Goal: Transaction & Acquisition: Purchase product/service

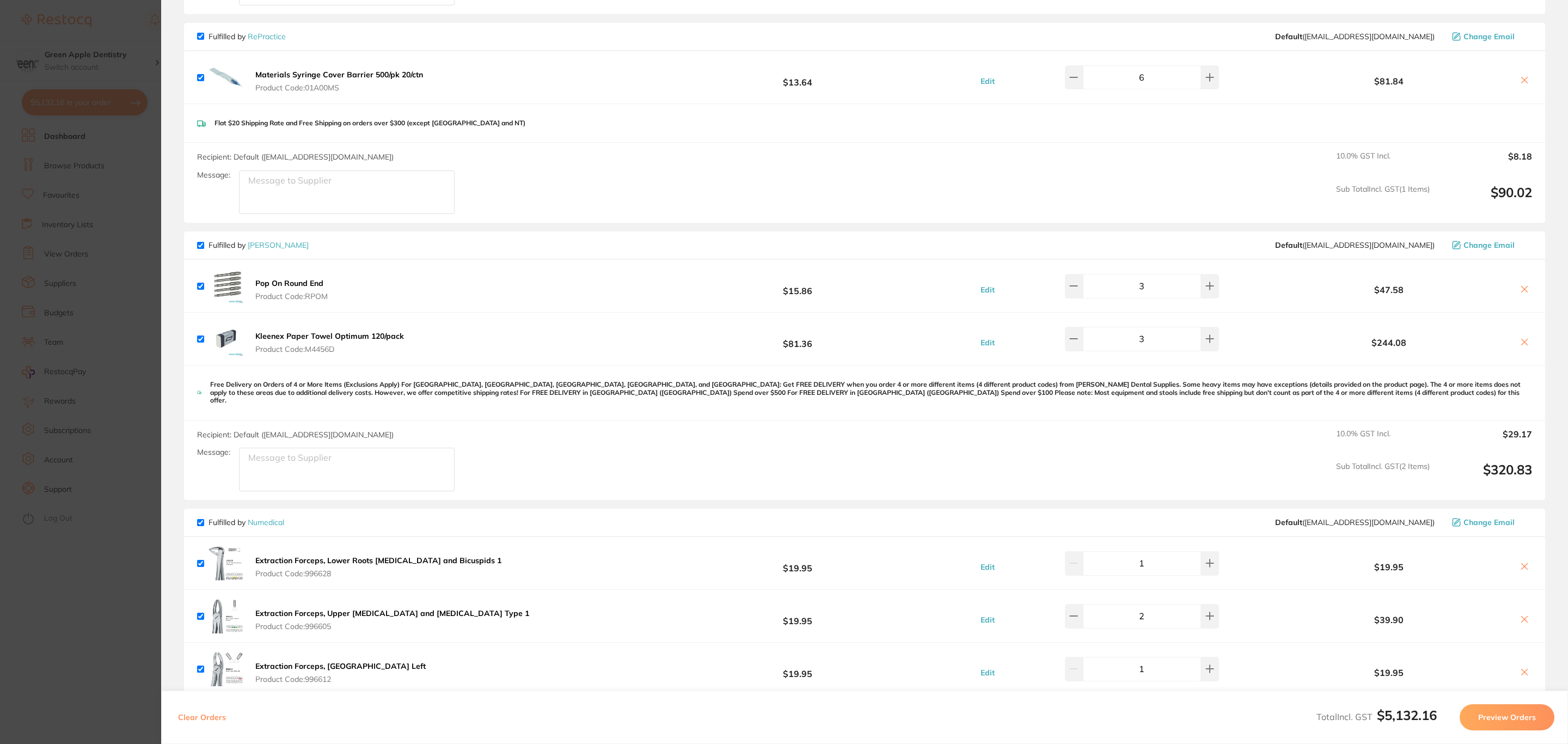
scroll to position [2452, 0]
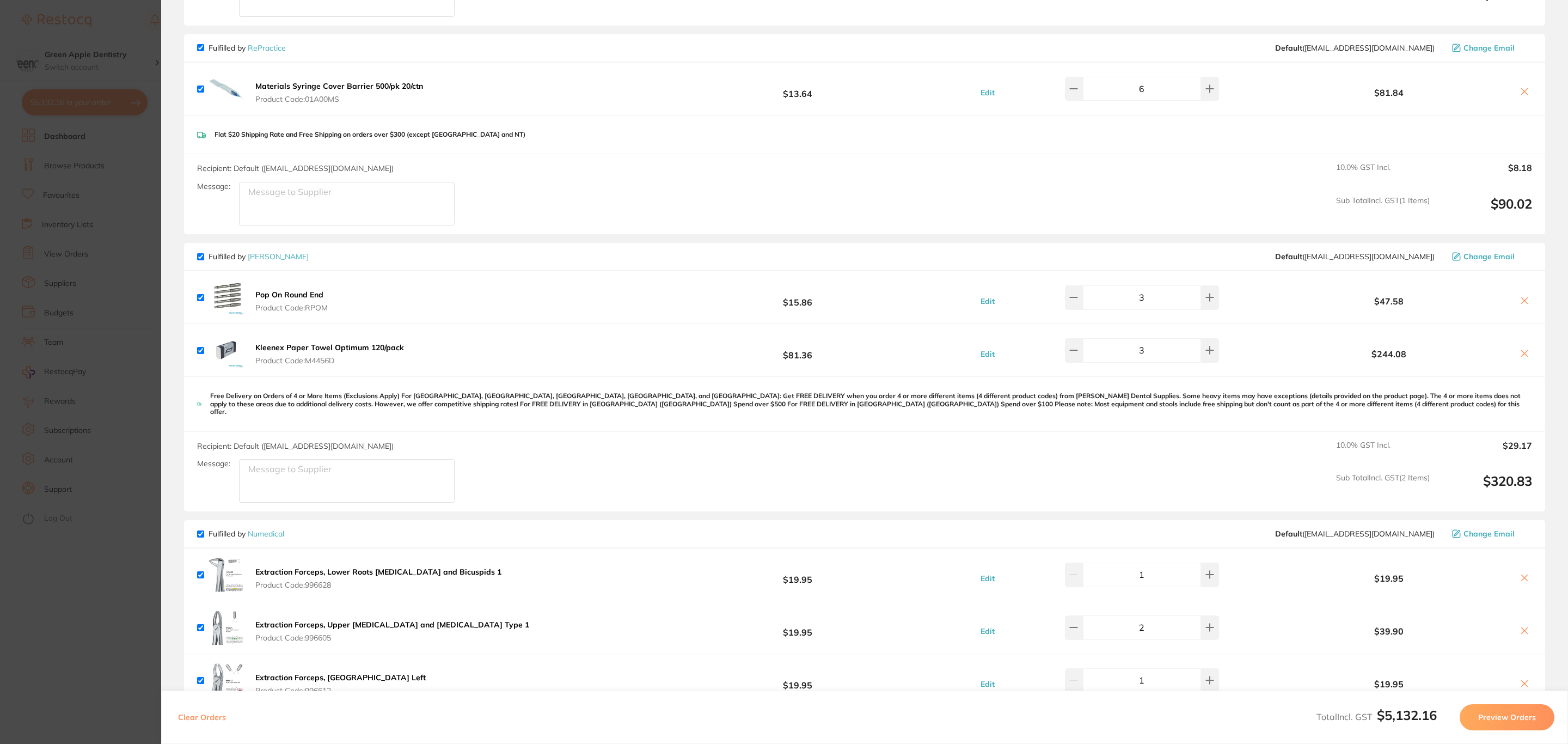
click at [396, 81] on b "Materials Syringe Cover Barrier 500/pk 20/ctn" at bounding box center [339, 86] width 168 height 10
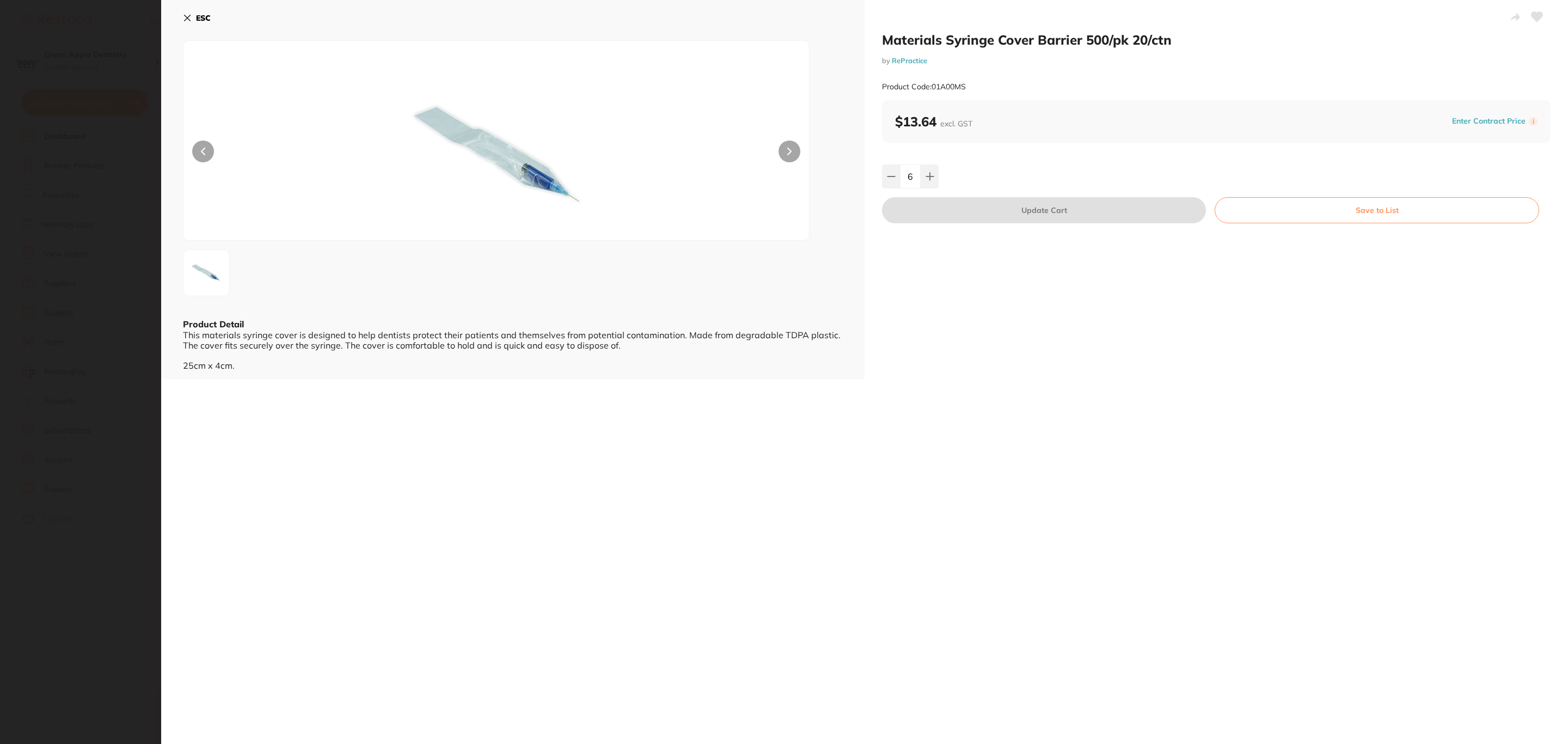
scroll to position [0, 0]
click at [92, 142] on section "Materials Syringe Cover Barrier 500/pk 20/ctn by RePractice Product Code: 01A00…" at bounding box center [784, 372] width 1568 height 744
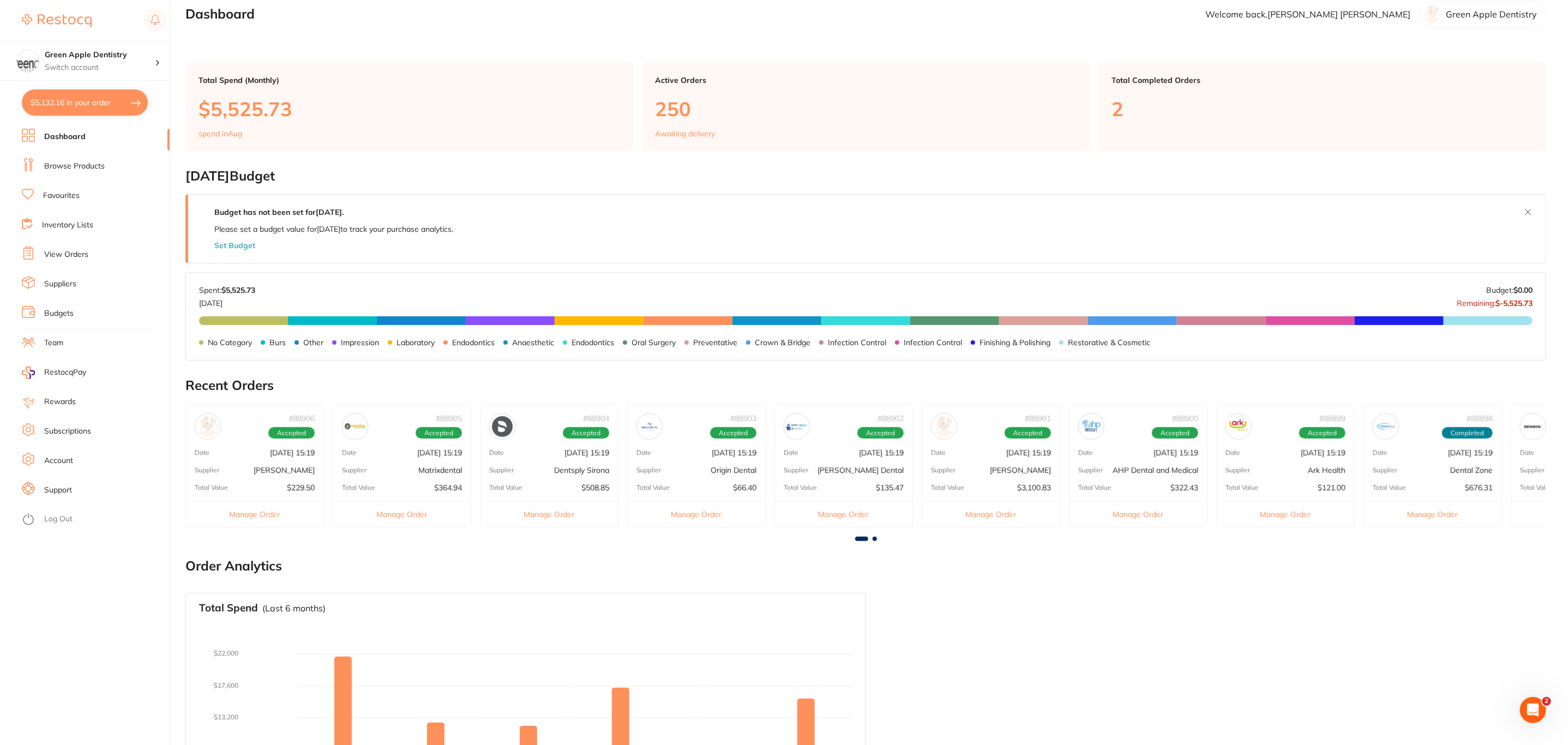
click at [116, 102] on button "$5,132.16 in your order" at bounding box center [85, 102] width 126 height 26
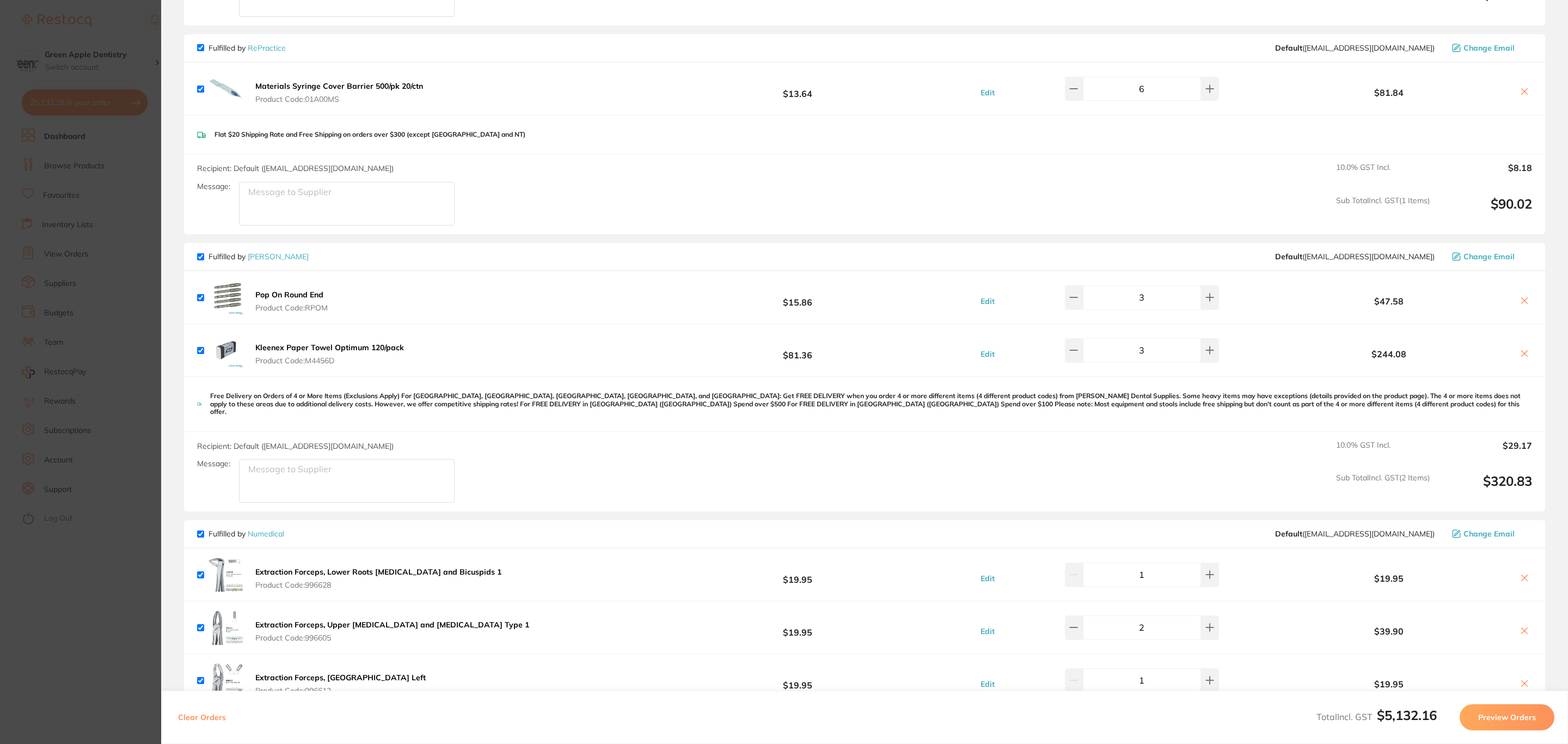
click at [38, 32] on section "Update RRP Set your pre negotiated price for this item. Item Agreed RRP (excl. …" at bounding box center [784, 372] width 1568 height 744
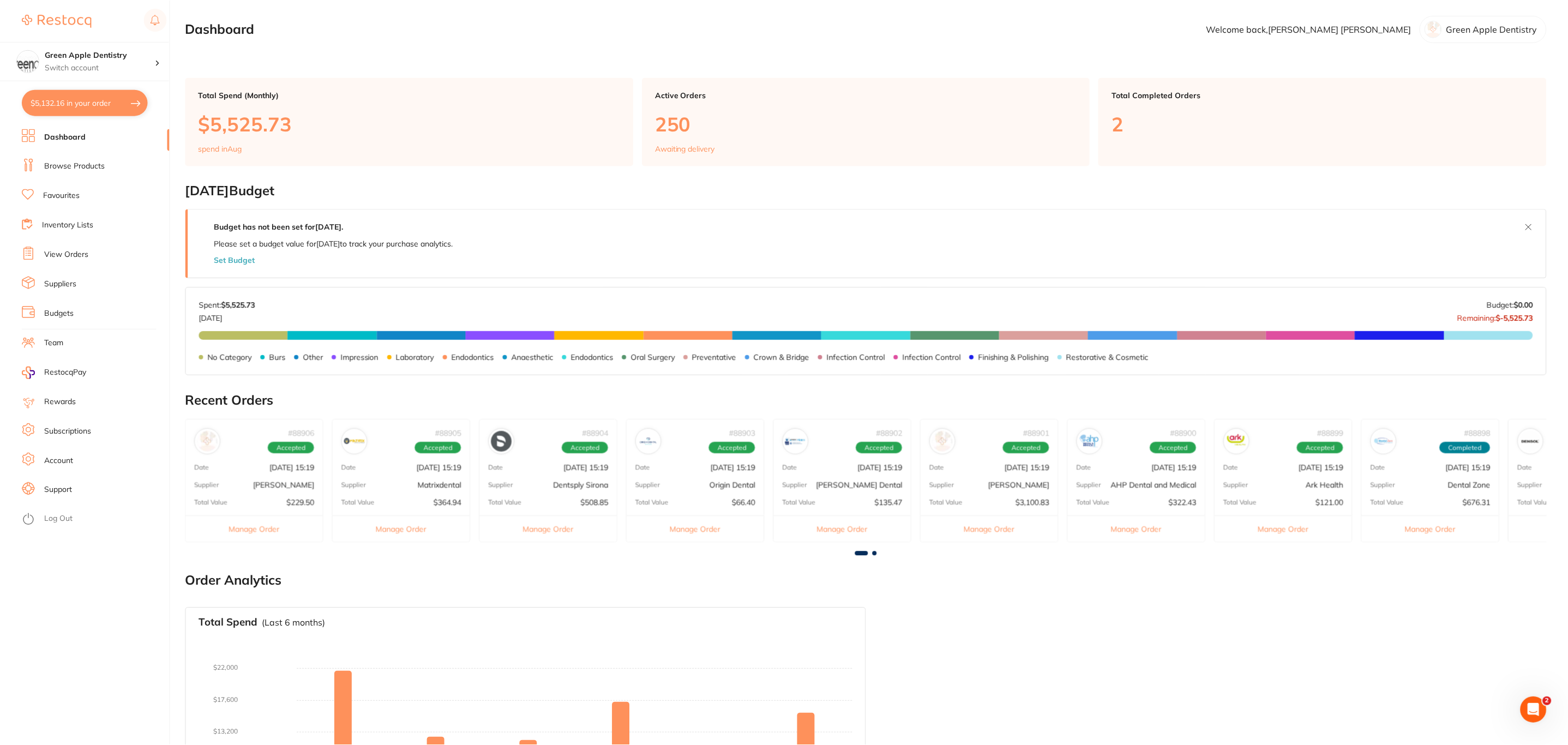
scroll to position [15, 0]
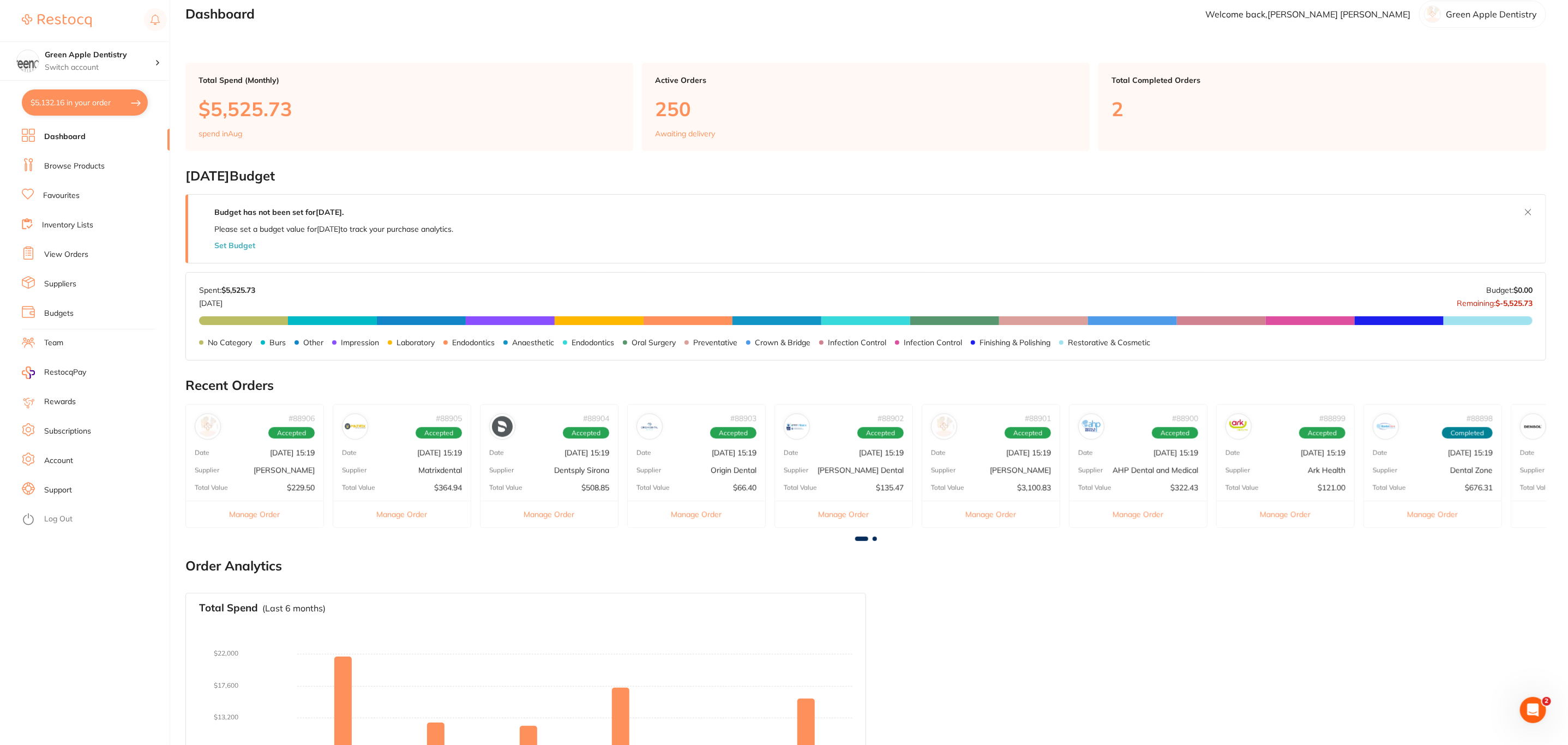
click at [67, 170] on link "Browse Products" at bounding box center [74, 166] width 61 height 11
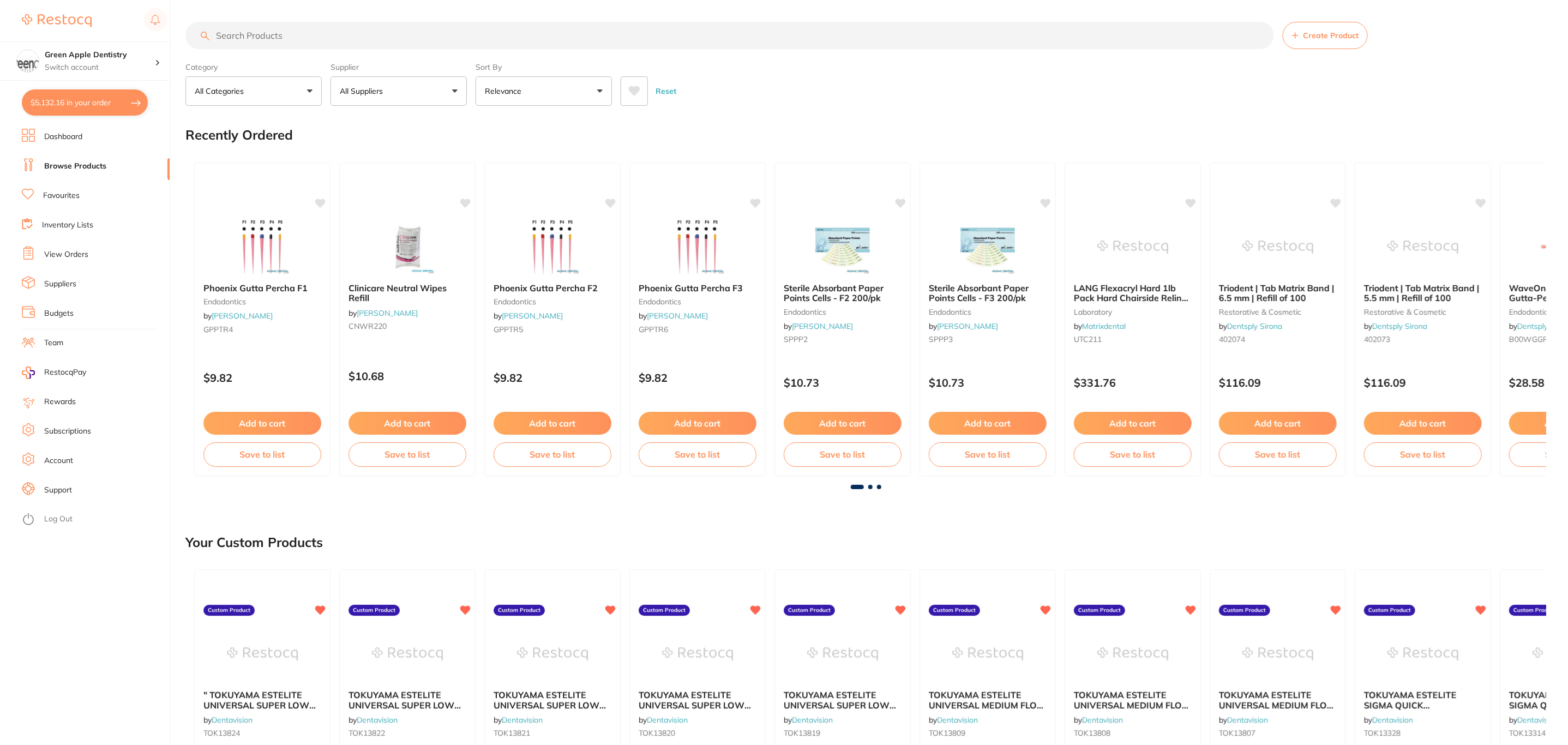
click at [265, 40] on input "search" at bounding box center [729, 36] width 1088 height 27
type input "mandrel"
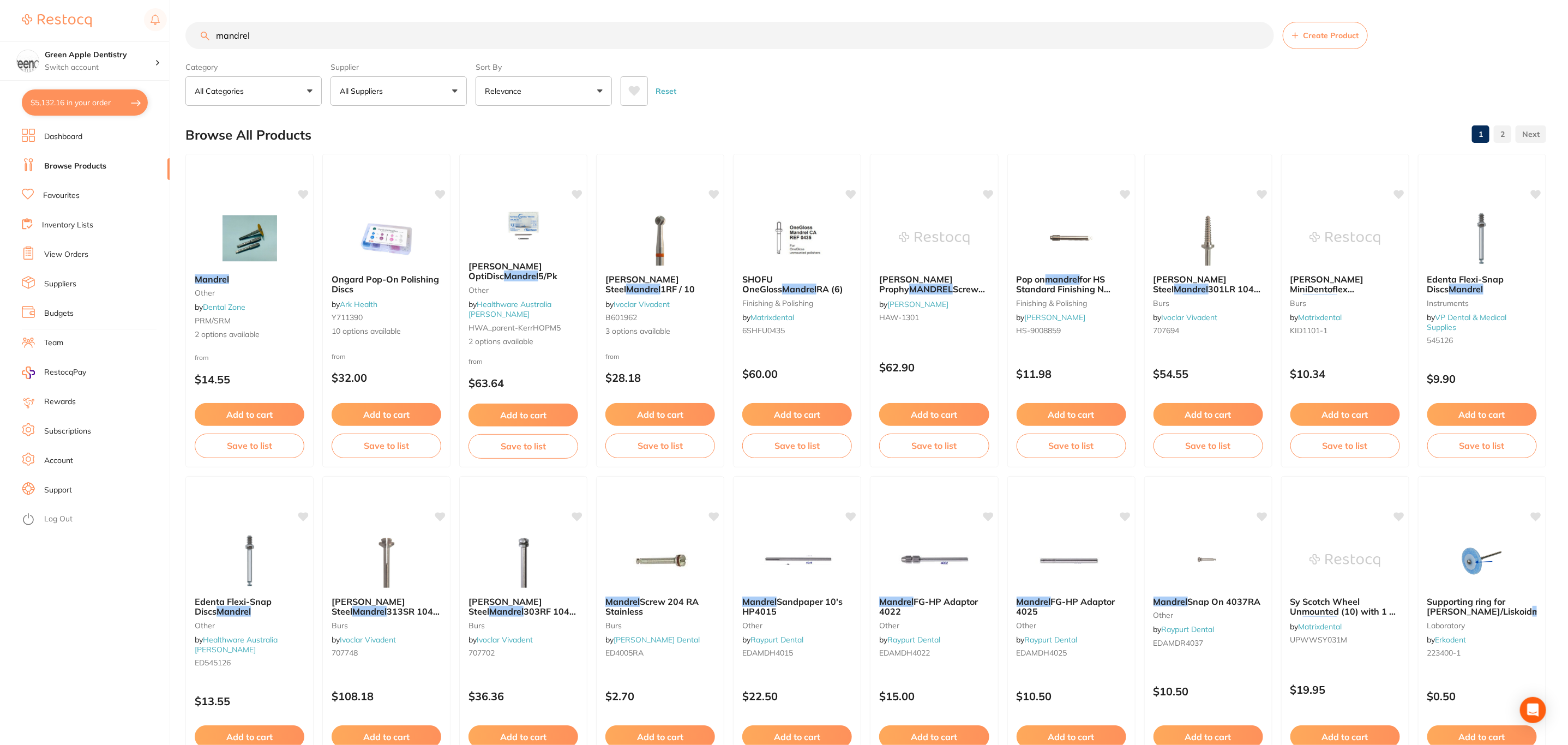
click at [379, 103] on button "All Suppliers" at bounding box center [399, 90] width 137 height 29
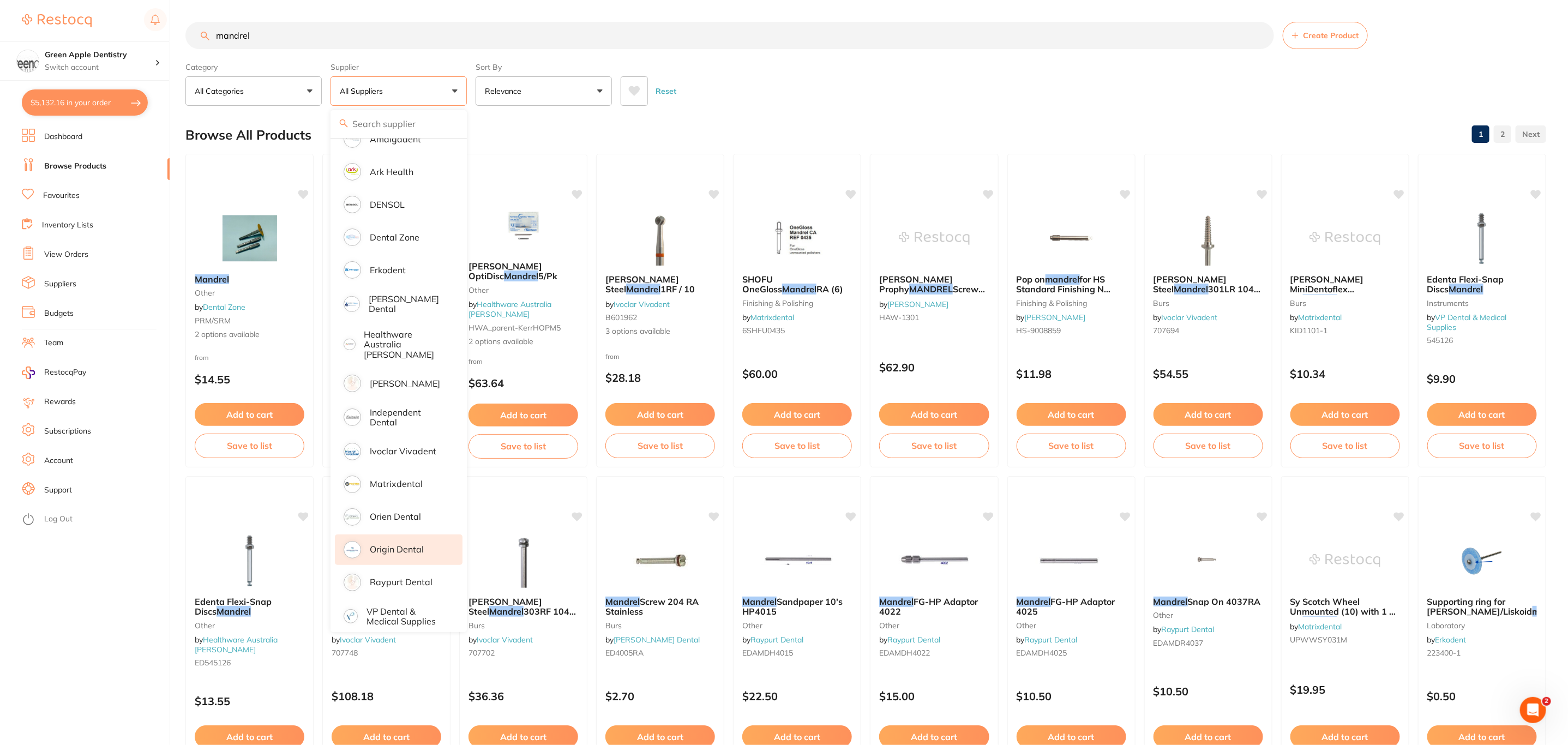
click at [388, 535] on li "Origin Dental" at bounding box center [399, 550] width 128 height 31
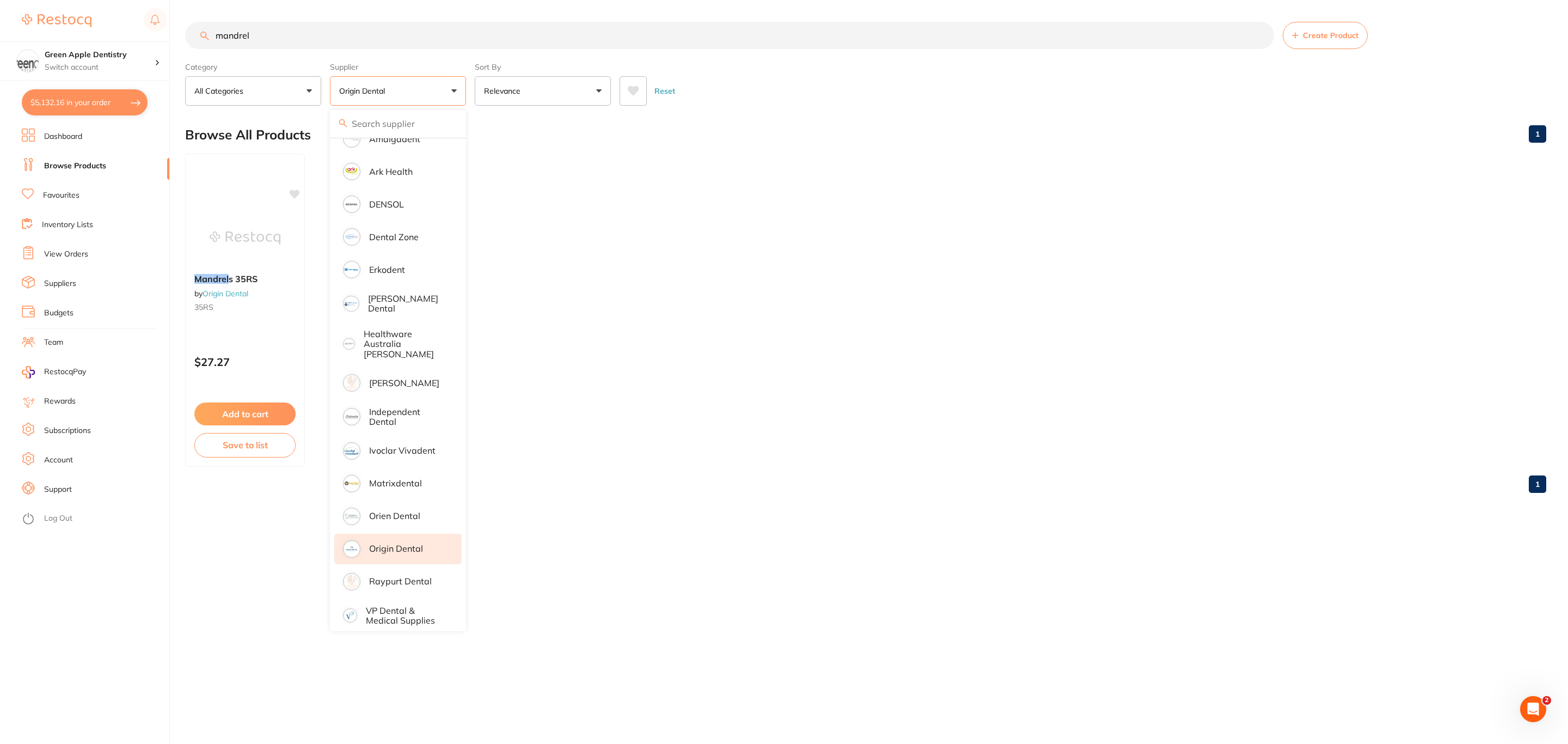
click at [845, 255] on ul "[PERSON_NAME] s 35RS by Origin Dental 35RS $27.27 Add to cart Save to list" at bounding box center [866, 310] width 1361 height 313
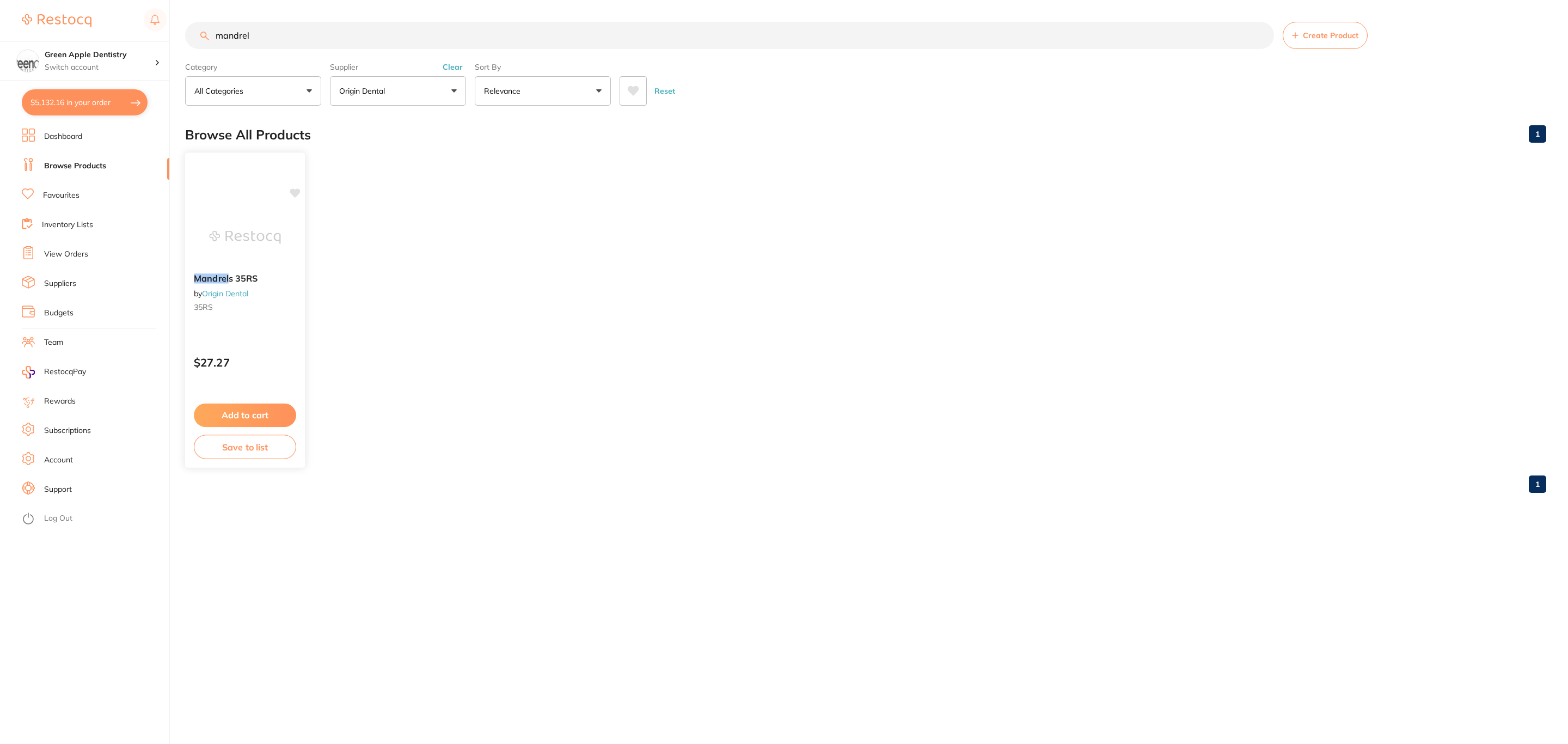
click at [220, 194] on div "[PERSON_NAME] s 35RS by Origin Dental 35RS $27.27 Add to cart Save to list" at bounding box center [245, 310] width 121 height 316
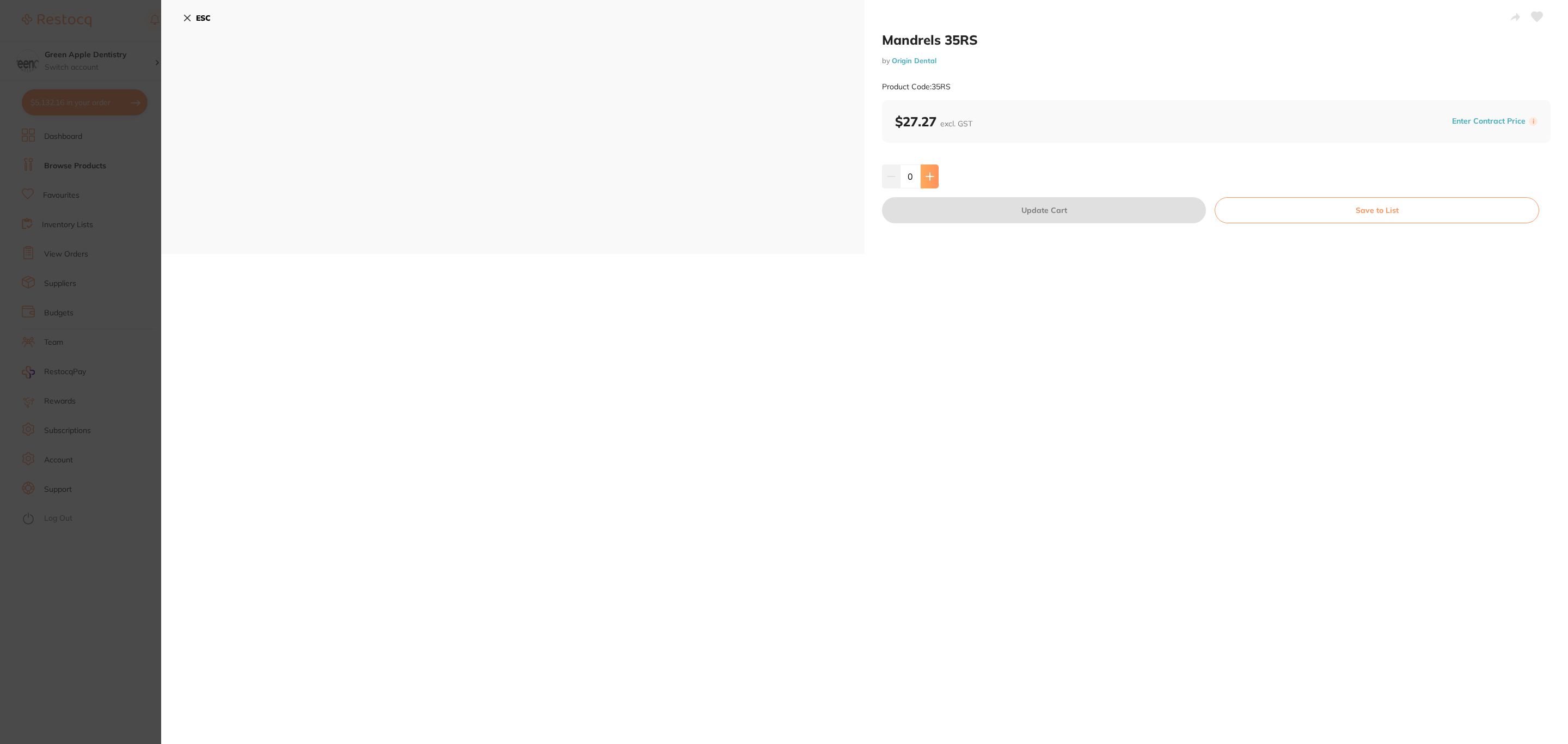
click at [922, 178] on button at bounding box center [930, 176] width 18 height 24
type input "1"
click at [927, 206] on button "Update Cart" at bounding box center [1044, 210] width 324 height 26
checkbox input "false"
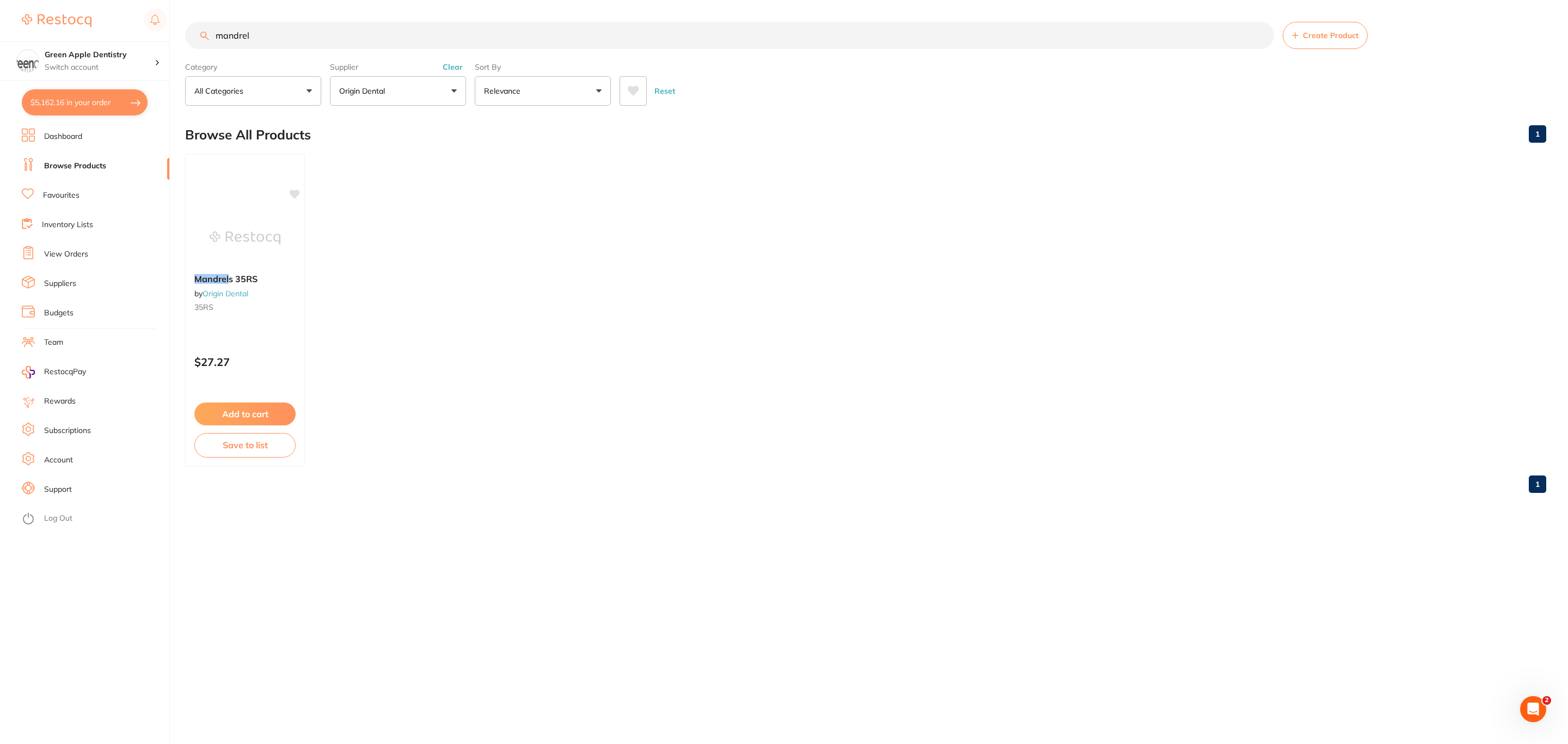
click at [79, 96] on button "$5,162.16 in your order" at bounding box center [85, 102] width 126 height 26
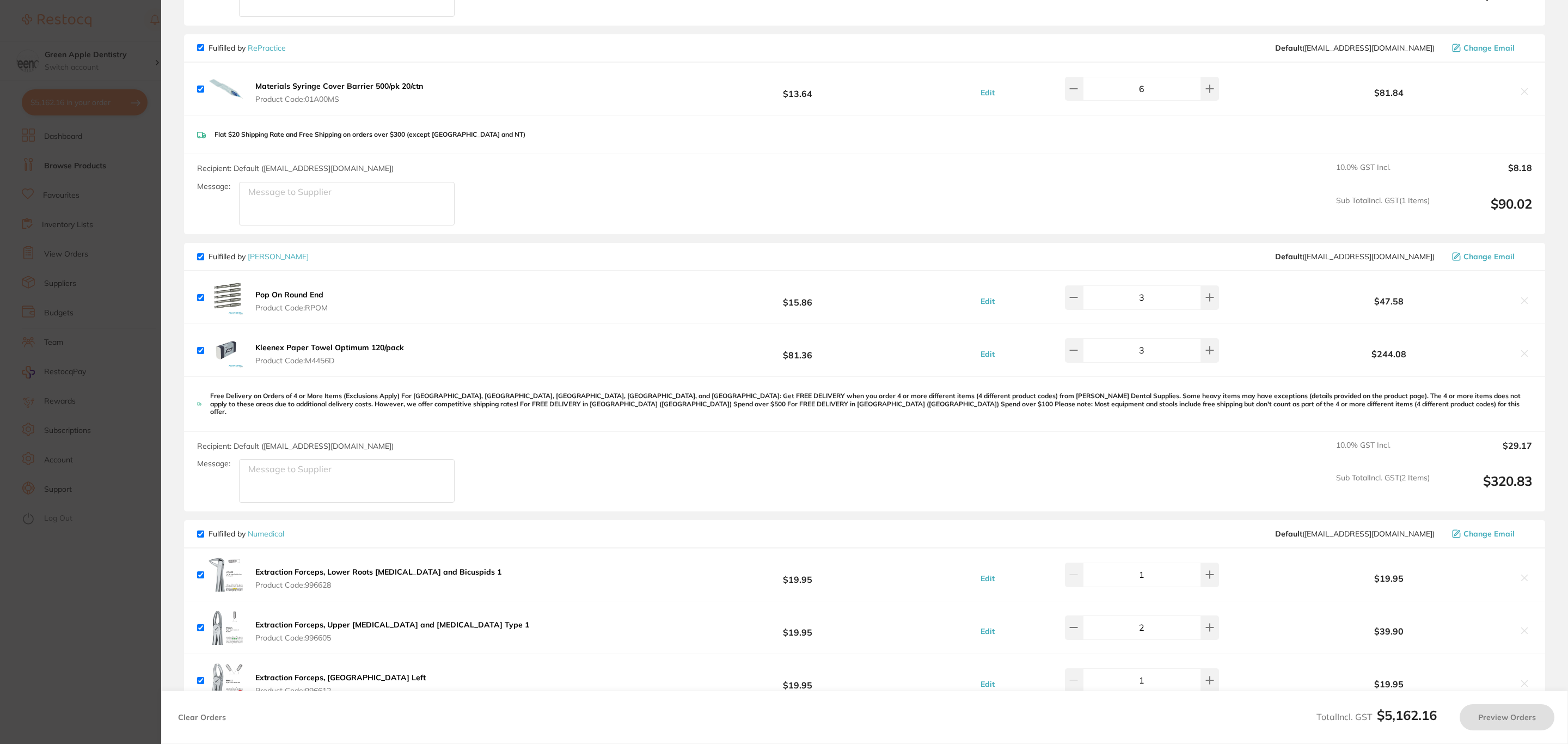
checkbox input "true"
click at [1521, 296] on icon at bounding box center [1524, 300] width 8 height 8
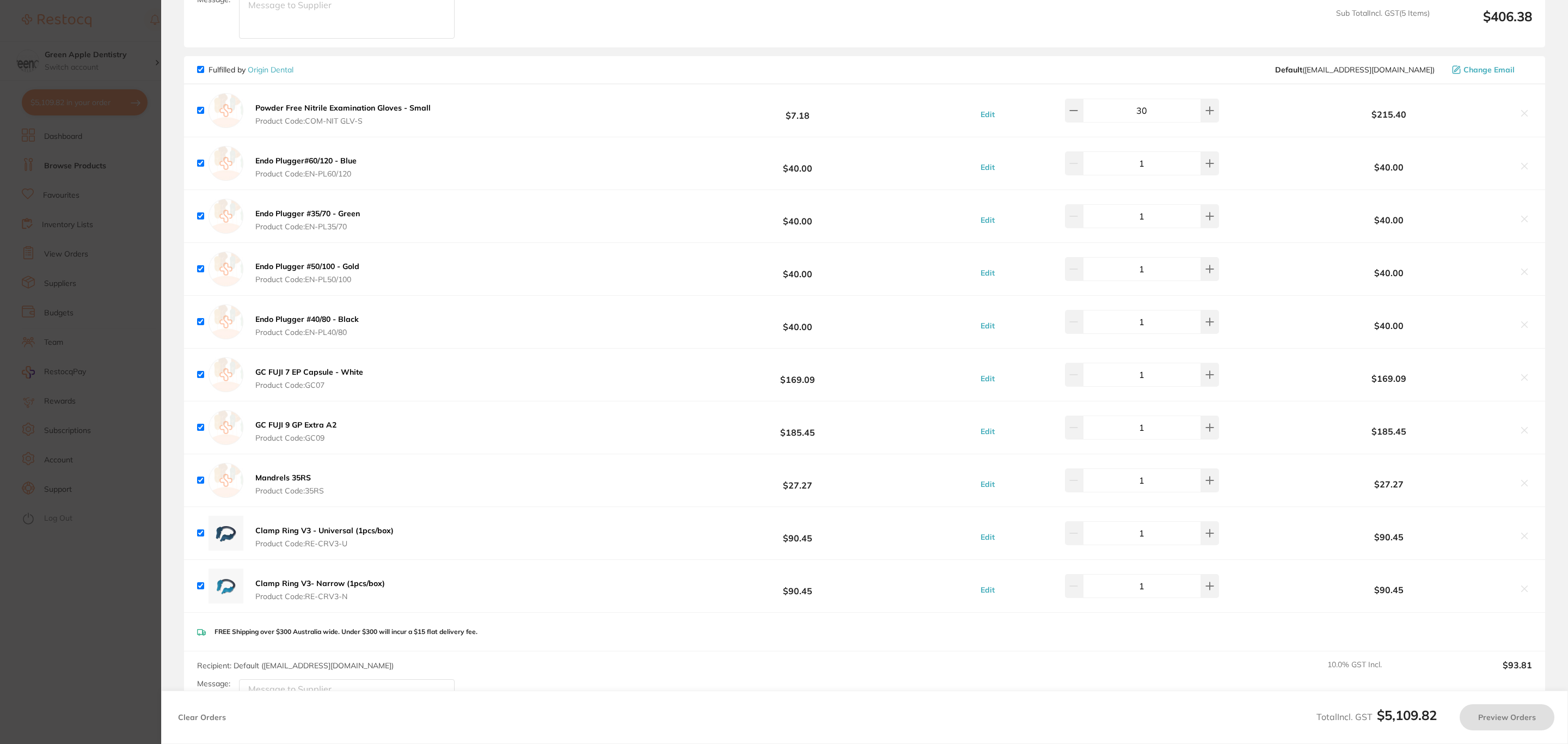
scroll to position [4078, 0]
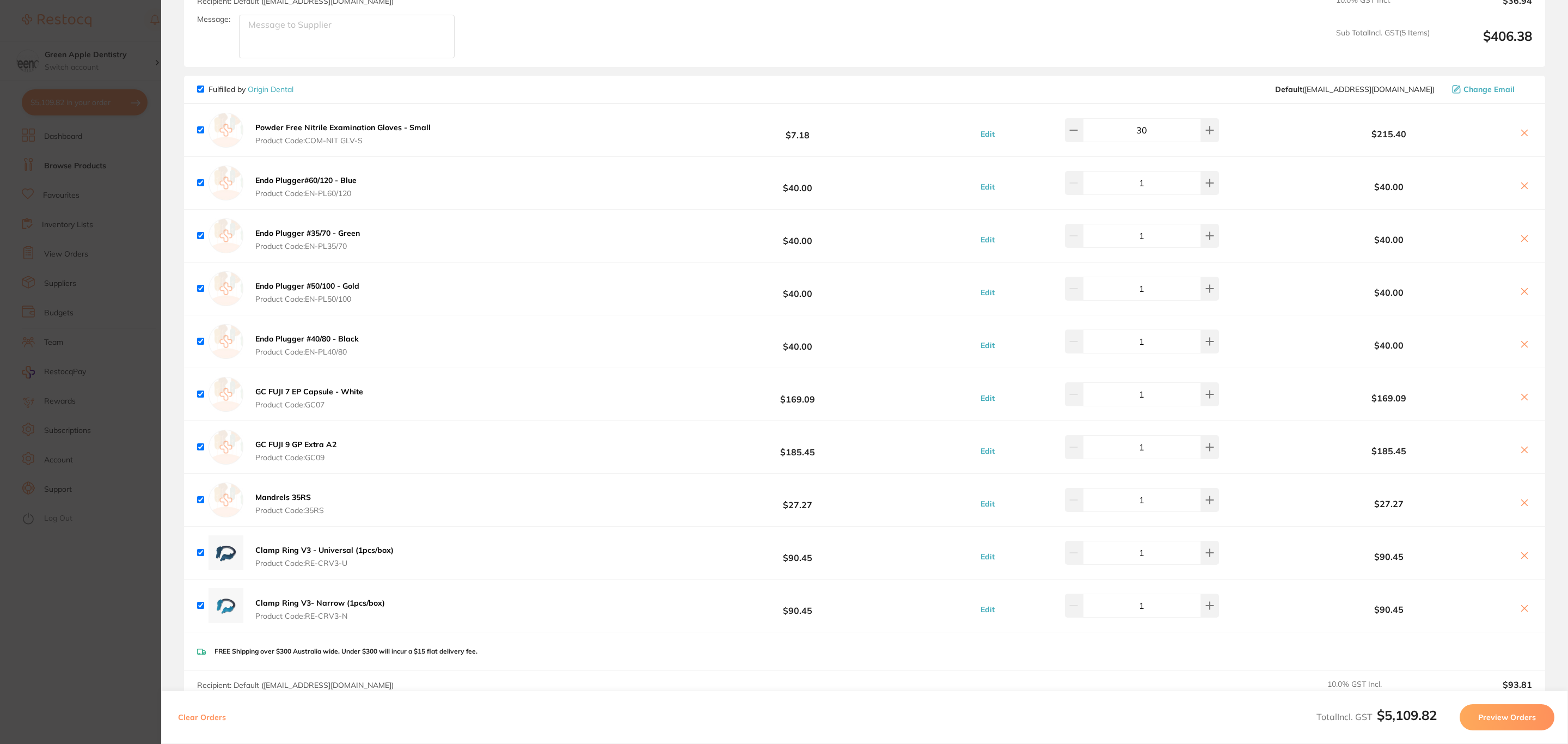
checkbox input "true"
type input "3"
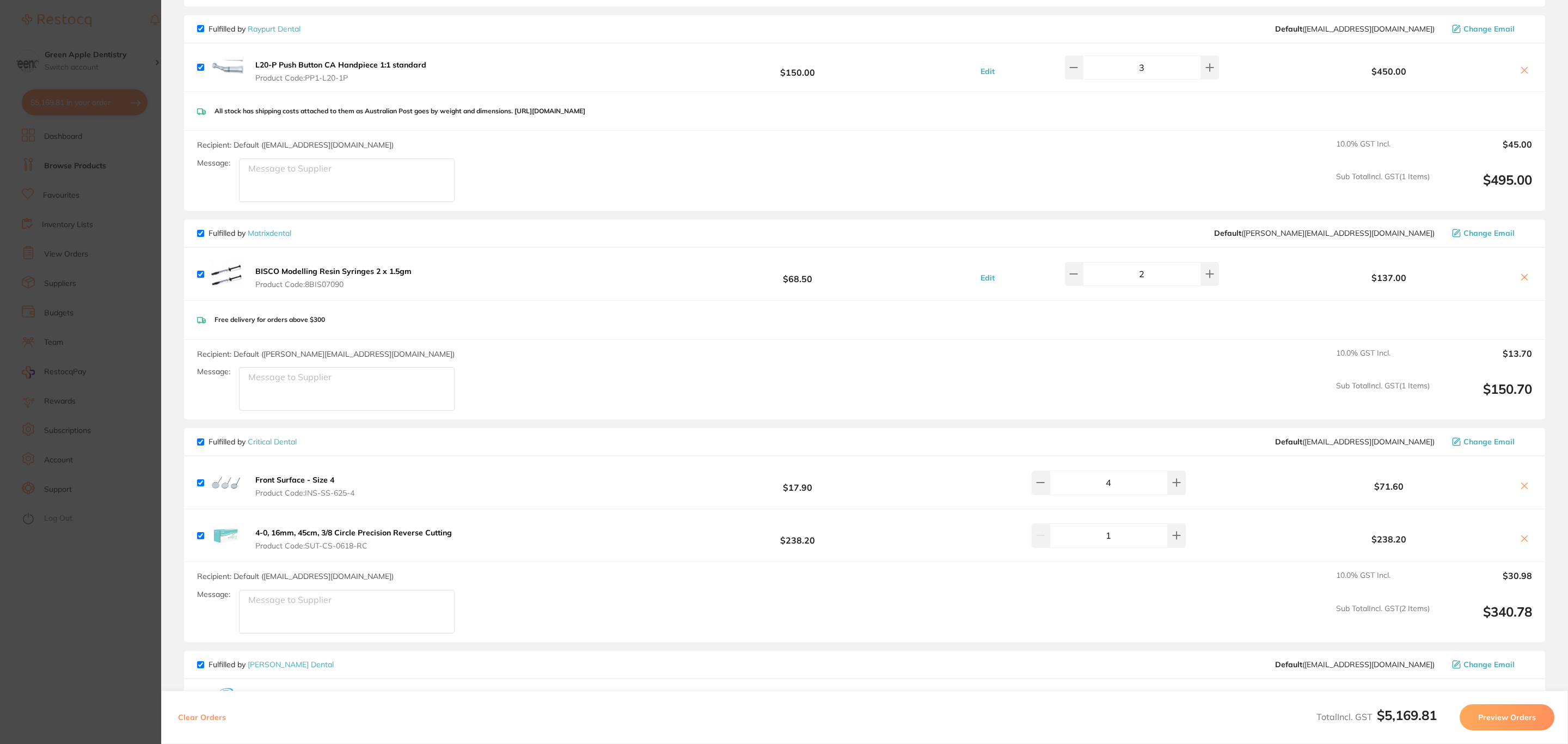
scroll to position [0, 0]
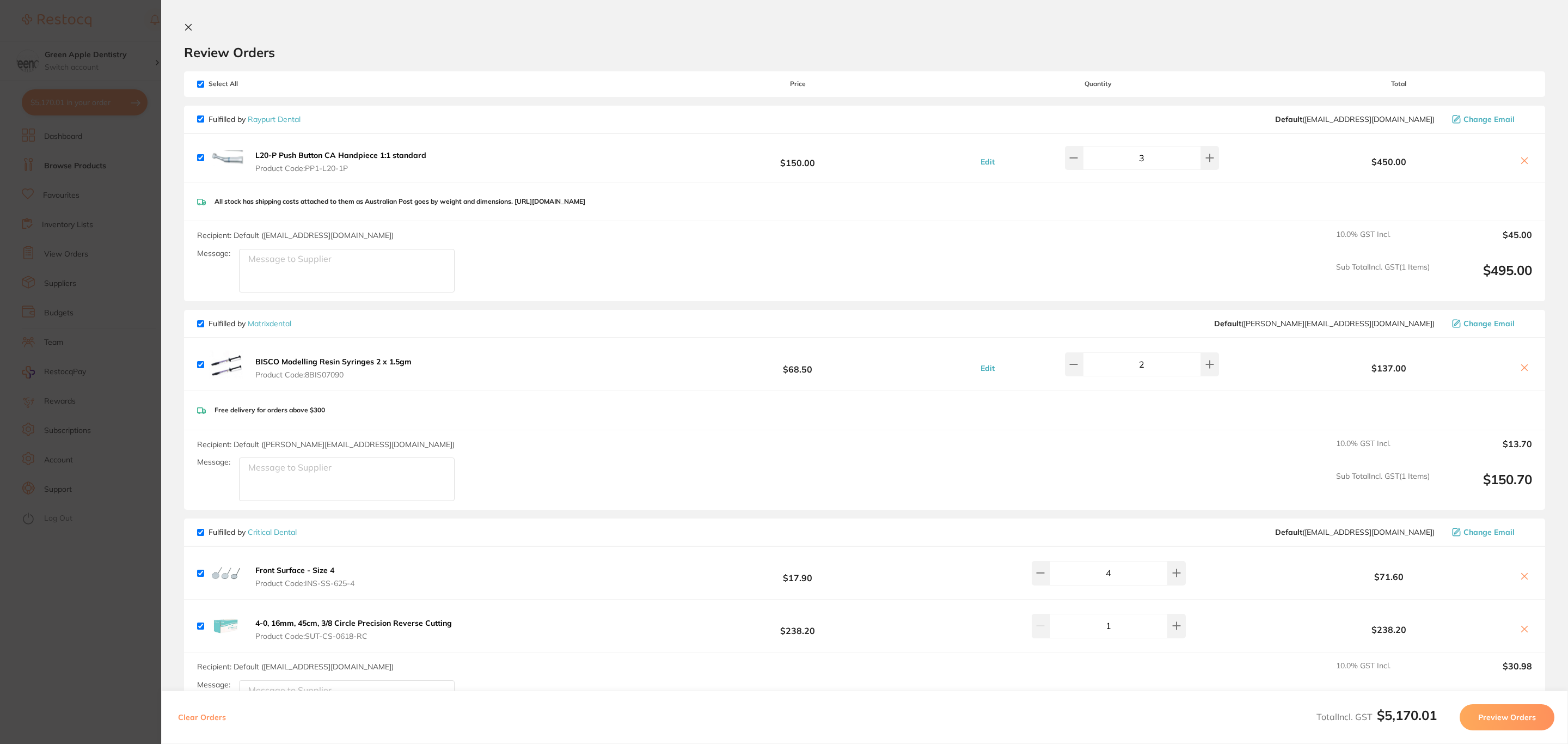
click at [1484, 120] on span "Change Email" at bounding box center [1489, 119] width 51 height 8
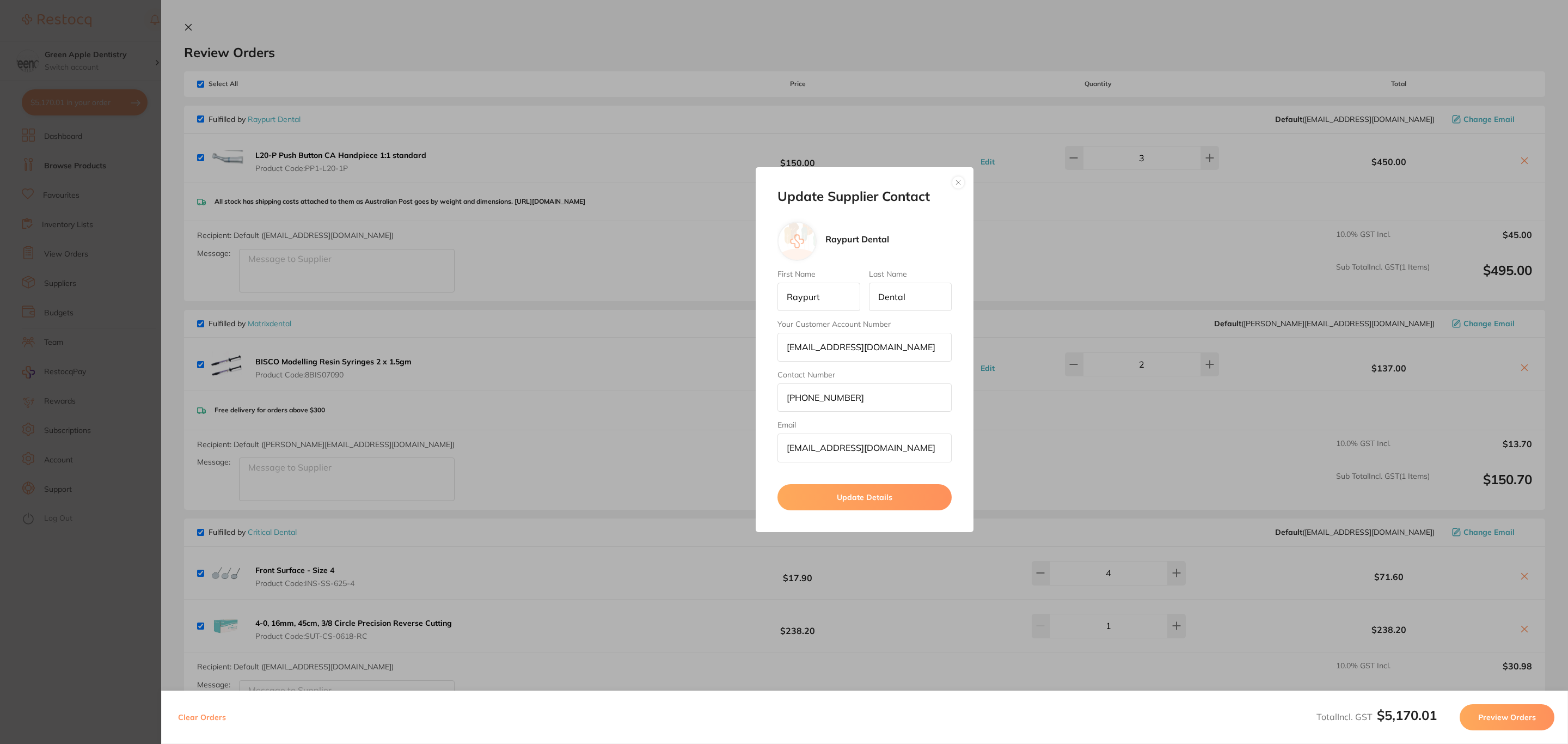
click at [952, 184] on button "button" at bounding box center [958, 183] width 13 height 13
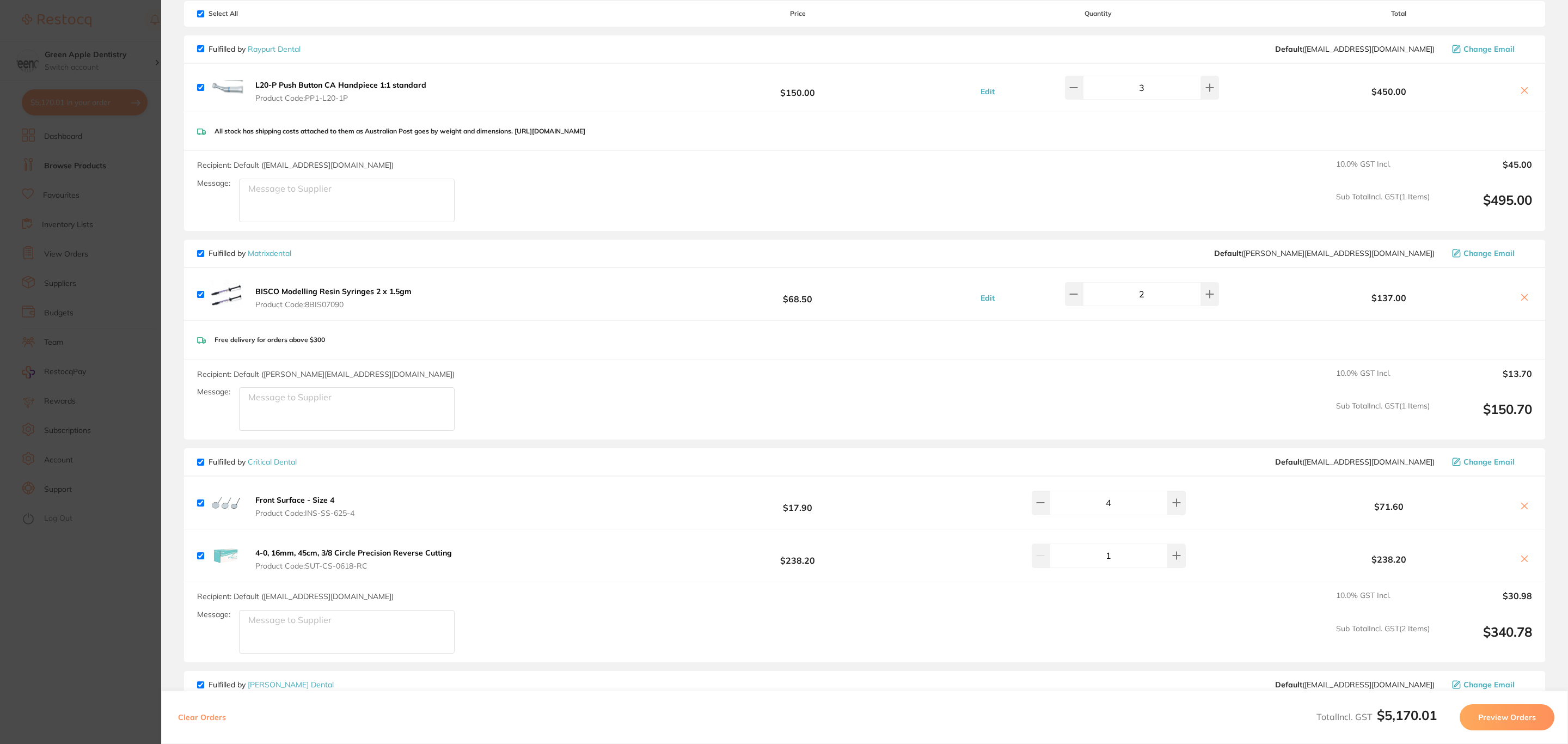
scroll to position [245, 0]
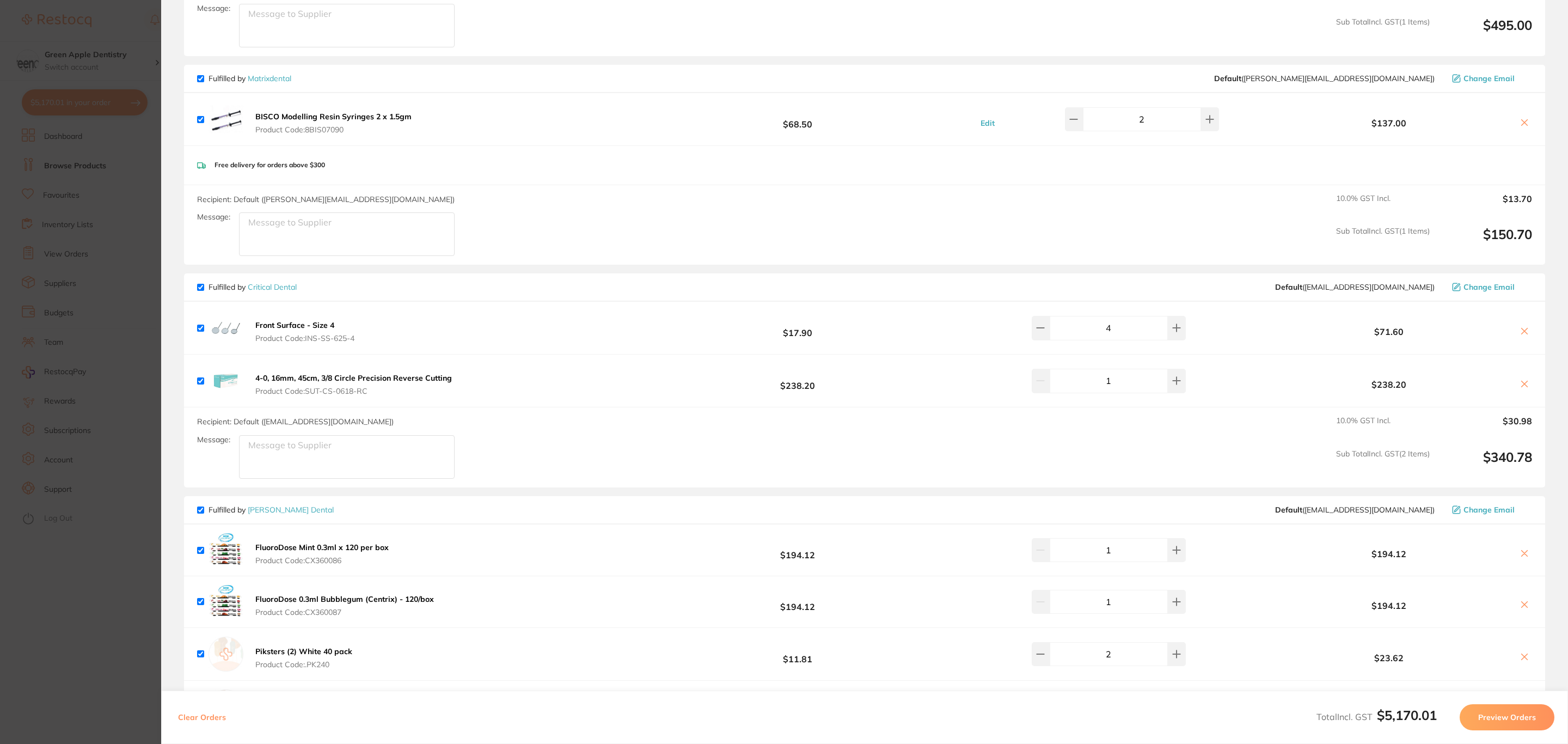
click at [412, 383] on button "4-0, 16mm, 45cm, 3/8 Circle Precision Reverse Cutting Product Code: SUT-CS-0618…" at bounding box center [353, 384] width 203 height 23
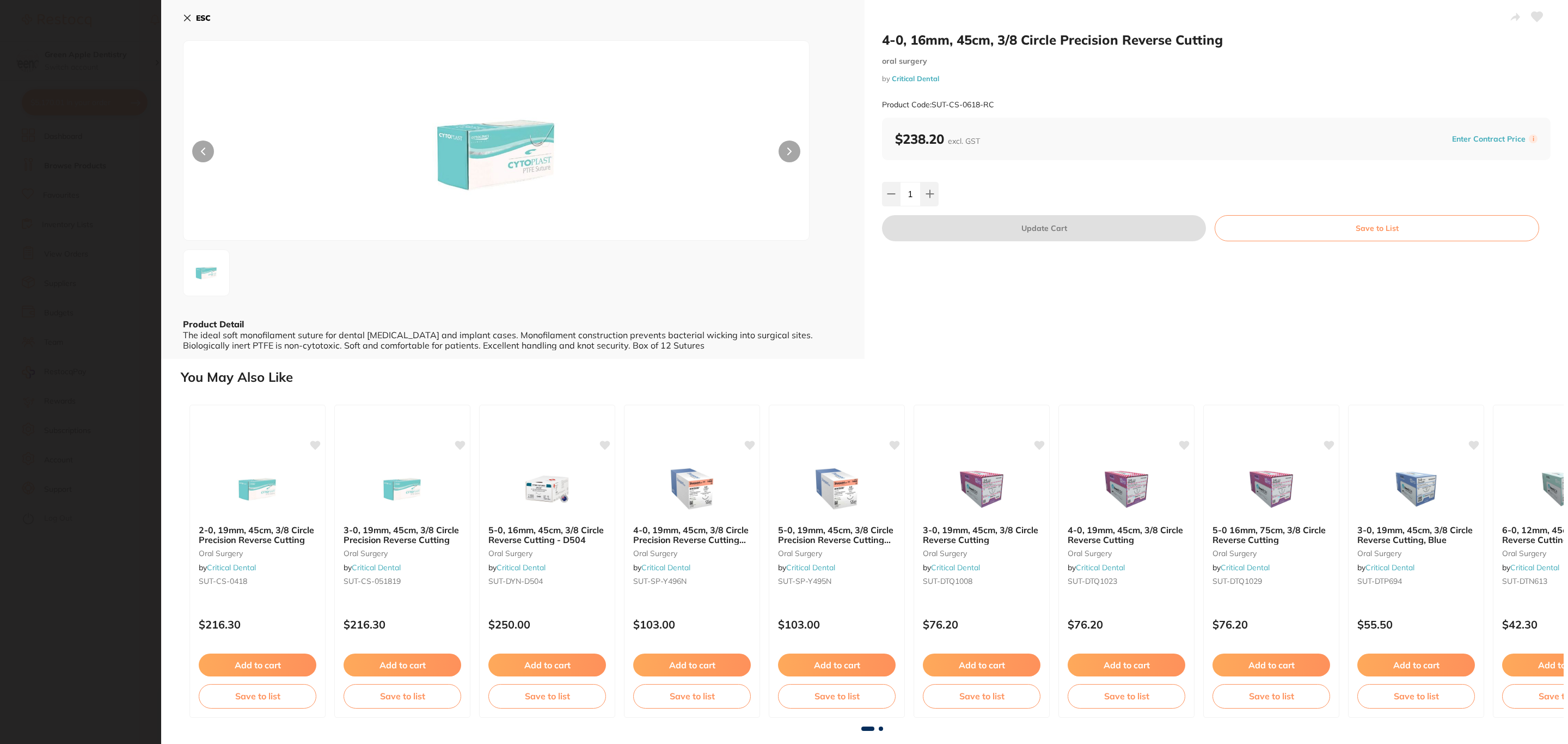
scroll to position [0, 0]
click at [98, 474] on section "4-0, 16mm, 45cm, 3/8 Circle Precision Reverse Cutting [MEDICAL_DATA] by Critica…" at bounding box center [784, 372] width 1568 height 744
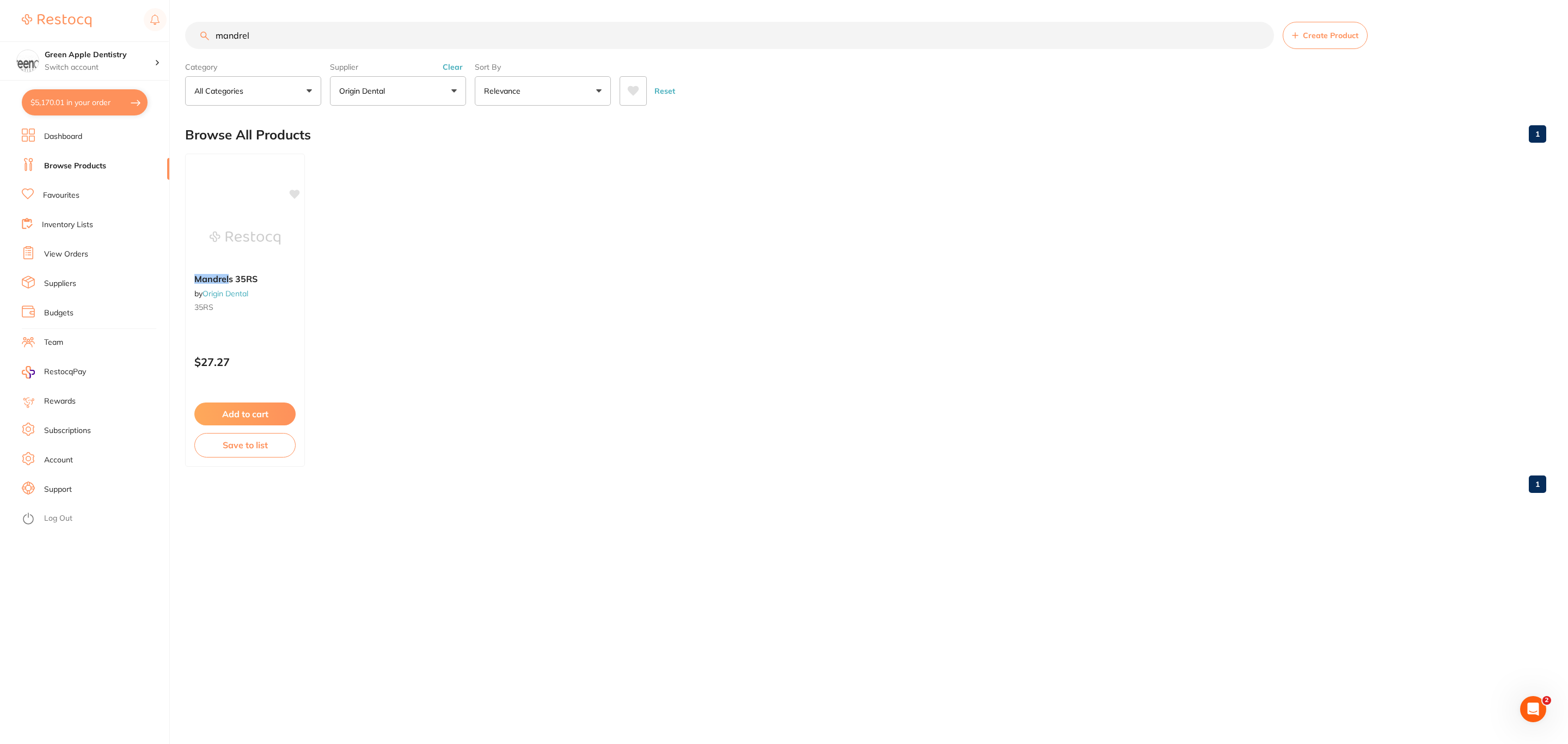
click at [71, 107] on button "$5,170.01 in your order" at bounding box center [85, 102] width 126 height 26
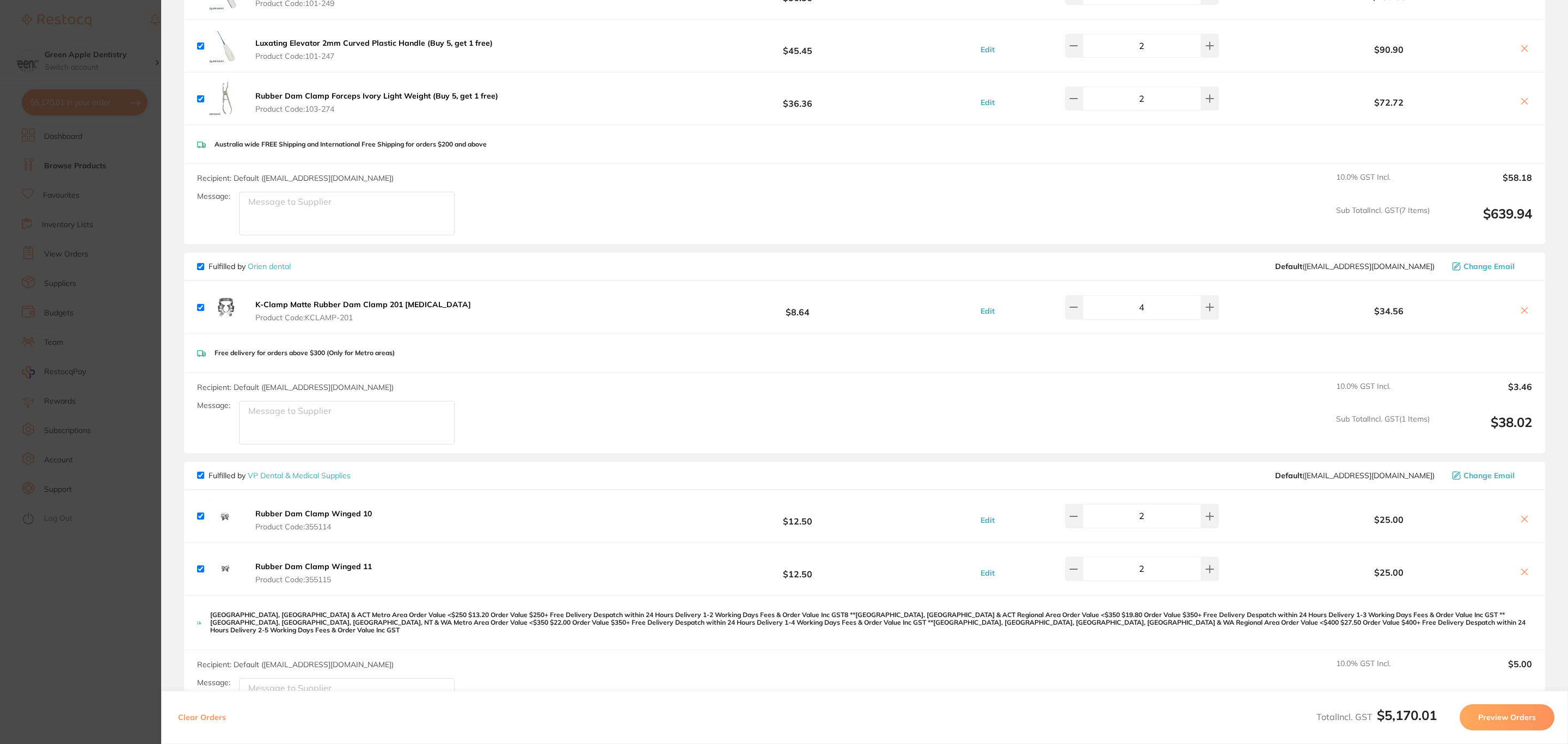
scroll to position [1471, 0]
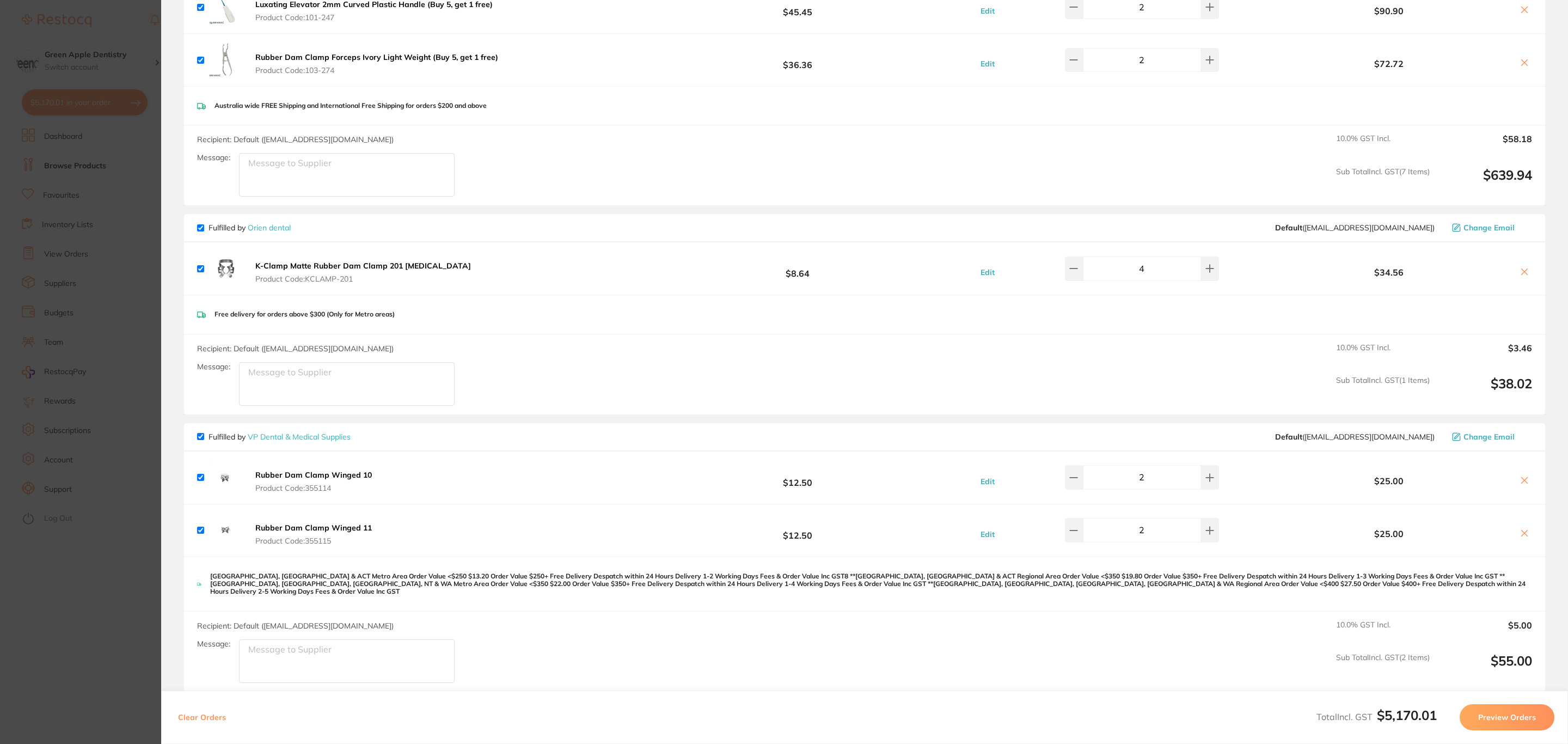
click at [1521, 273] on icon at bounding box center [1524, 272] width 8 height 8
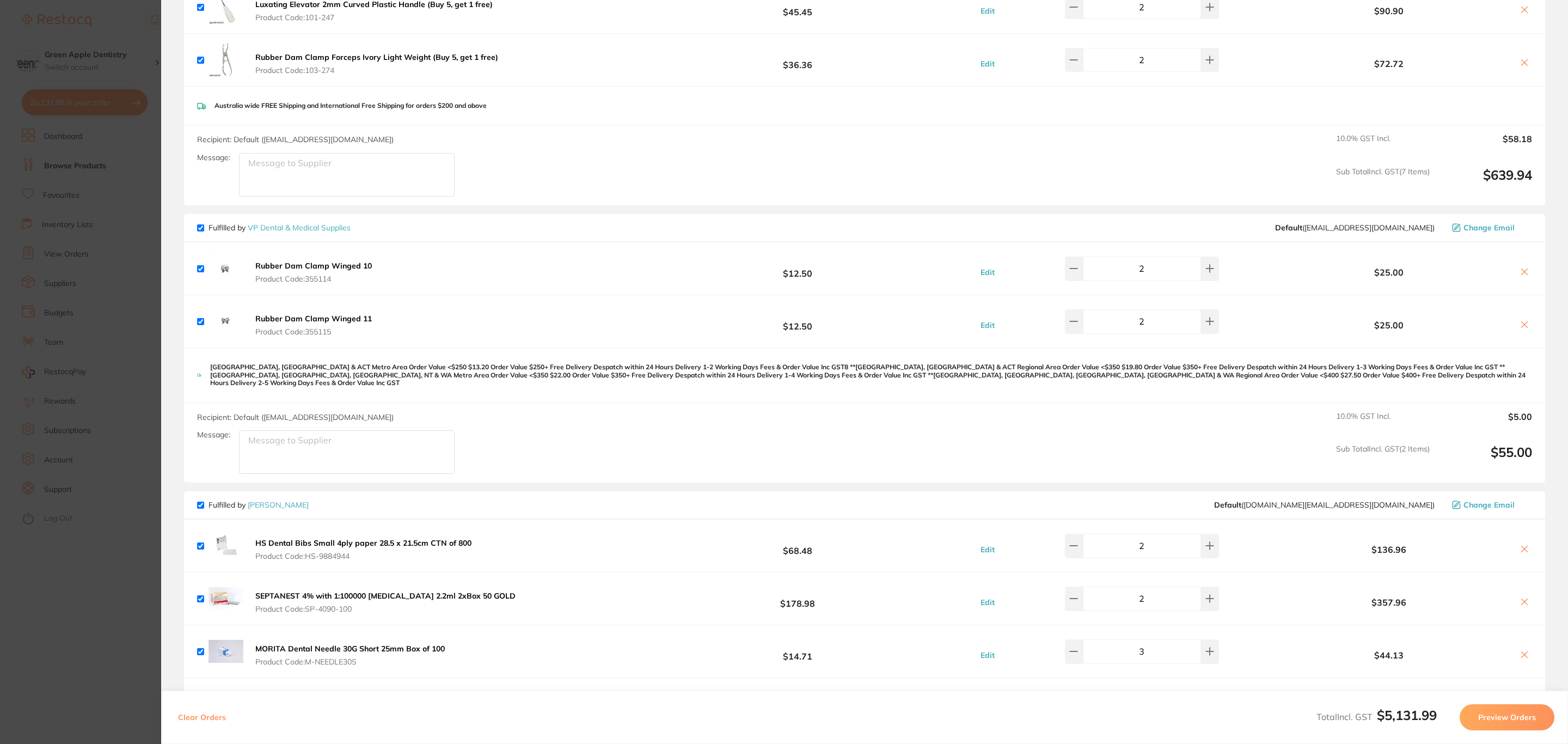
click at [1521, 275] on icon at bounding box center [1524, 272] width 8 height 8
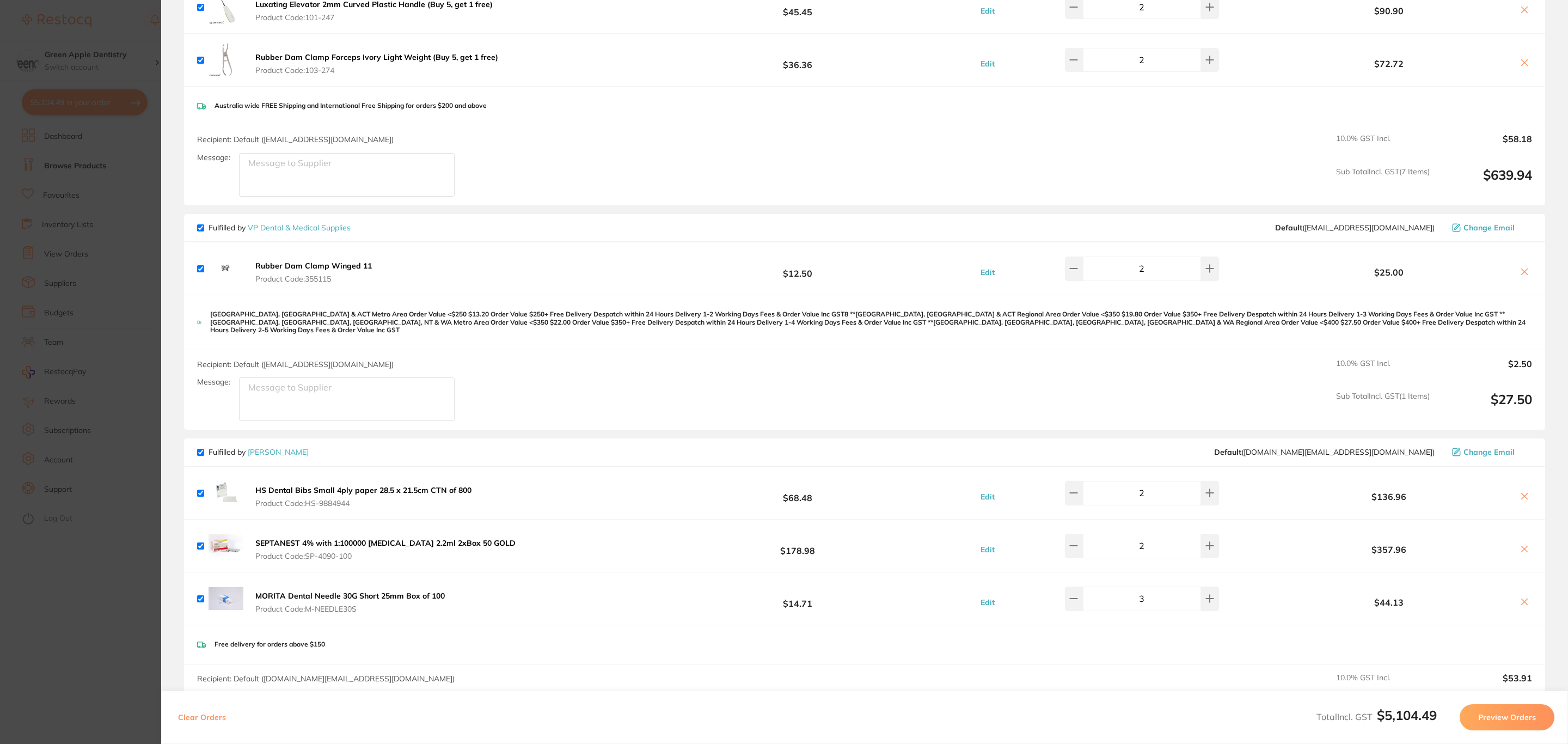
click at [1524, 274] on icon at bounding box center [1524, 272] width 8 height 8
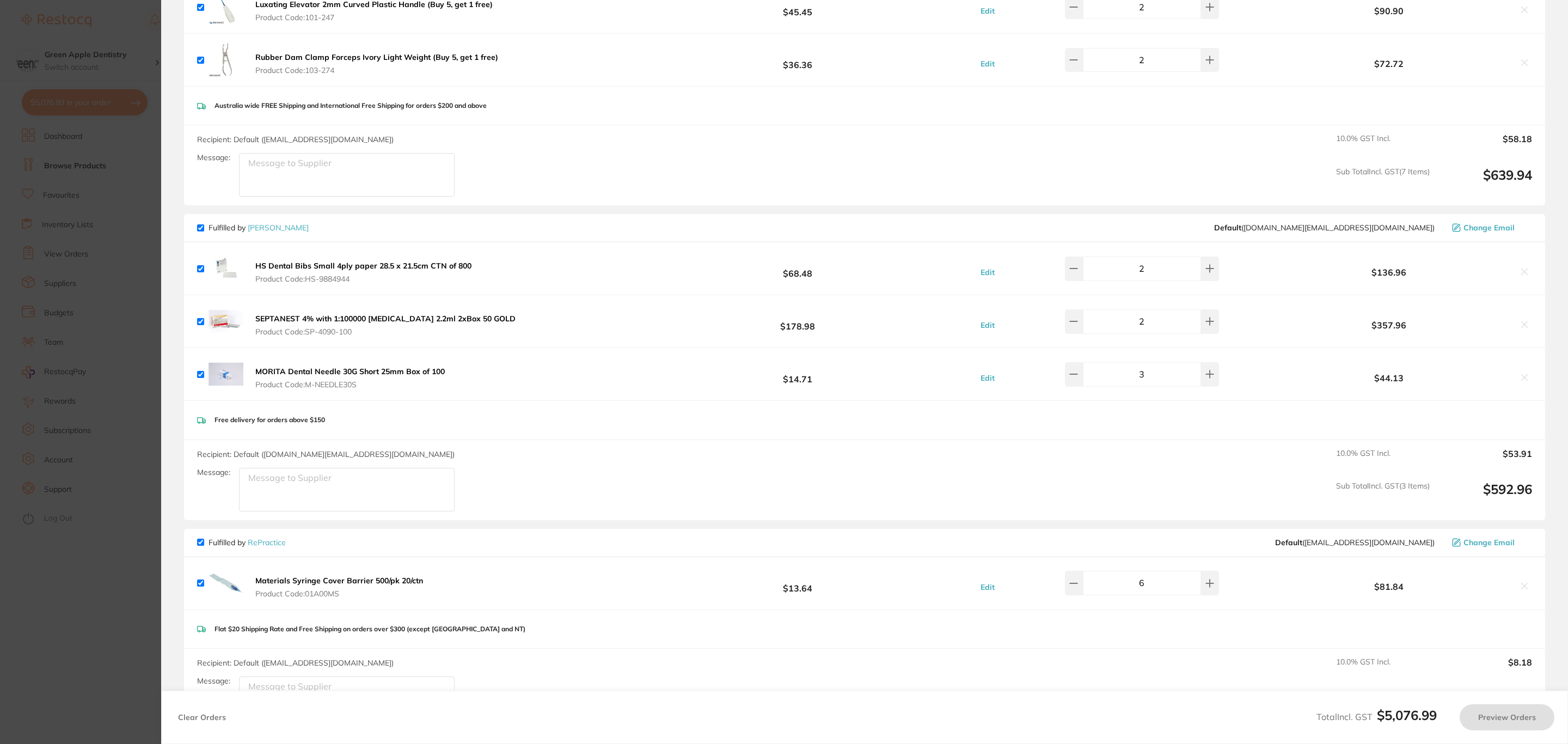
checkbox input "true"
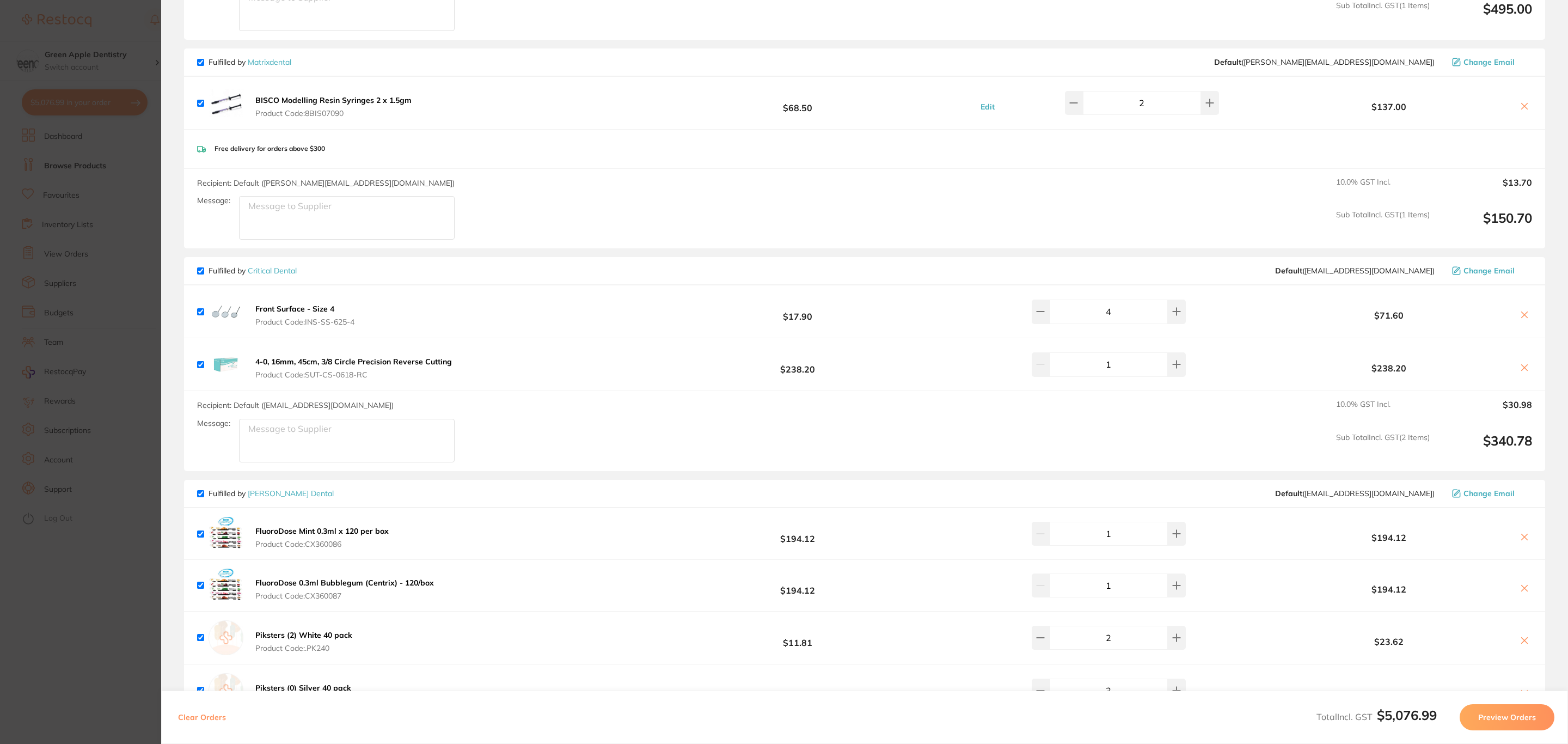
scroll to position [245, 0]
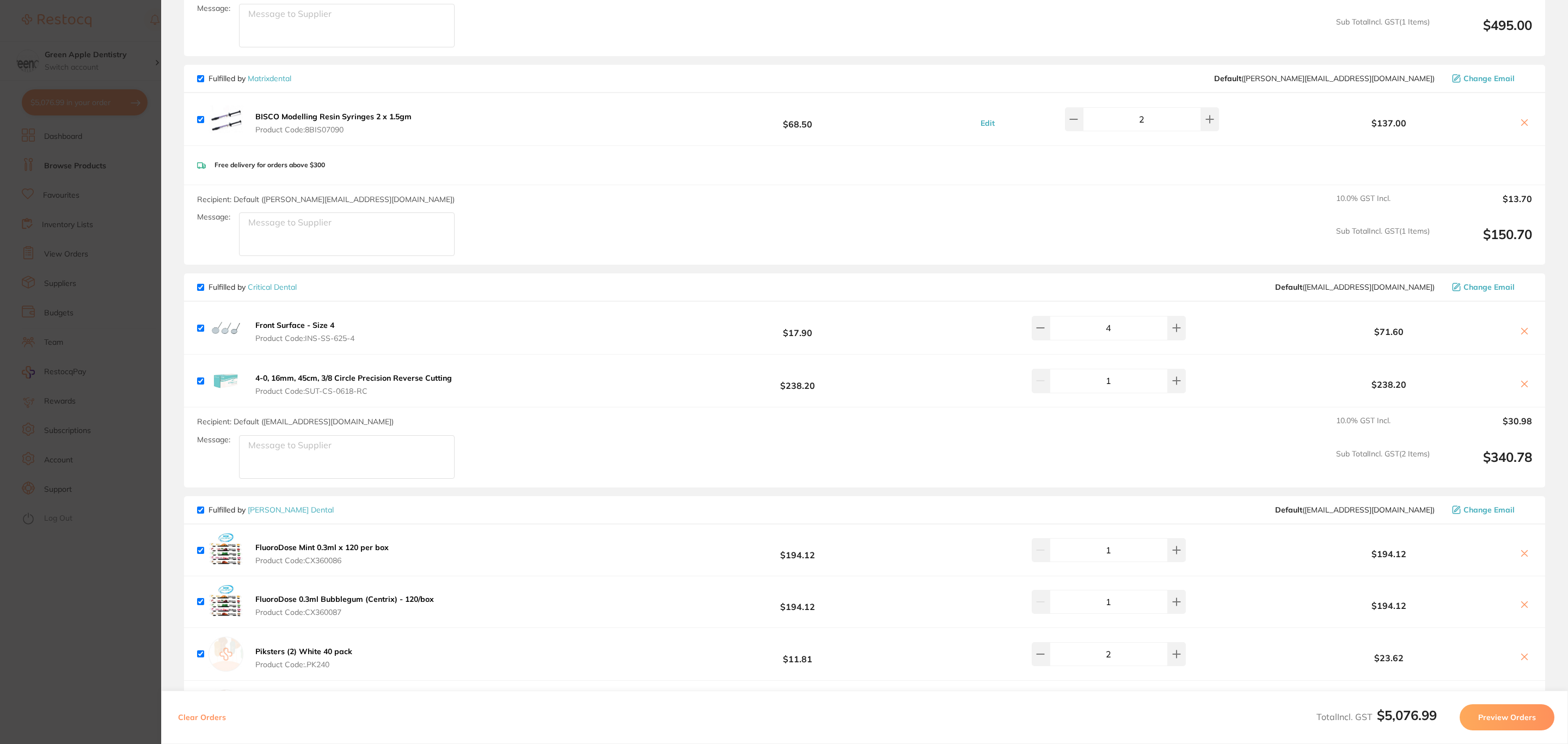
click at [1510, 285] on span "Change Email" at bounding box center [1489, 287] width 51 height 8
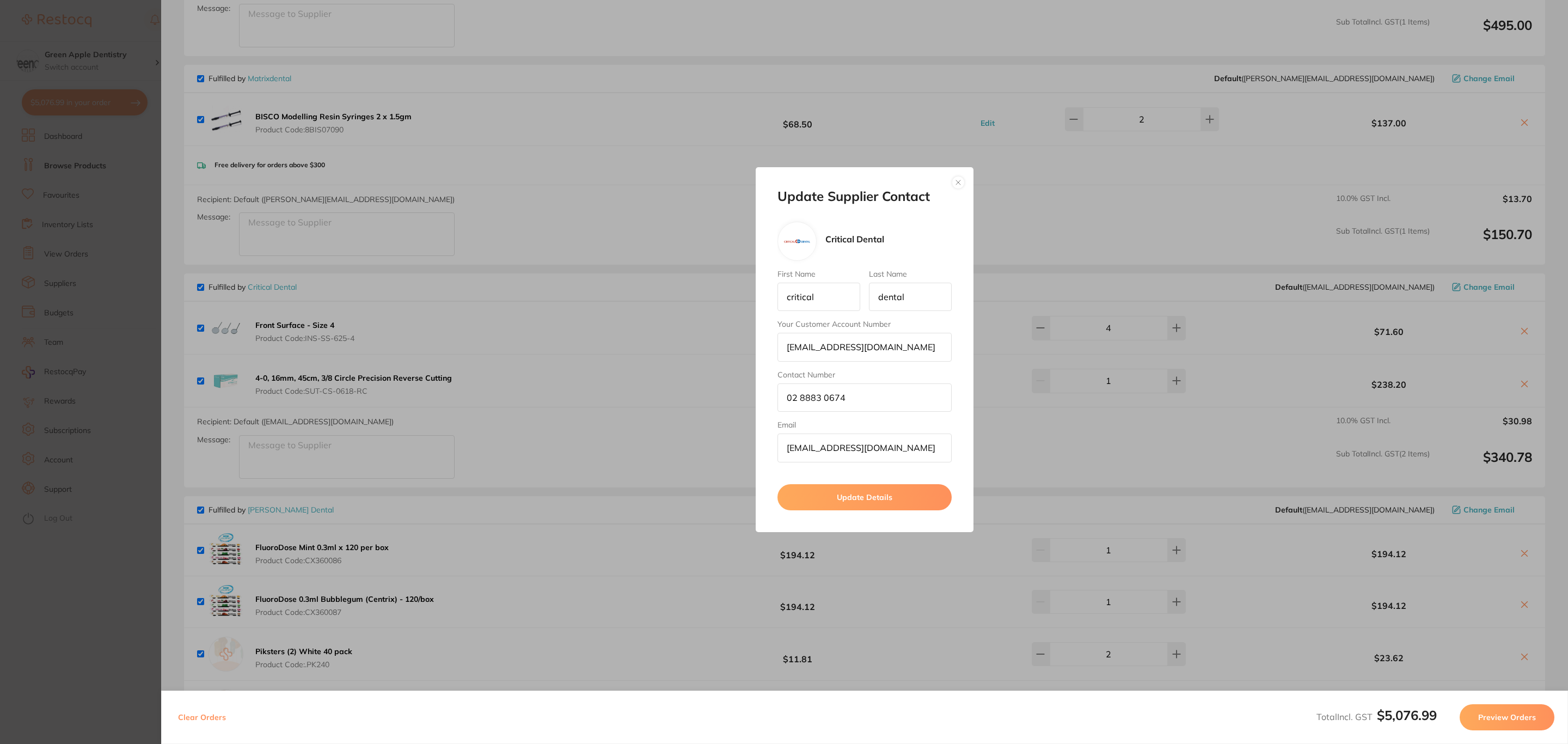
click at [961, 183] on button "button" at bounding box center [958, 183] width 13 height 13
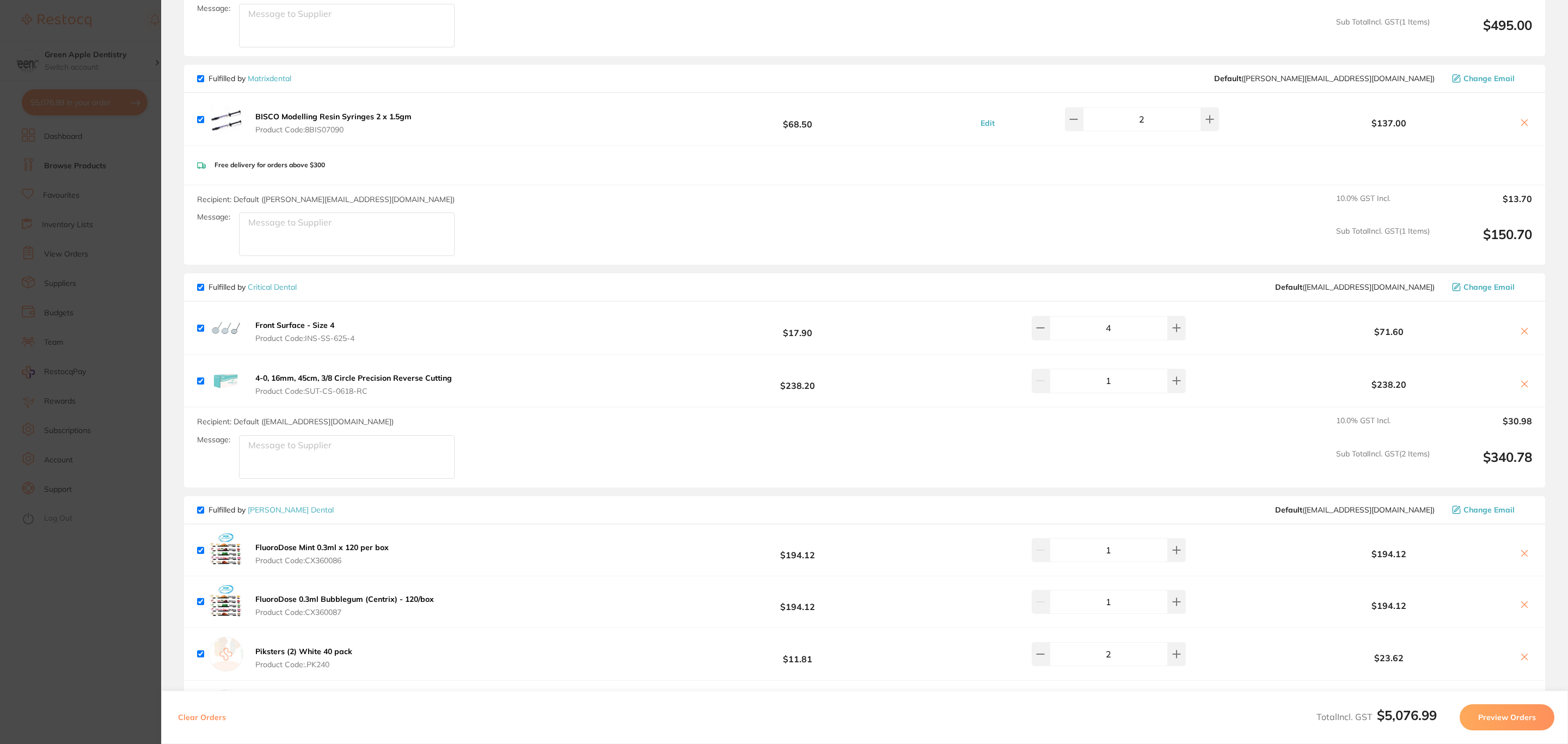
click at [1500, 80] on span "Change Email" at bounding box center [1489, 78] width 51 height 8
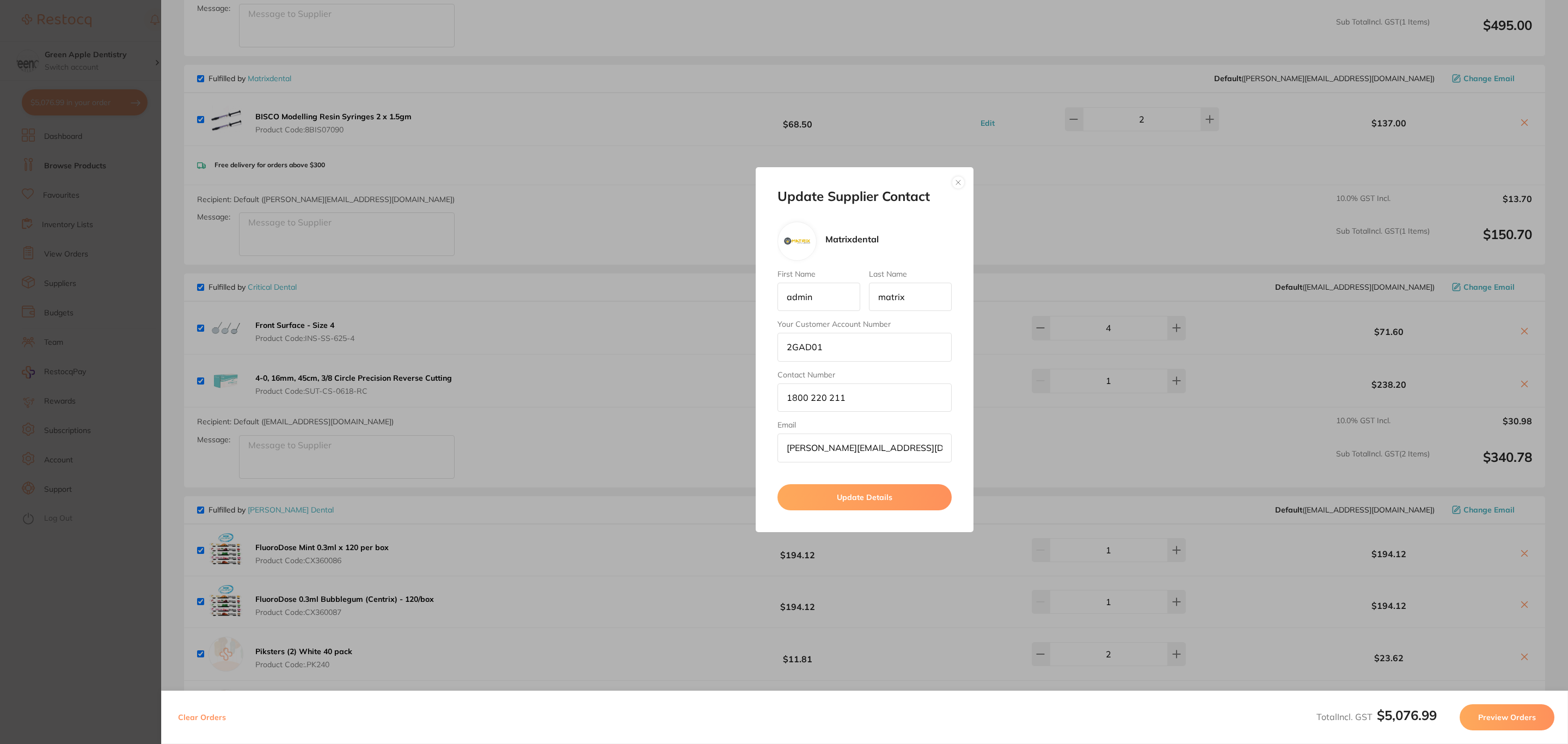
click at [965, 180] on button "button" at bounding box center [958, 183] width 13 height 13
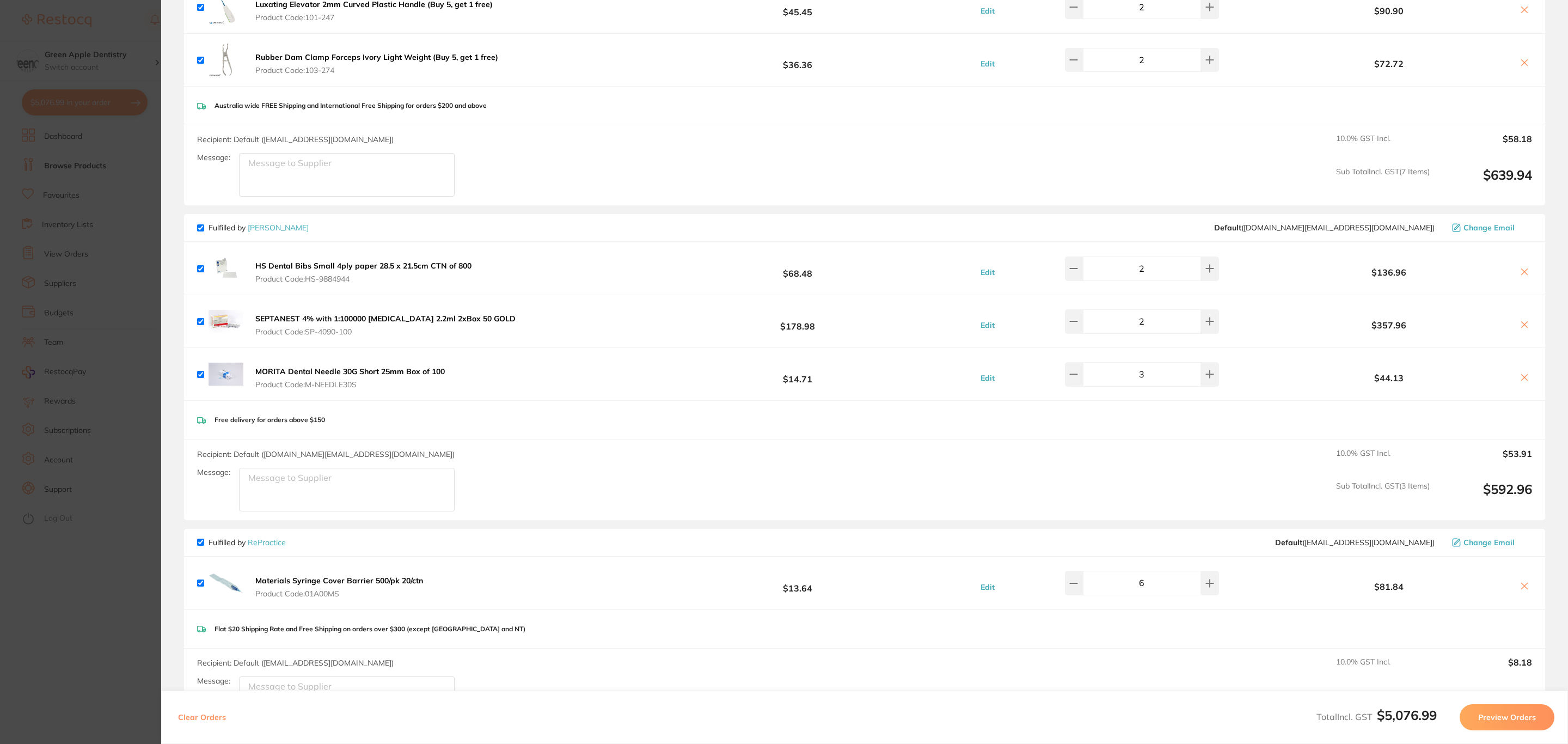
scroll to position [1716, 0]
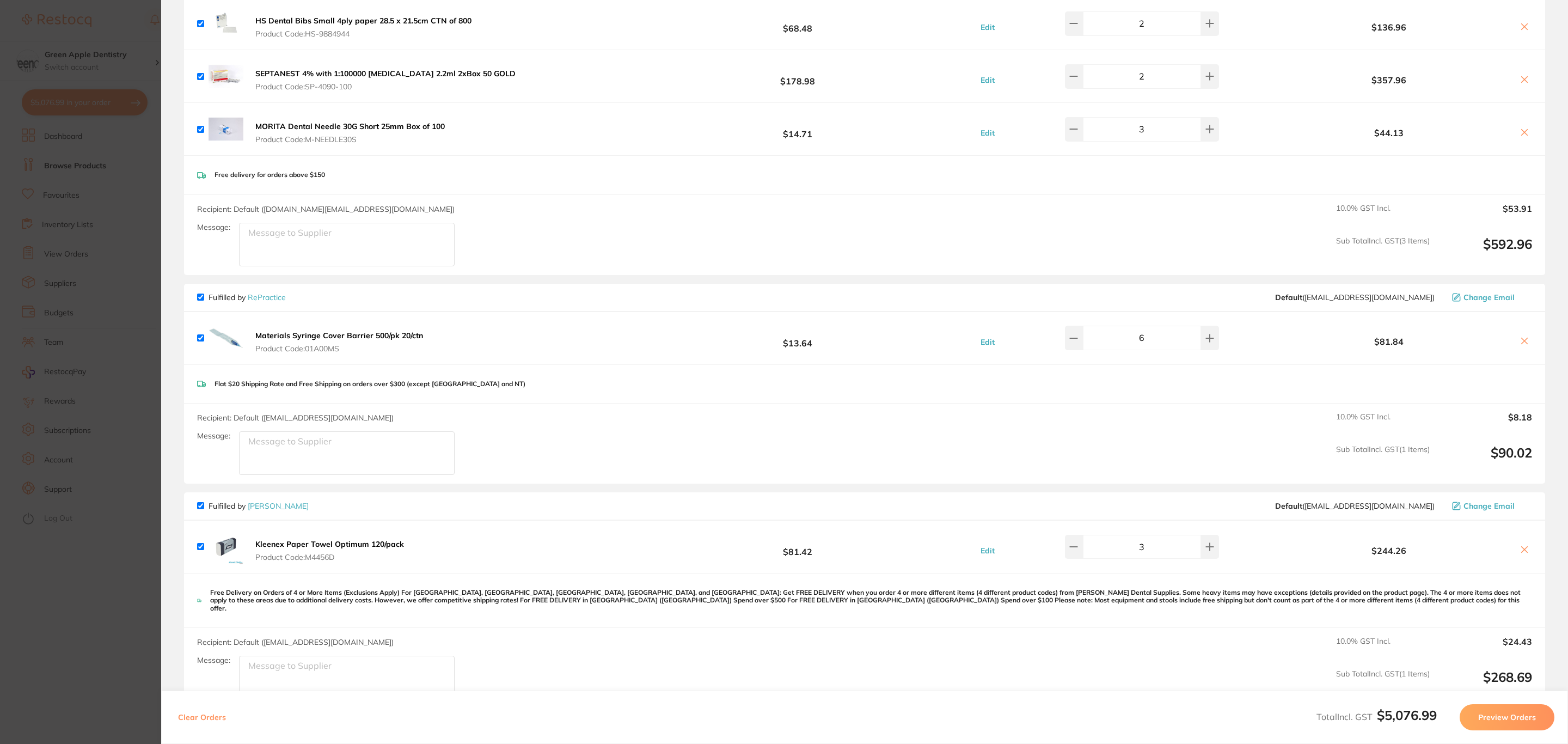
click at [1471, 300] on span "Change Email" at bounding box center [1489, 297] width 51 height 8
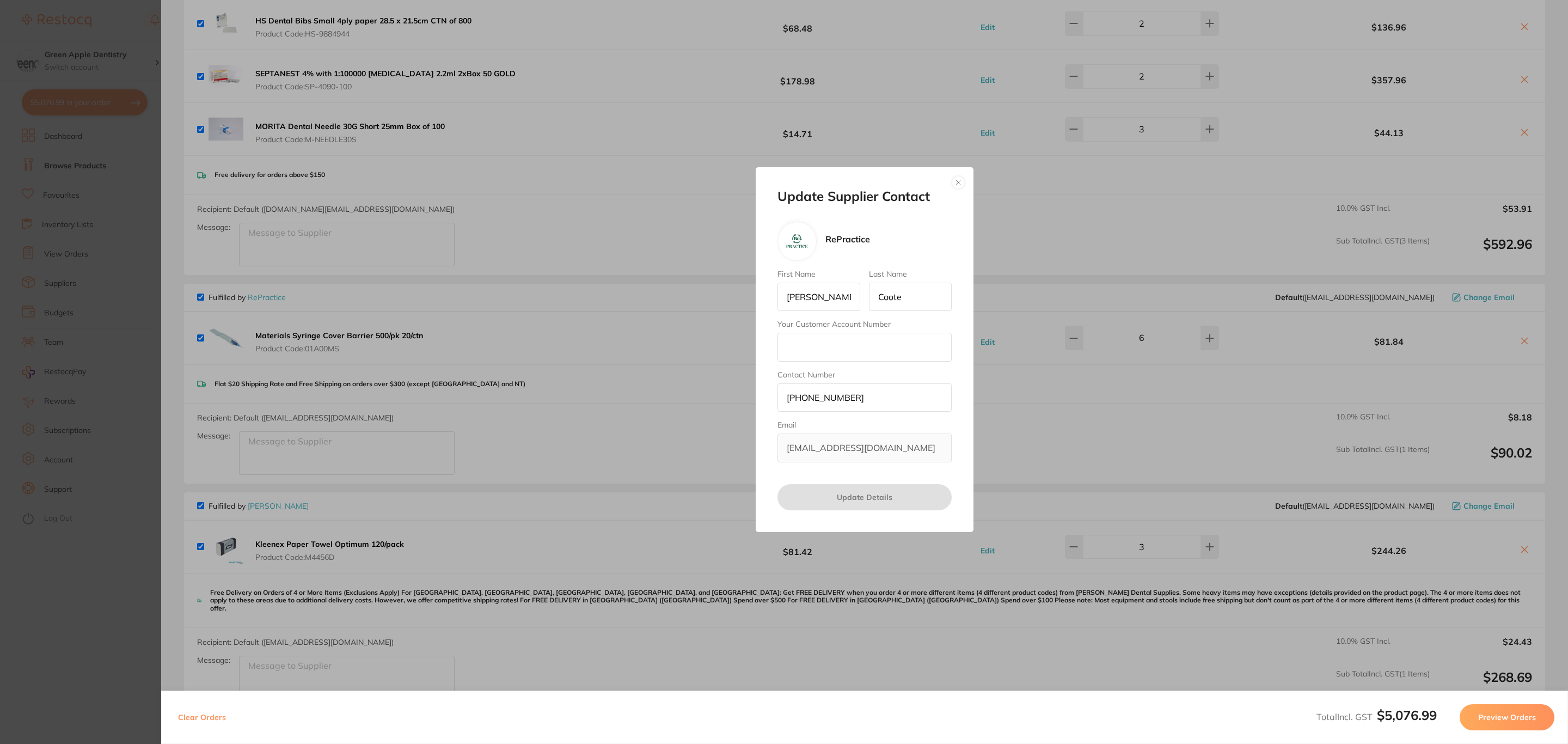
click at [624, 372] on div "Update Supplier Contact RePractice First Name [PERSON_NAME] Last Name [PERSON_N…" at bounding box center [865, 350] width 1407 height 744
click at [955, 181] on button "button" at bounding box center [958, 183] width 13 height 13
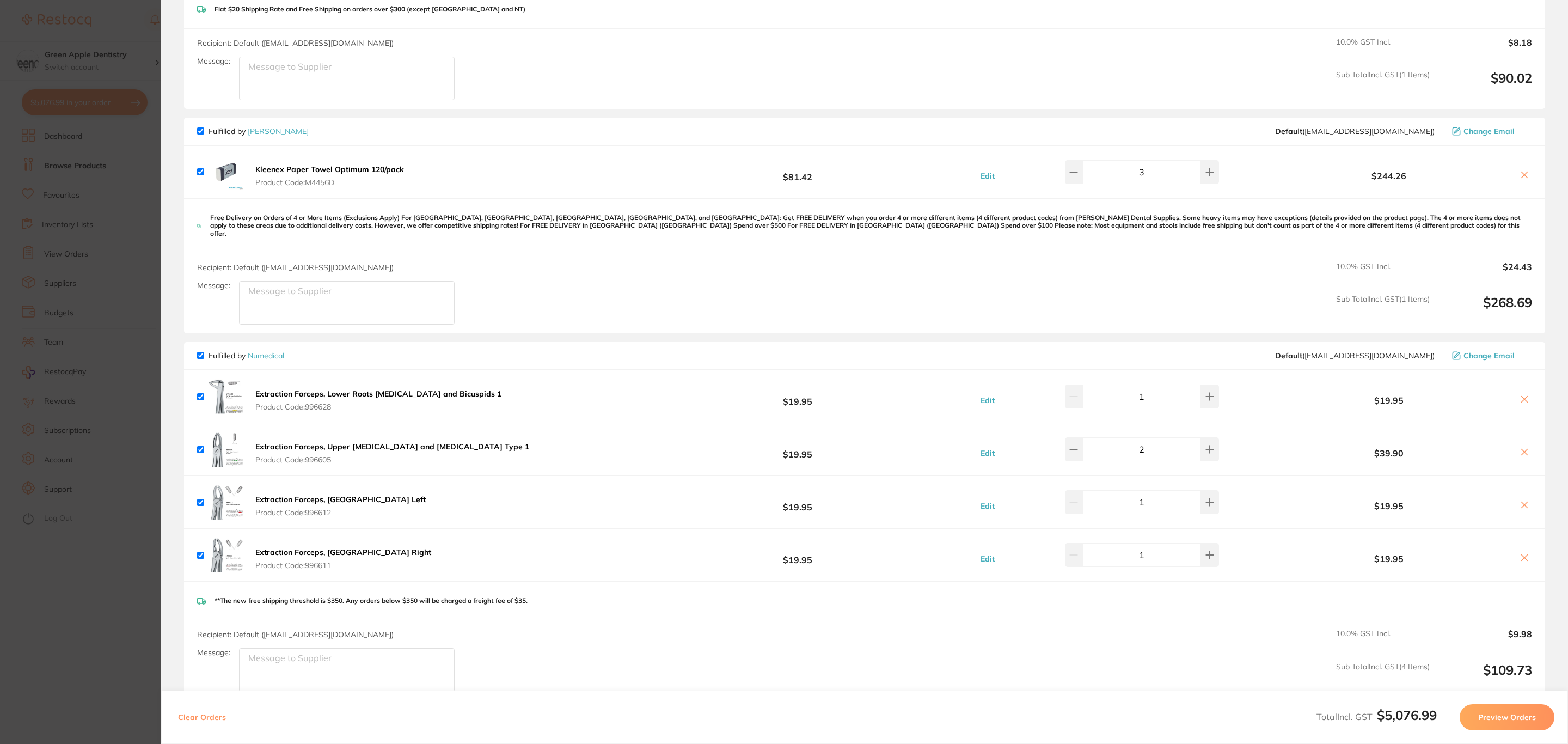
scroll to position [2125, 0]
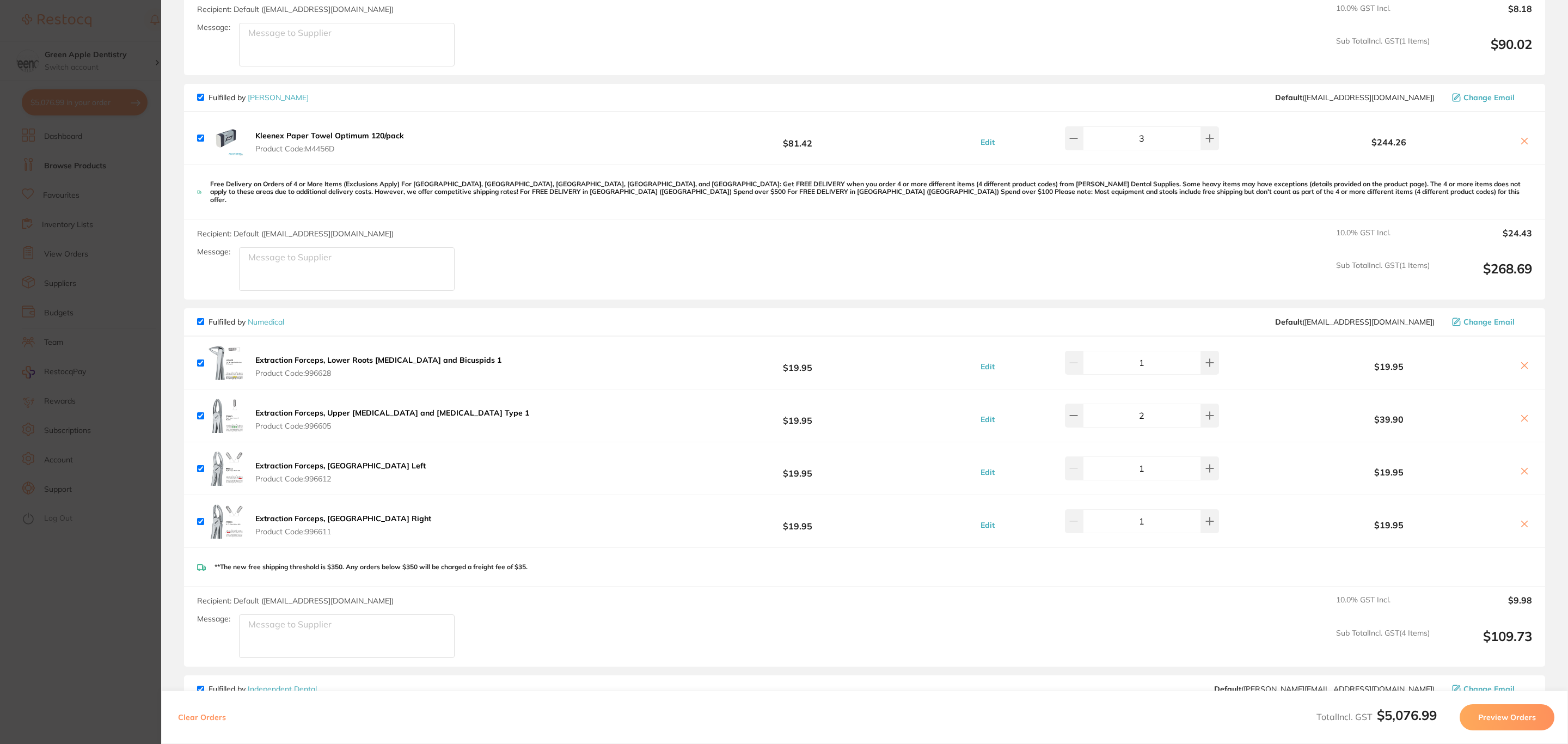
click at [1480, 318] on span "Change Email" at bounding box center [1489, 322] width 51 height 8
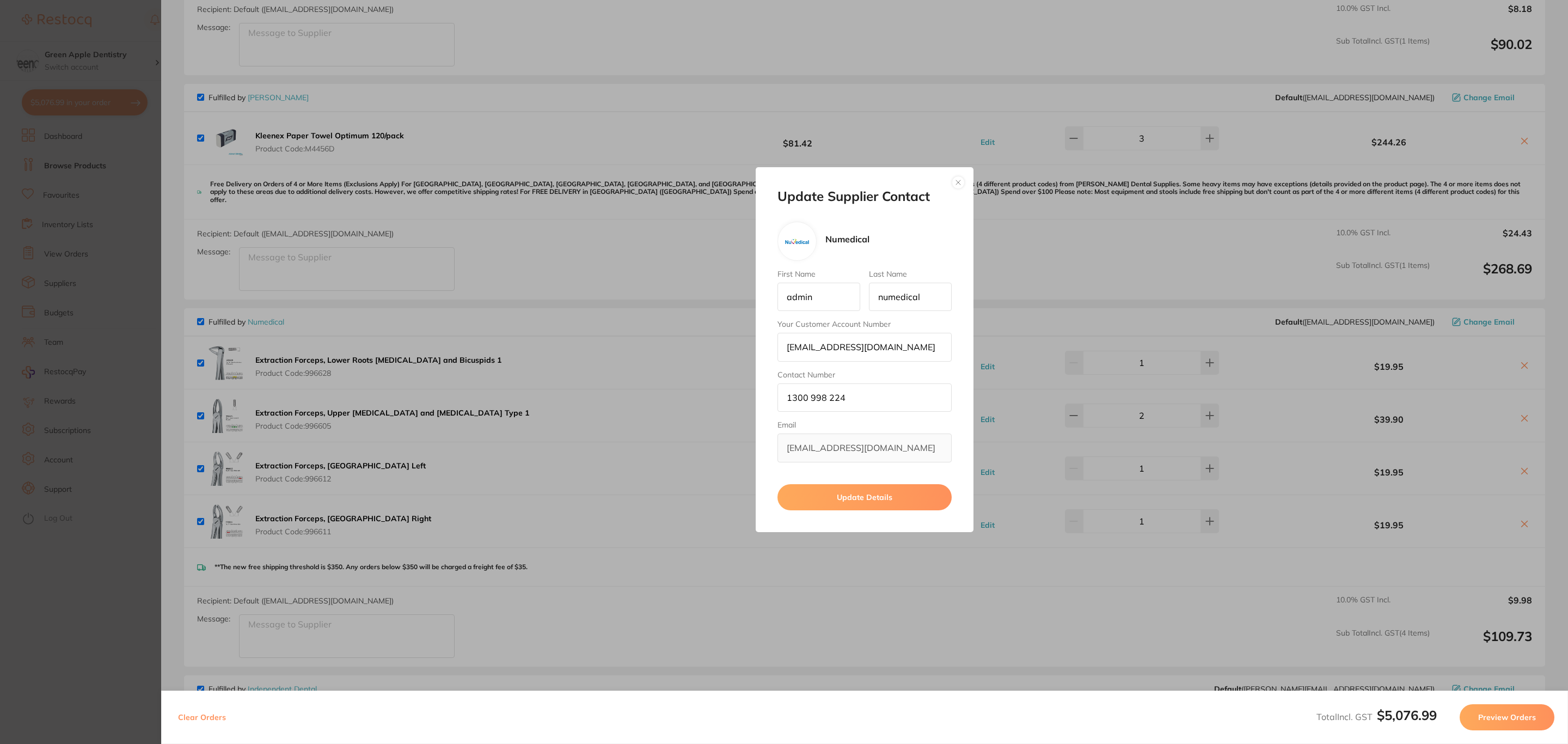
click at [639, 383] on div "Update Supplier Contact Numedical First Name admin Last Name numedical Your Cus…" at bounding box center [865, 350] width 1407 height 744
click at [952, 177] on div "Update Supplier Contact Numedical First Name admin Last Name numedical Your Cus…" at bounding box center [865, 350] width 218 height 365
click at [955, 183] on button "button" at bounding box center [958, 183] width 13 height 13
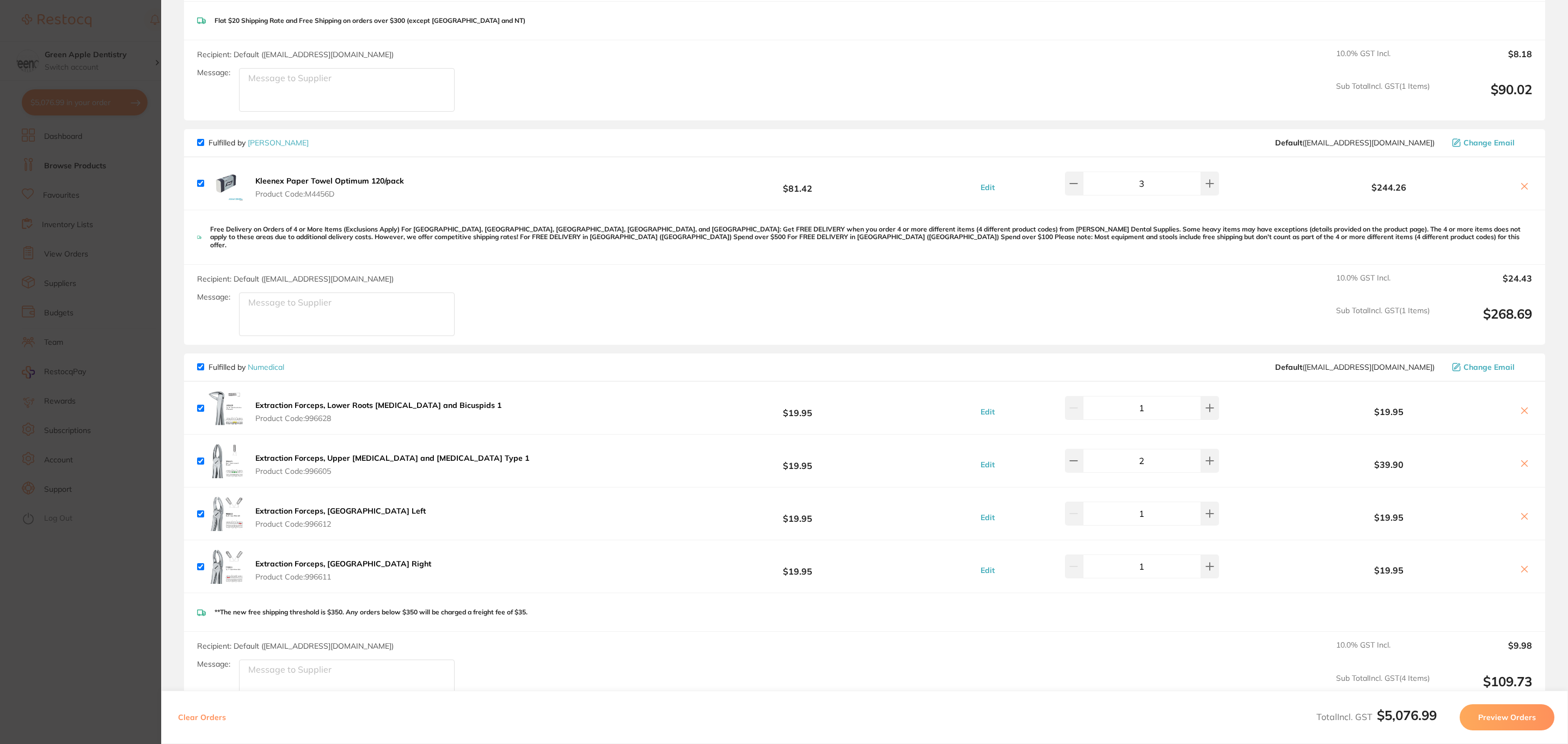
scroll to position [1884, 0]
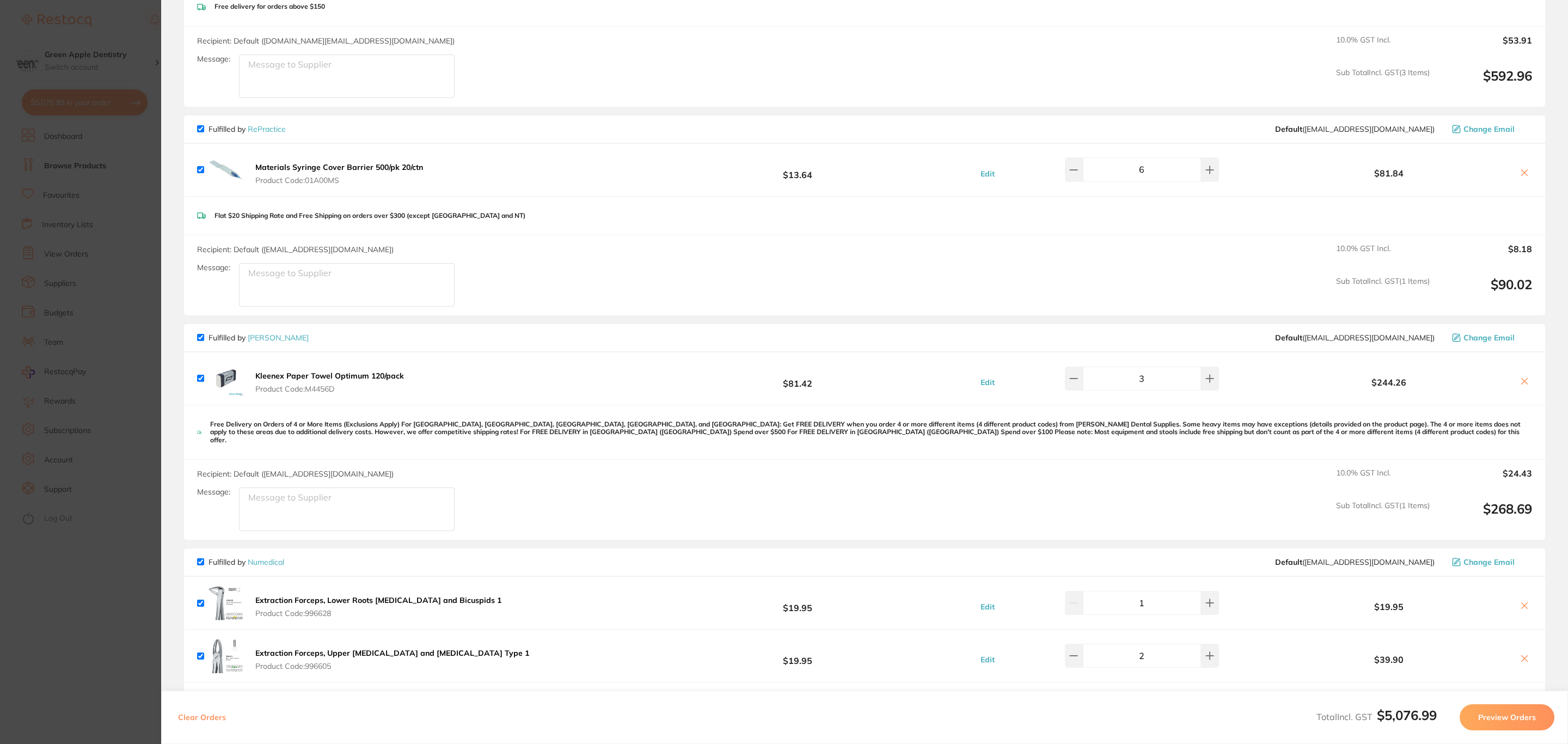
click at [79, 47] on section "Update RRP Set your pre negotiated price for this item. Item Agreed RRP (excl. …" at bounding box center [784, 372] width 1568 height 744
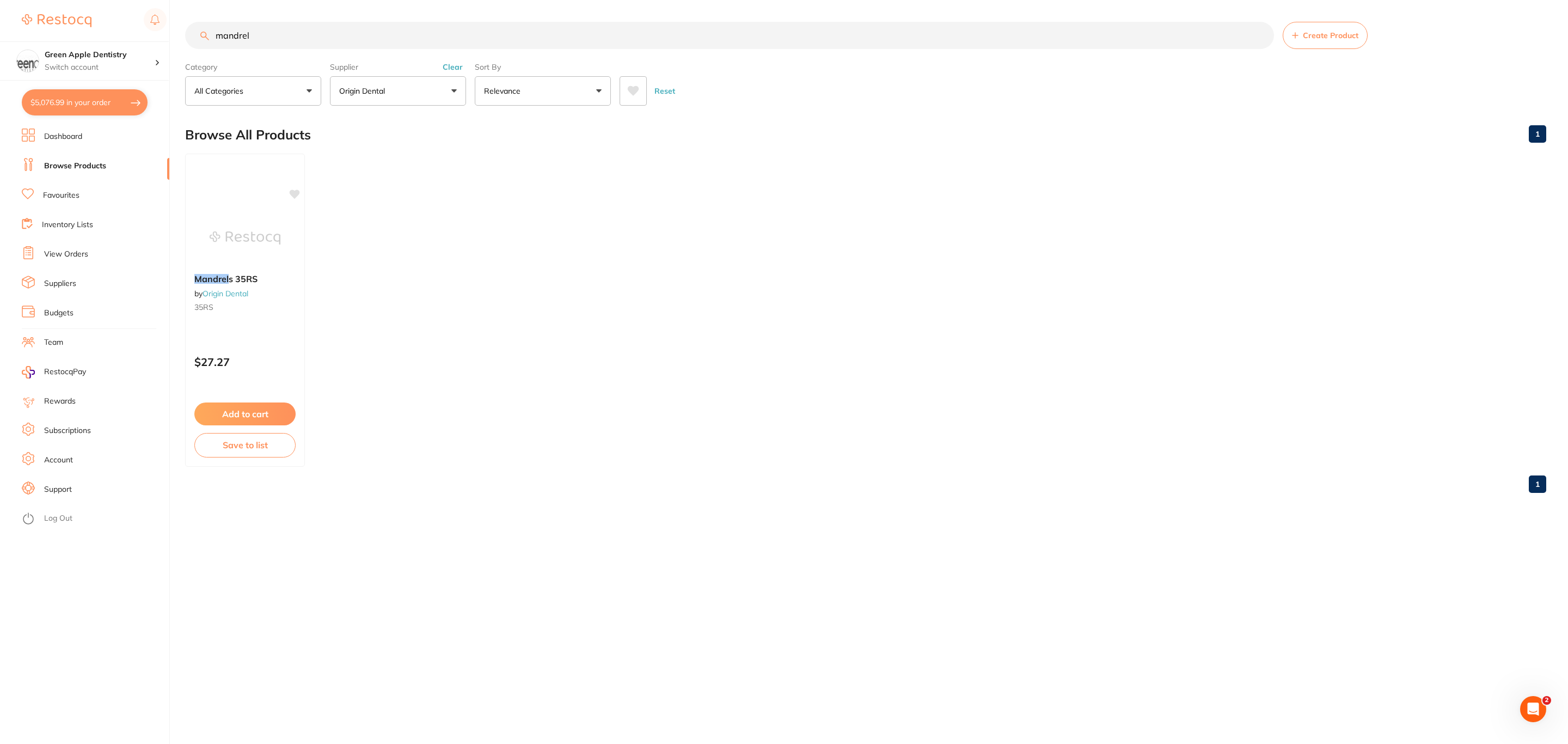
drag, startPoint x: 59, startPoint y: 36, endPoint x: 39, endPoint y: 36, distance: 20.0
click at [39, 36] on div "$5,076.99 Green Apple Dentistry Switch account Riaz [MEDICAL_DATA] Experteeth D…" at bounding box center [784, 372] width 1568 height 744
click at [407, 102] on button "Origin Dental" at bounding box center [398, 90] width 136 height 29
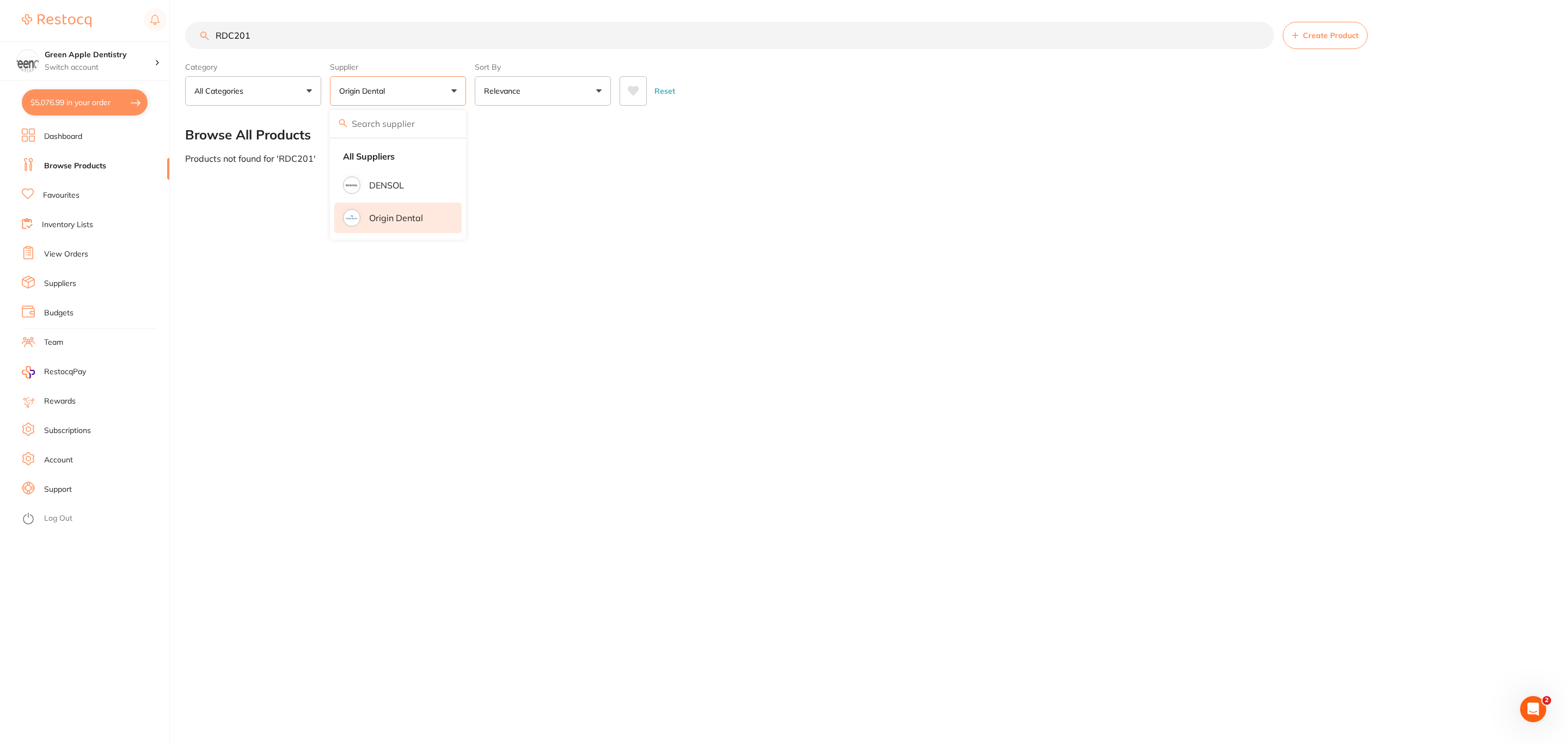
click at [403, 210] on li "Origin Dental" at bounding box center [398, 218] width 127 height 31
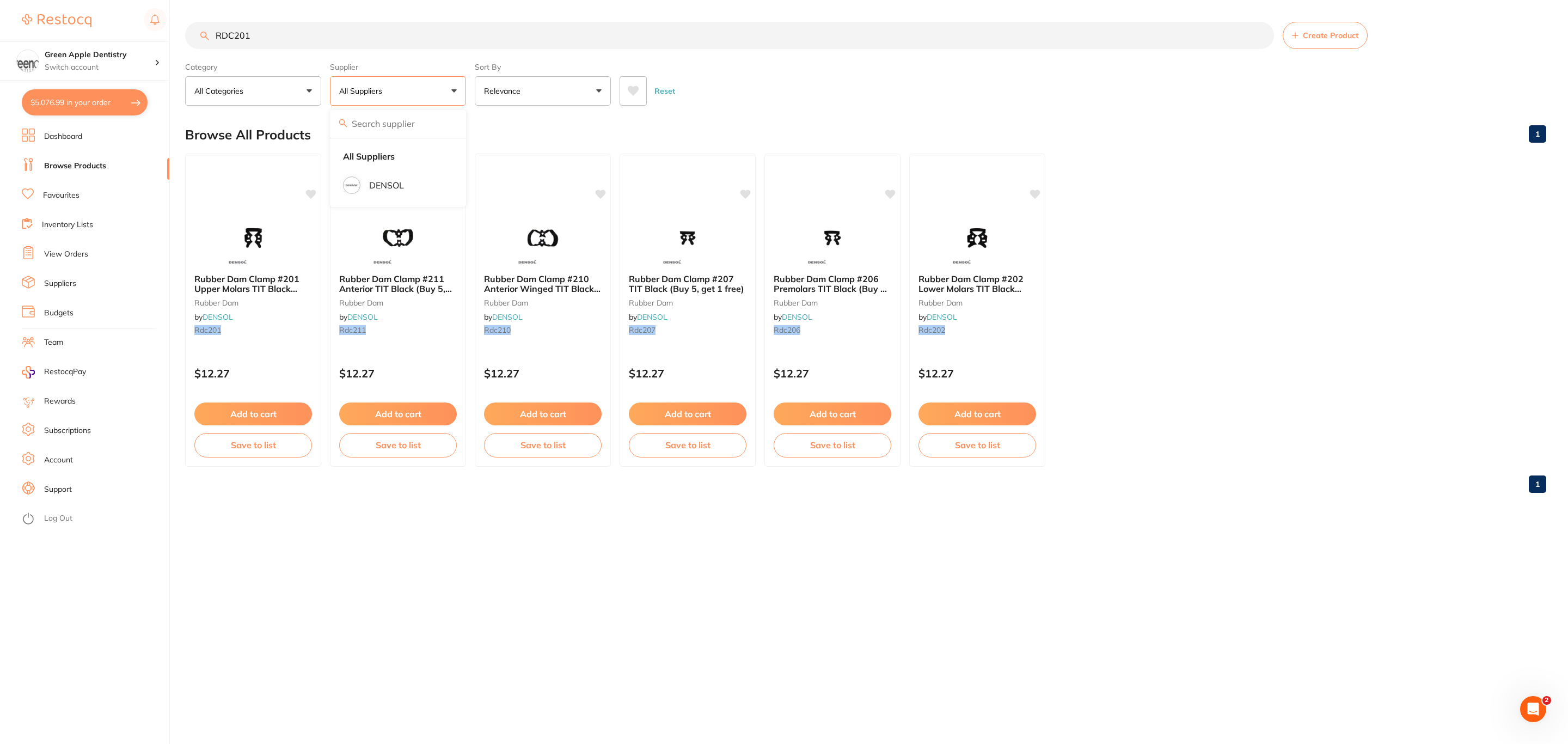
click at [325, 38] on input "RDC201" at bounding box center [729, 36] width 1089 height 27
click at [359, 103] on button "All Suppliers" at bounding box center [398, 90] width 136 height 29
click at [279, 39] on input "RDC201" at bounding box center [729, 36] width 1089 height 27
type input "R"
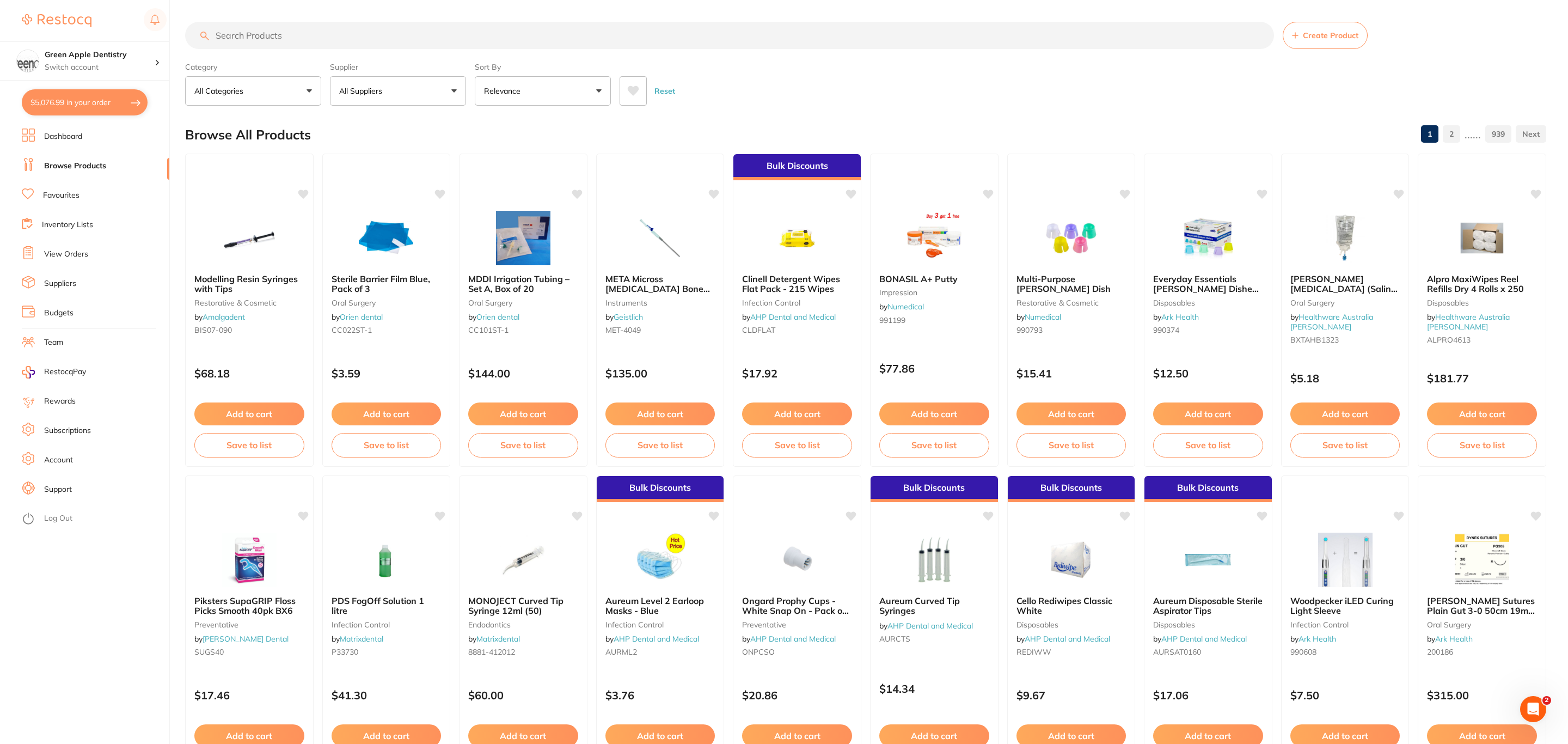
click at [440, 94] on button "All Suppliers" at bounding box center [398, 90] width 136 height 29
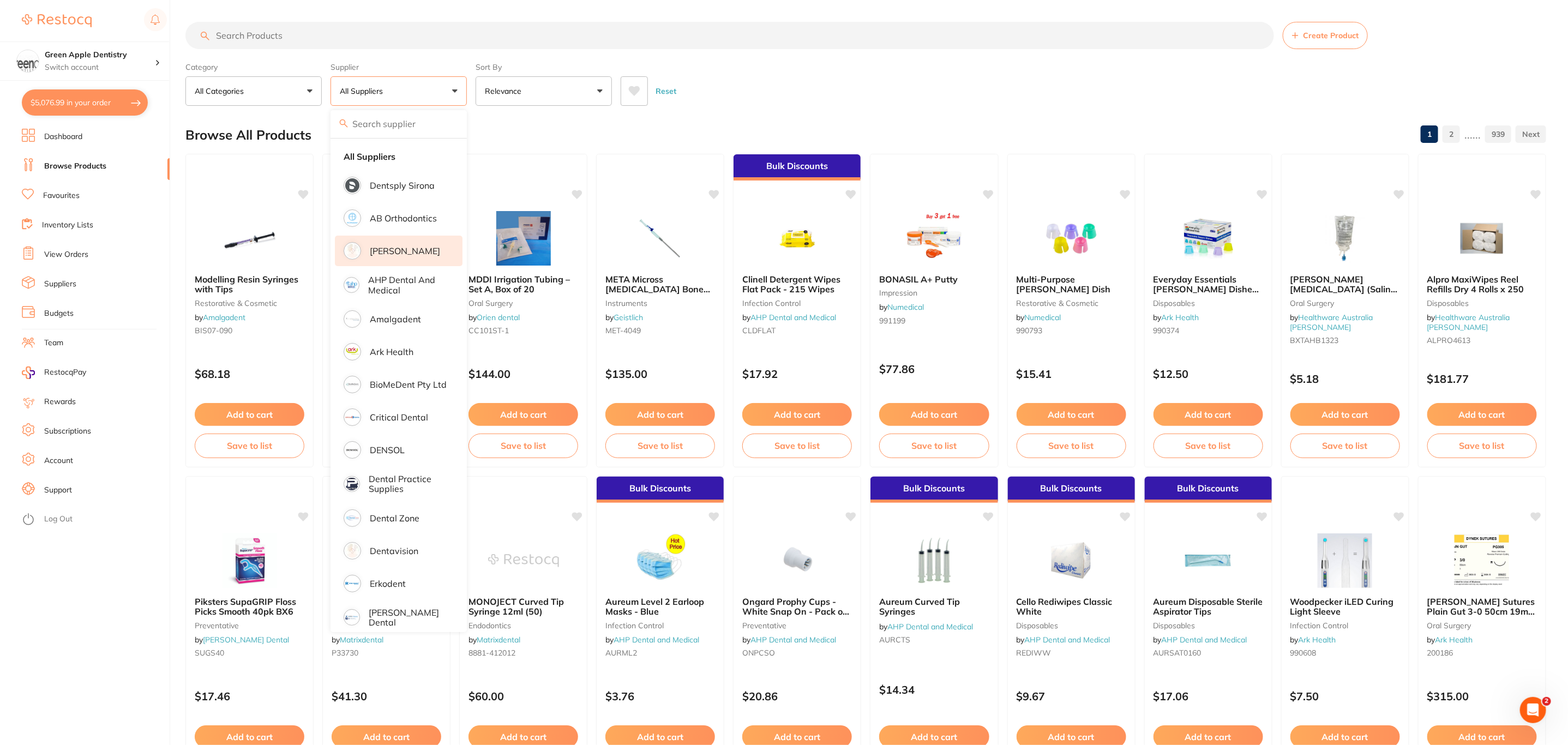
click at [401, 245] on li "[PERSON_NAME]" at bounding box center [399, 251] width 128 height 31
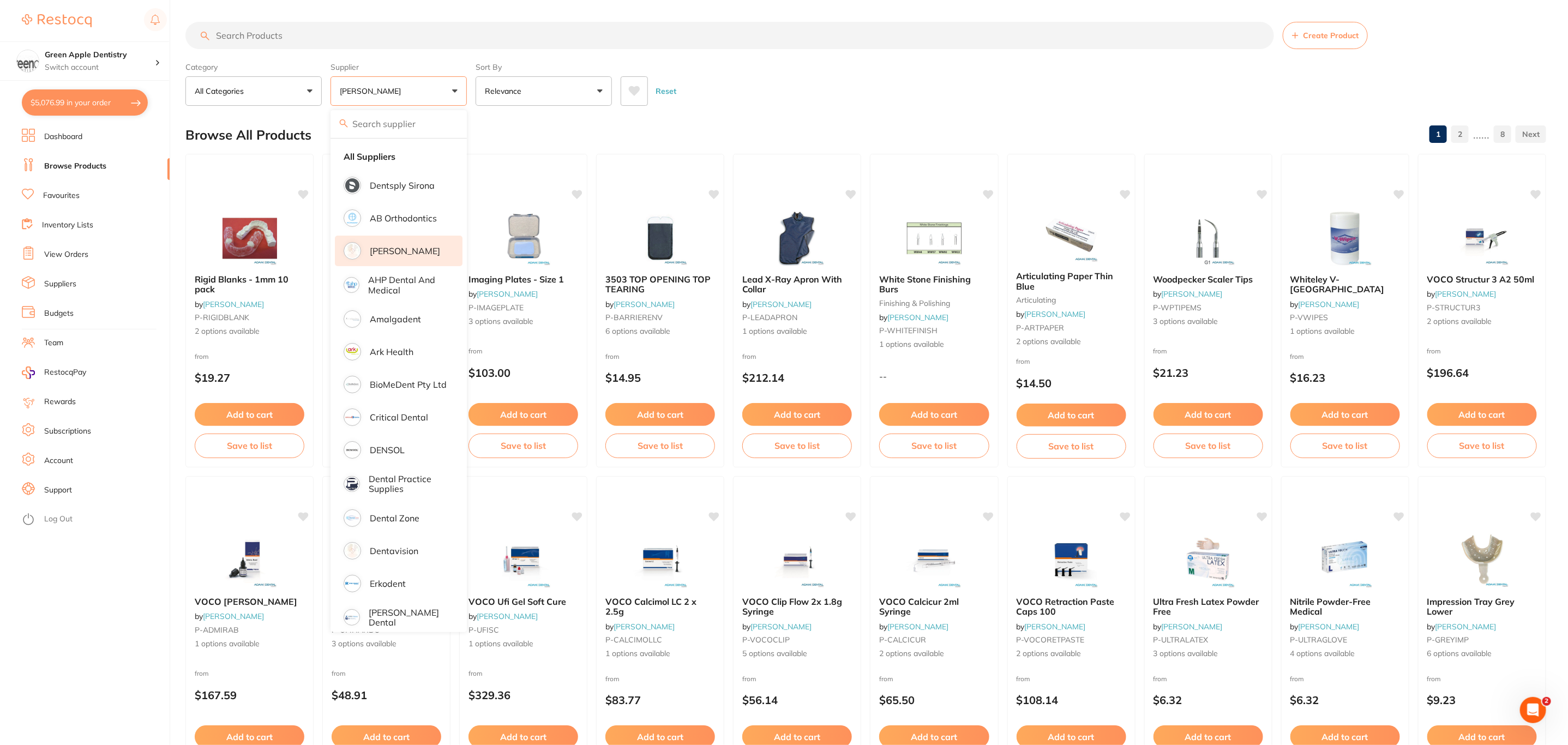
click at [272, 40] on input "search" at bounding box center [729, 36] width 1088 height 27
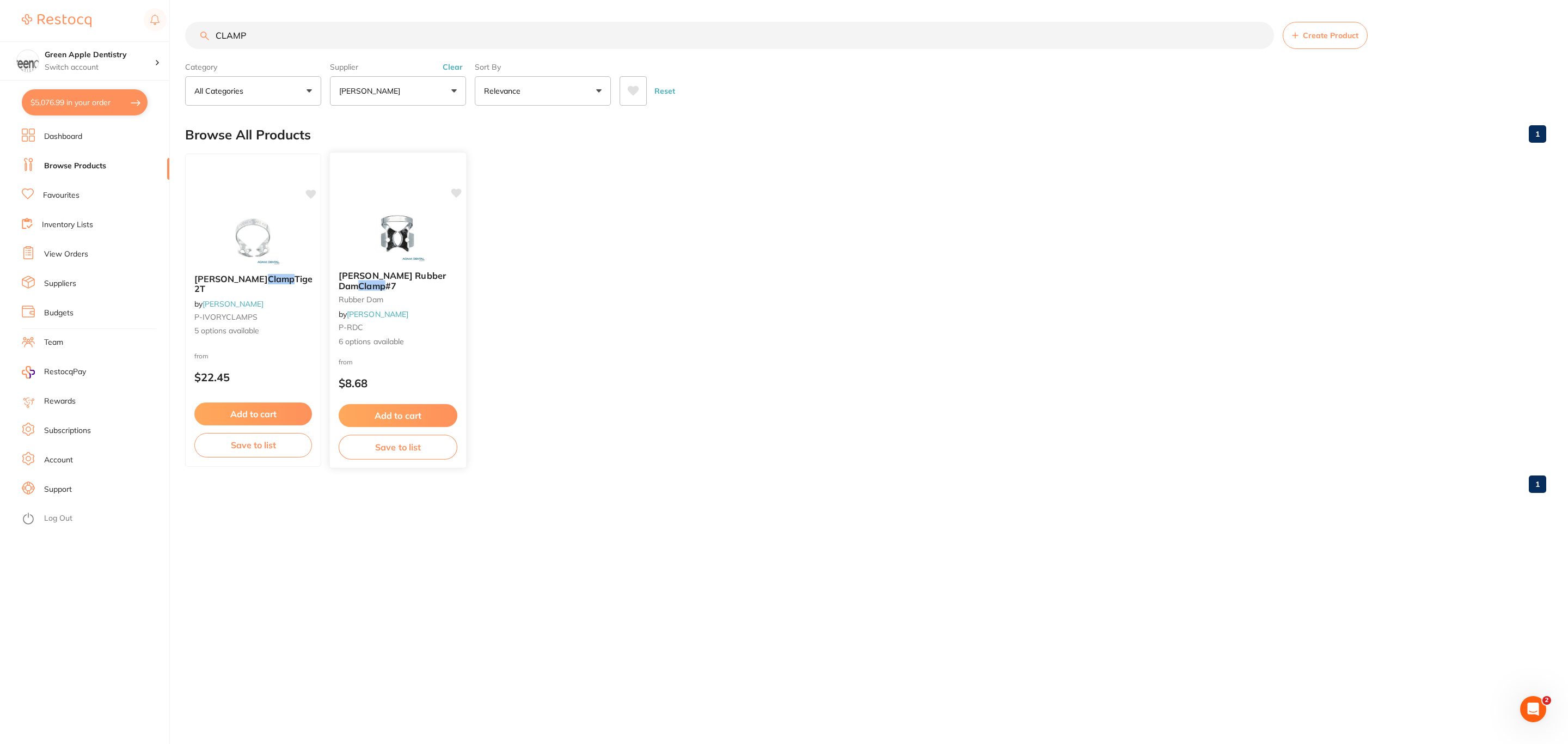
type input "CLAMP"
click at [397, 204] on div "[PERSON_NAME] Rubber Dam Clamp #7 rubber dam by [PERSON_NAME] P-RDC 6 options a…" at bounding box center [398, 310] width 136 height 313
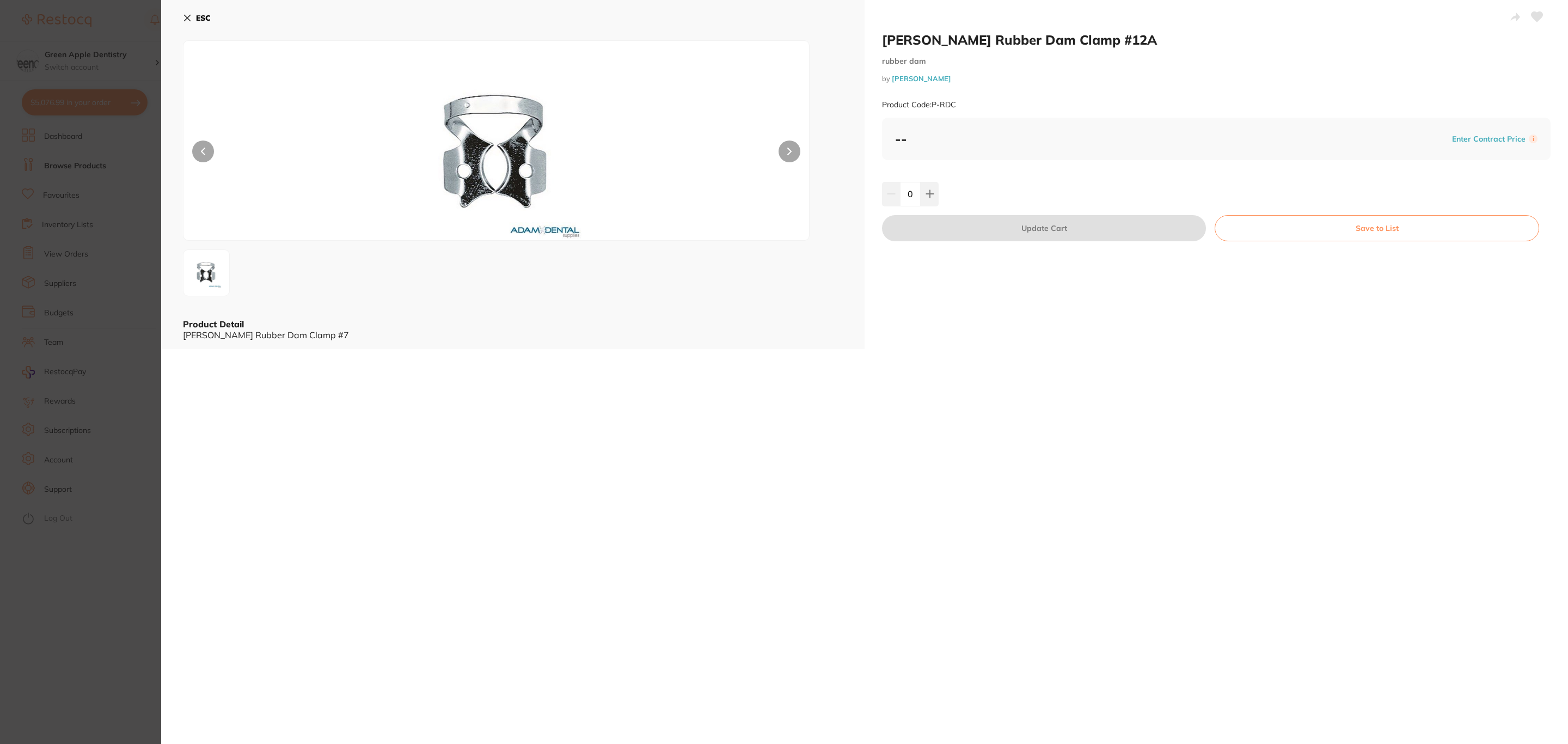
click at [136, 220] on section "[PERSON_NAME] Rubber Dam Clamp #12A rubber dam by [PERSON_NAME] Product Code: P…" at bounding box center [784, 372] width 1568 height 744
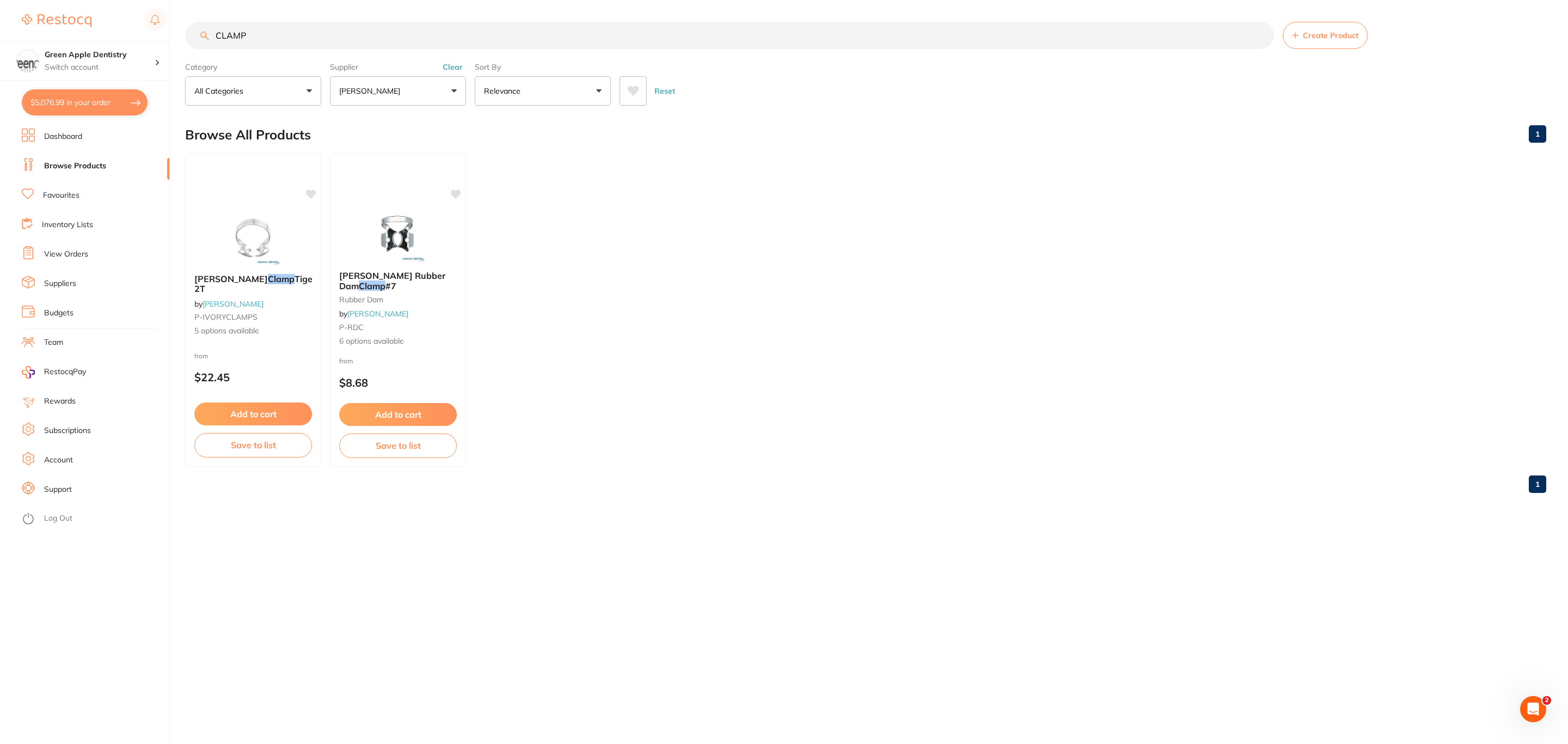
click at [253, 216] on img at bounding box center [253, 238] width 71 height 55
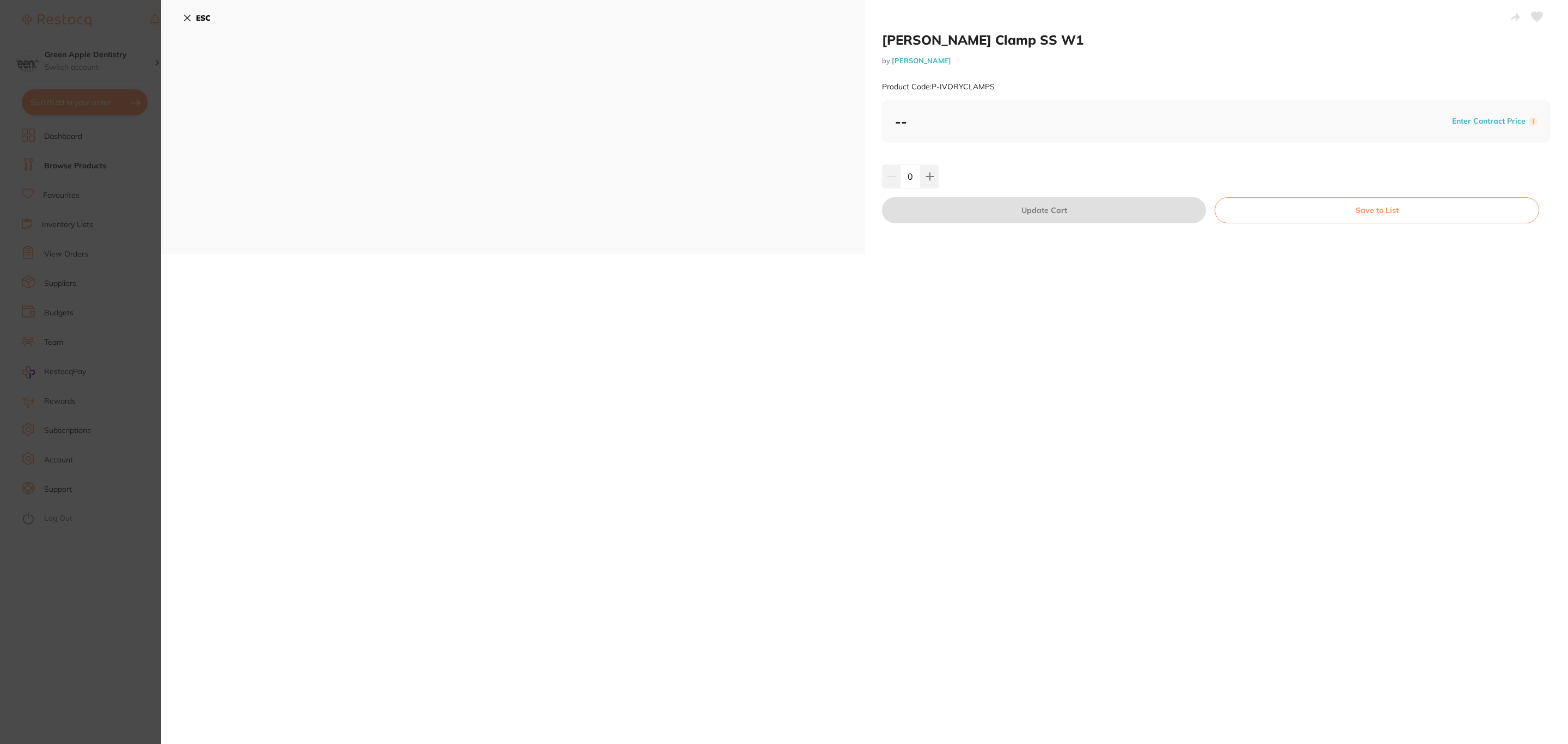
click at [62, 247] on section "[PERSON_NAME] Clamp SS W1 by [PERSON_NAME] Product Code: P-IVORYCLAMPS ESC [PER…" at bounding box center [784, 372] width 1568 height 744
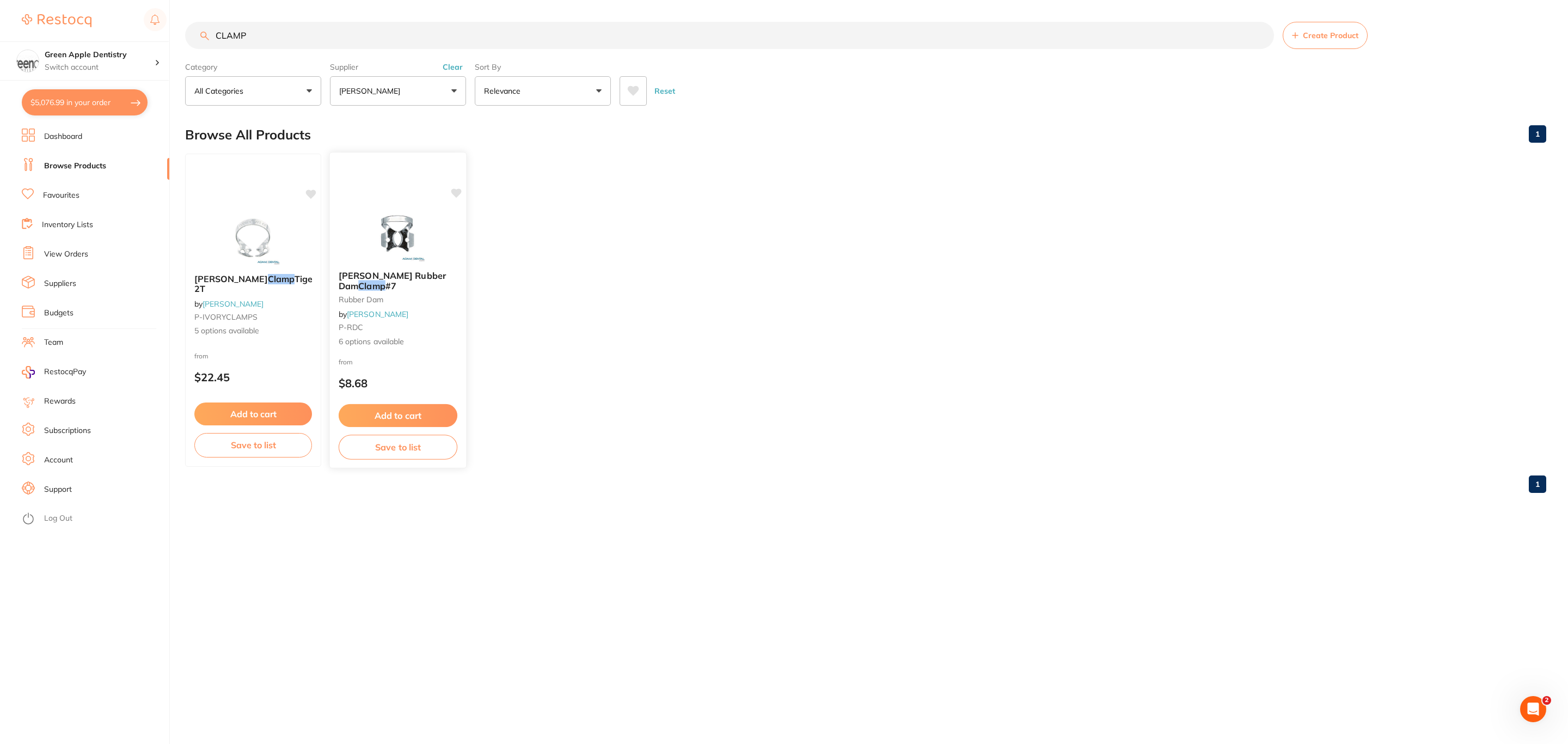
click at [340, 221] on div at bounding box center [398, 235] width 136 height 55
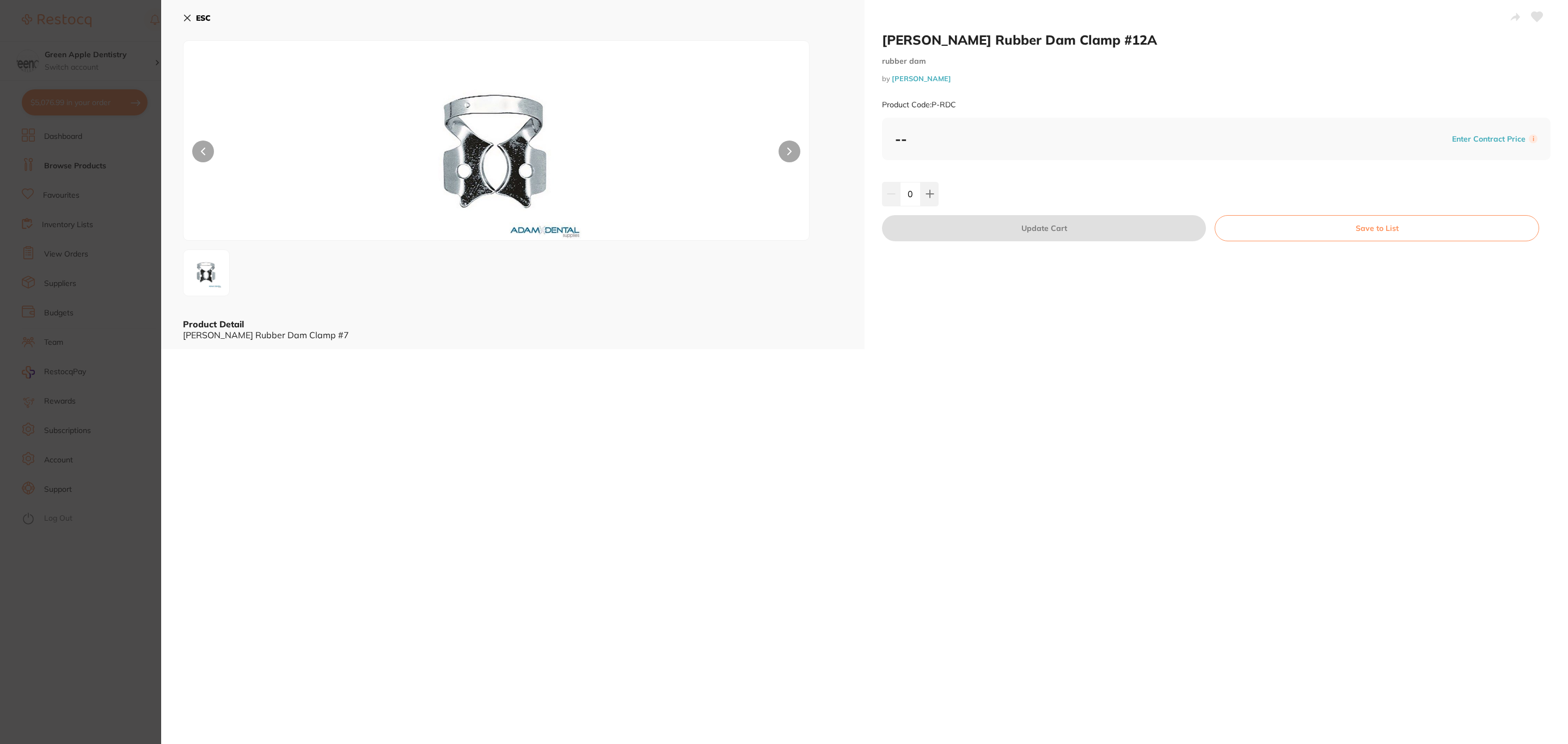
click at [87, 305] on section "[PERSON_NAME] Rubber Dam Clamp #12A rubber dam by [PERSON_NAME] Product Code: P…" at bounding box center [784, 372] width 1568 height 744
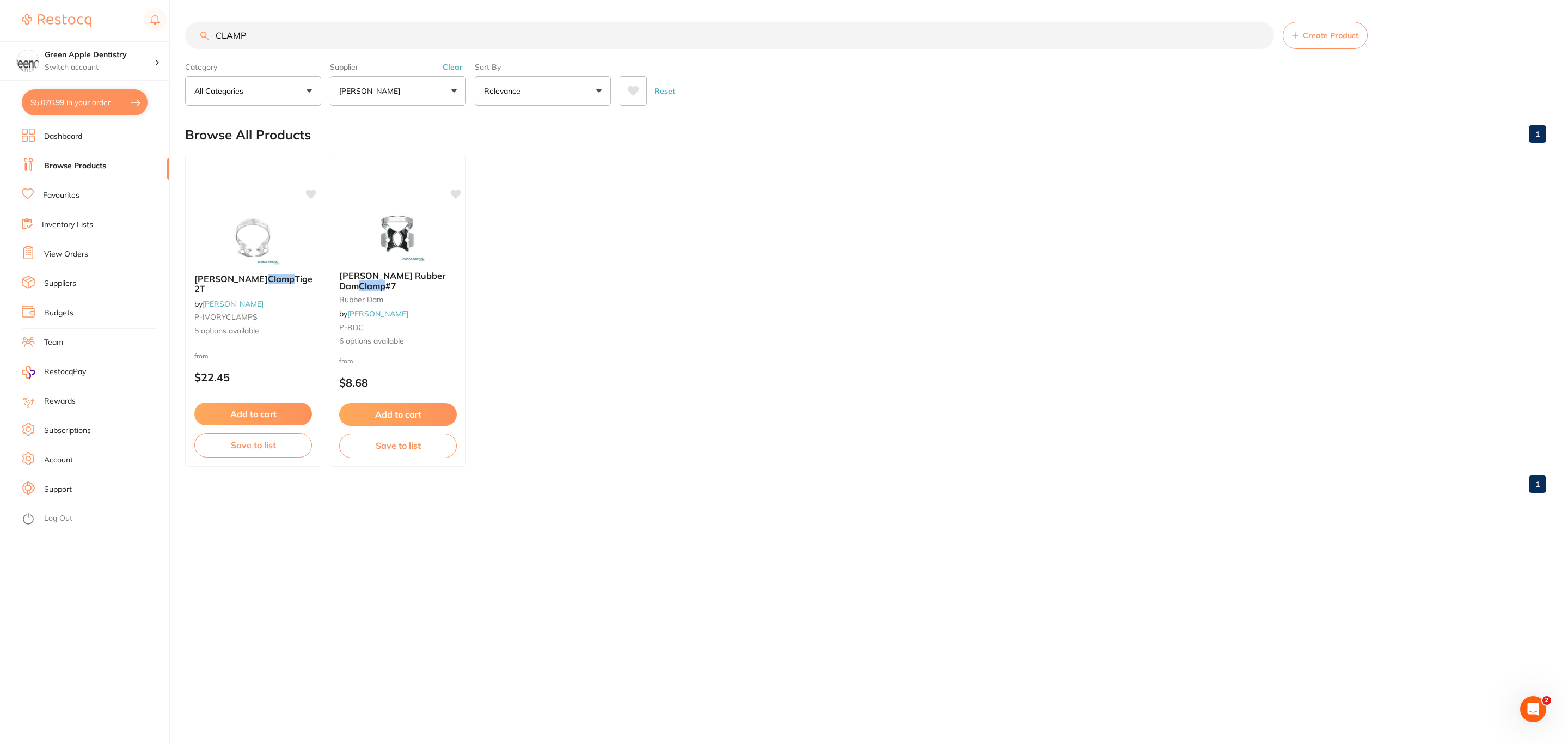
click at [251, 35] on input "CLAMP" at bounding box center [729, 36] width 1089 height 27
click at [95, 110] on button "$5,076.99 in your order" at bounding box center [85, 102] width 126 height 26
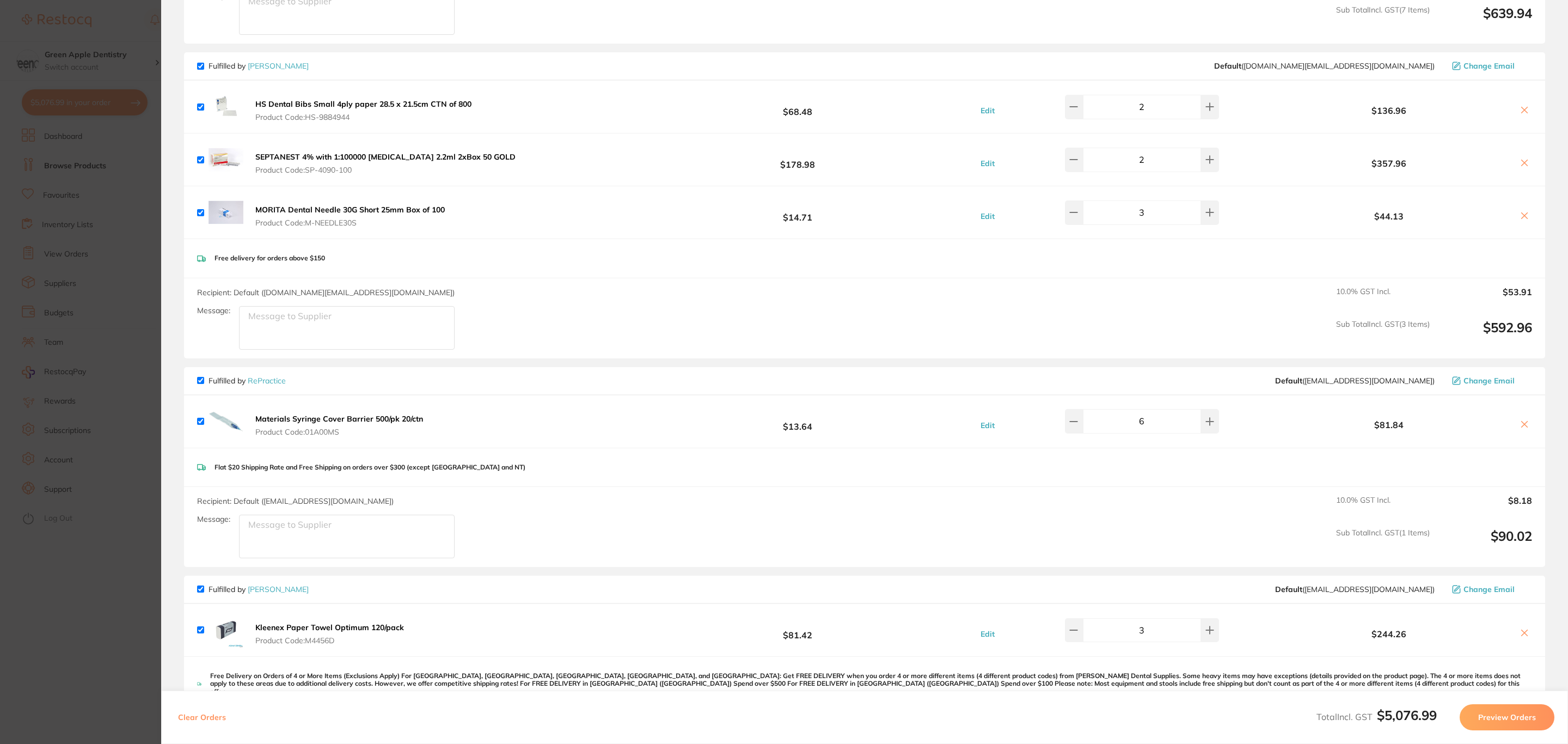
scroll to position [1802, 0]
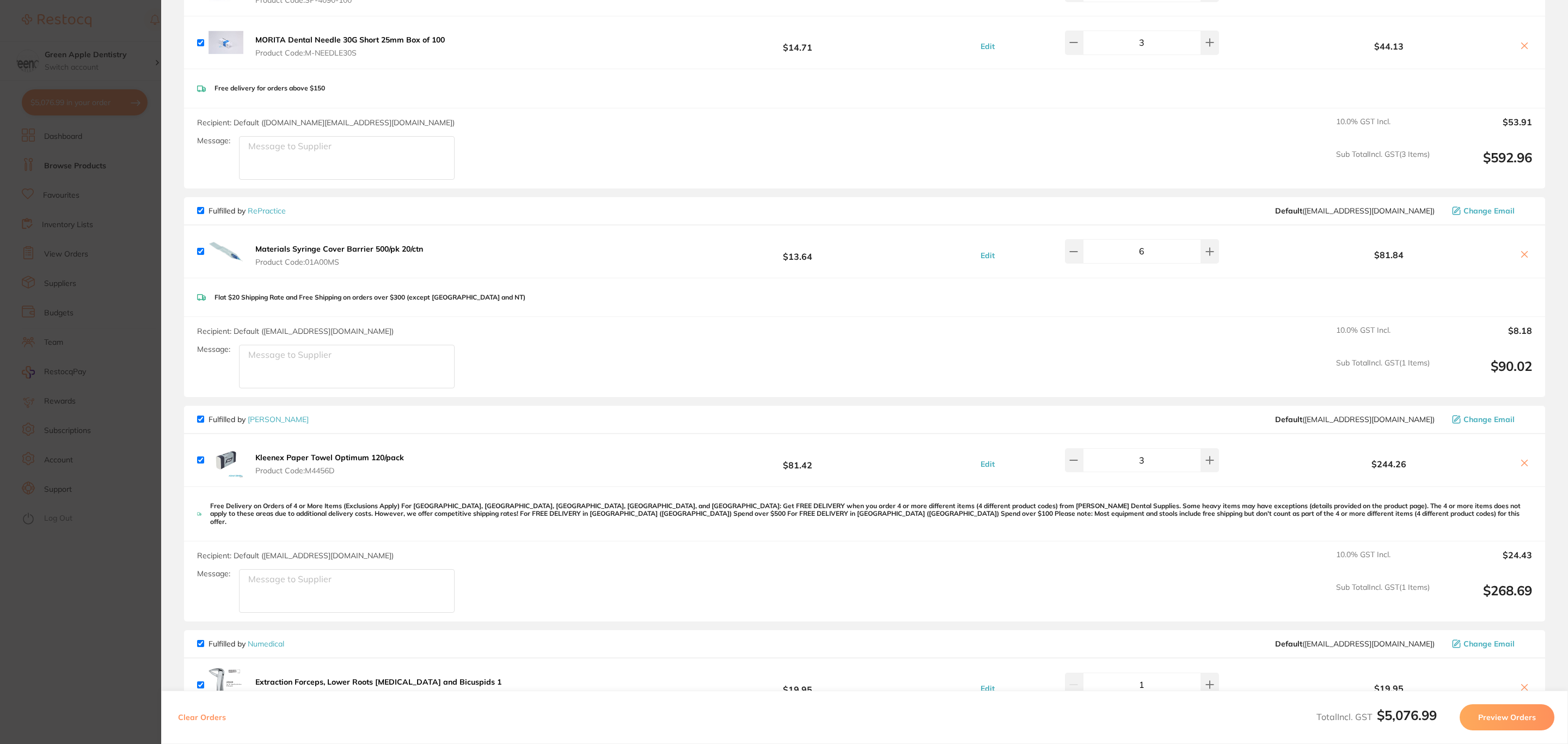
type textarea "r"
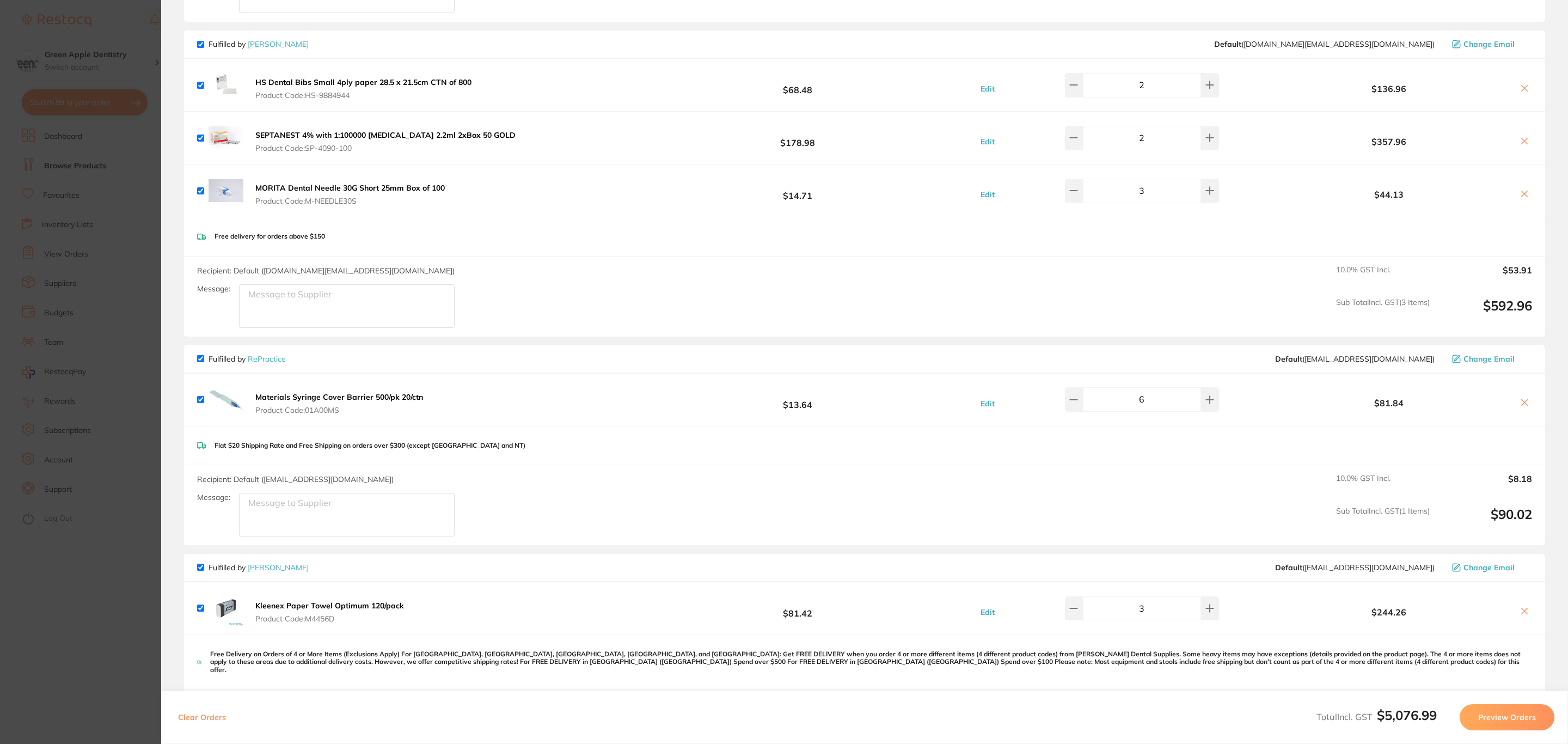
scroll to position [1639, 0]
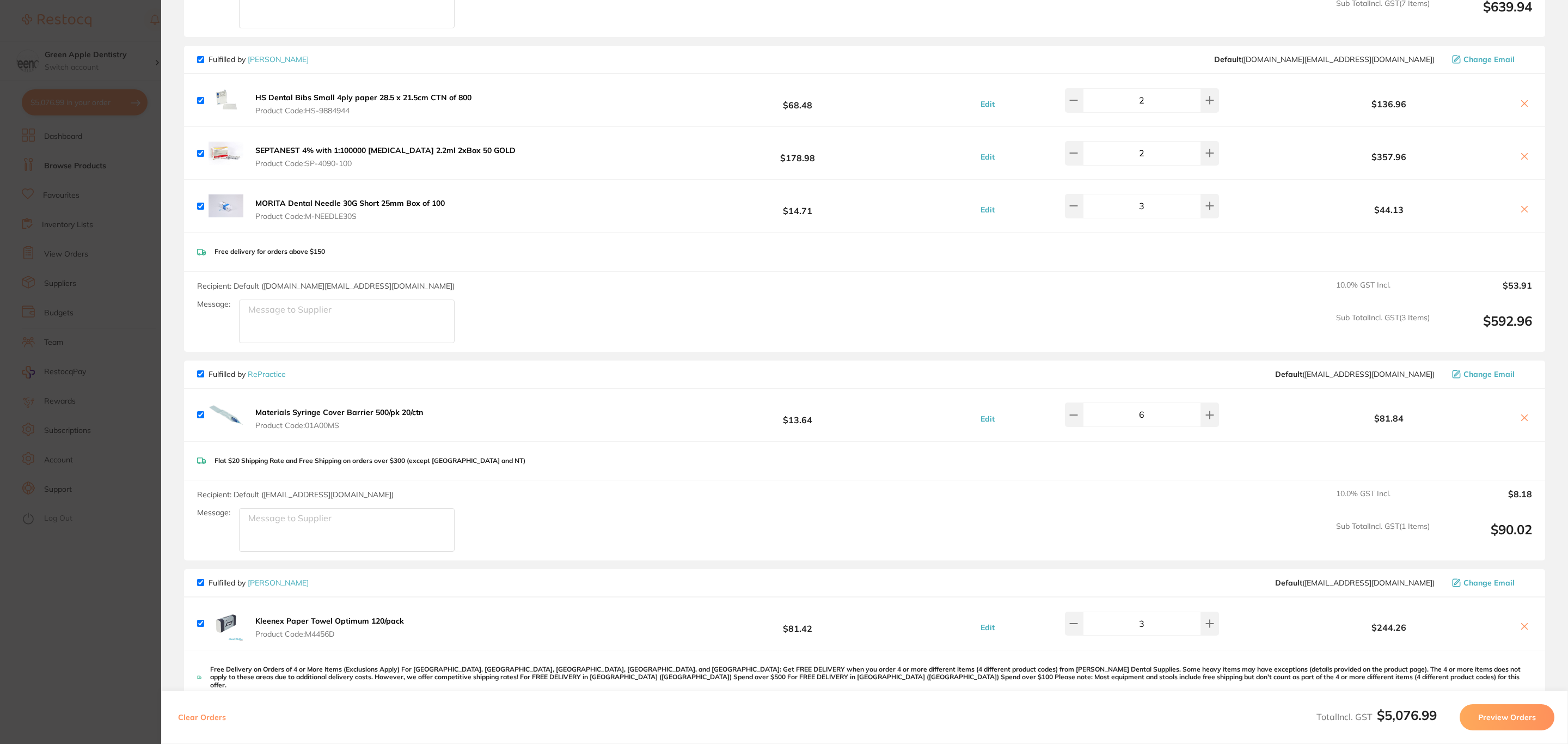
type textarea "Please add in RDC201 -4 units RDC10 - 2 units RDC11 - 2 units"
click at [15, 248] on section "Update RRP Set your pre negotiated price for this item. Item Agreed RRP (excl. …" at bounding box center [784, 372] width 1568 height 744
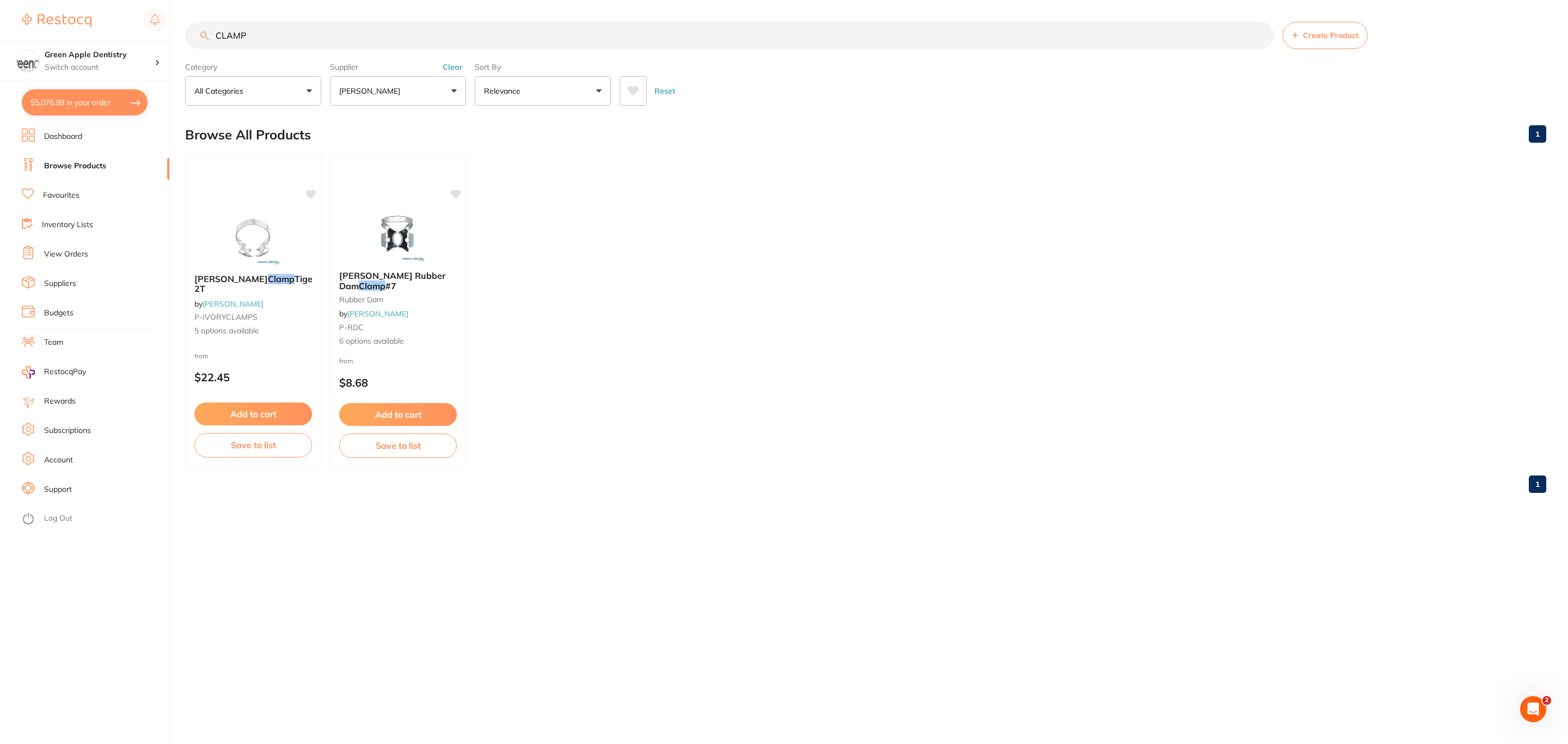
scroll to position [1, 0]
drag, startPoint x: 292, startPoint y: 32, endPoint x: 184, endPoint y: 46, distance: 108.9
click at [185, 46] on div "CLAMP Create Product" at bounding box center [866, 36] width 1361 height 27
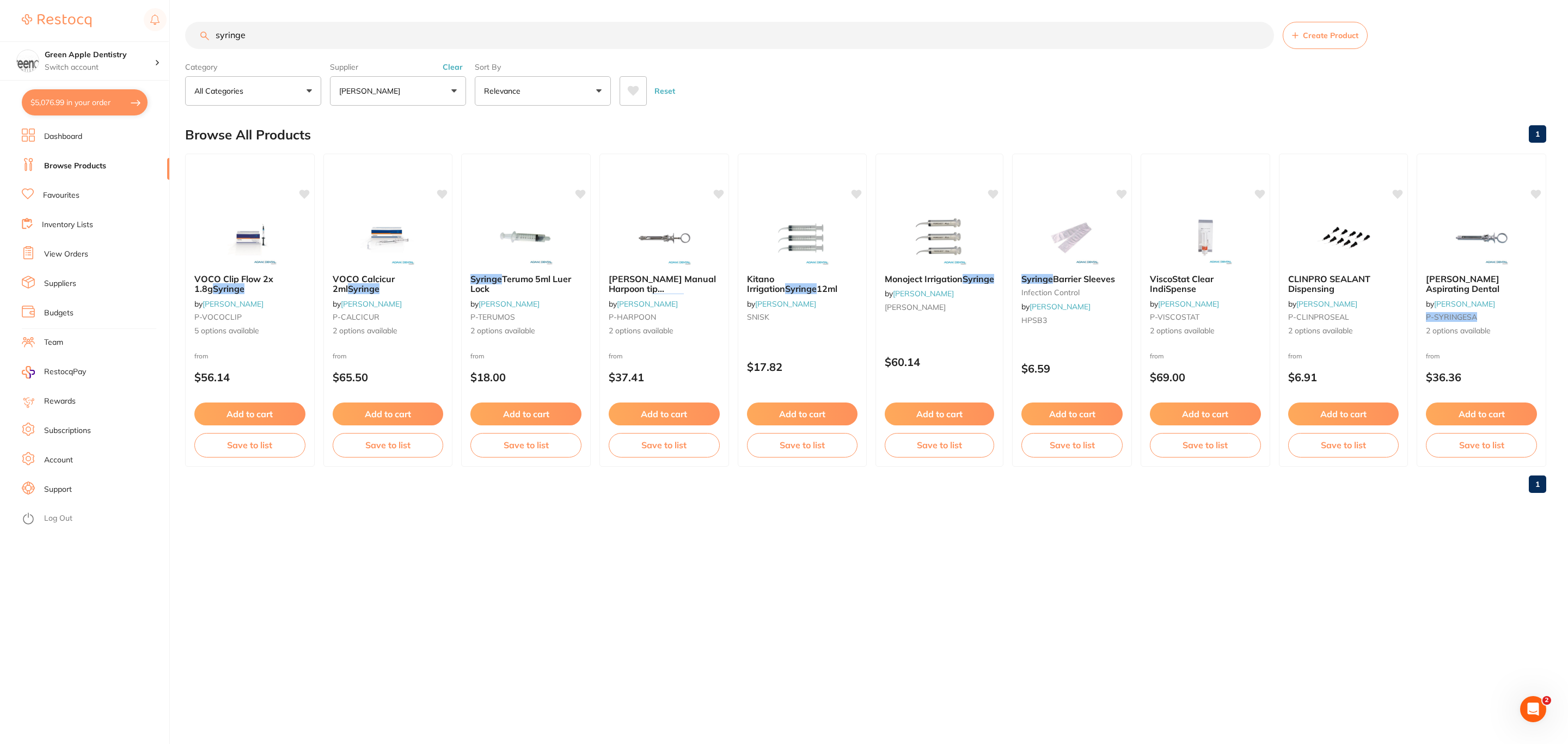
click at [425, 96] on button "[PERSON_NAME]" at bounding box center [398, 90] width 136 height 29
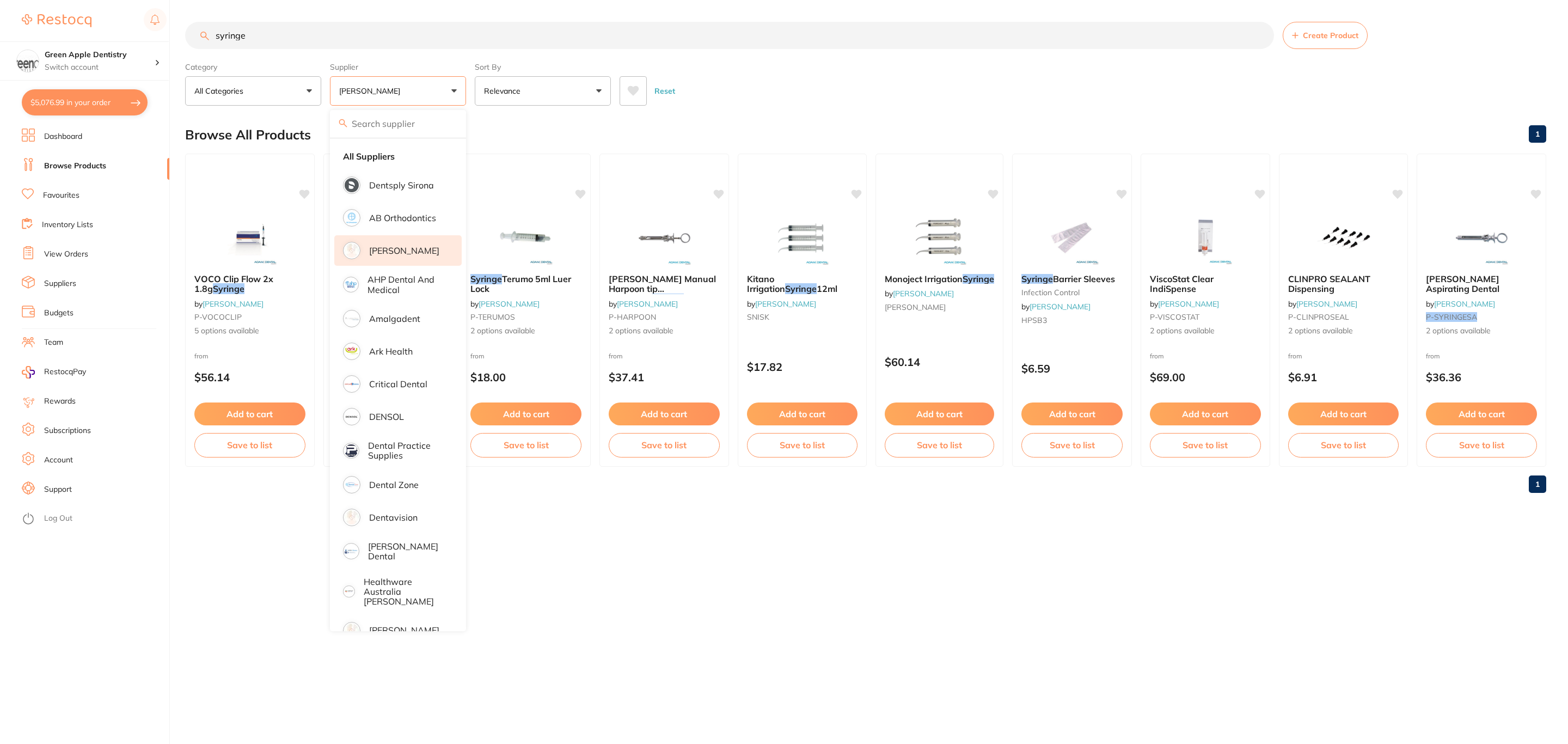
click at [403, 257] on li "[PERSON_NAME]" at bounding box center [398, 250] width 127 height 31
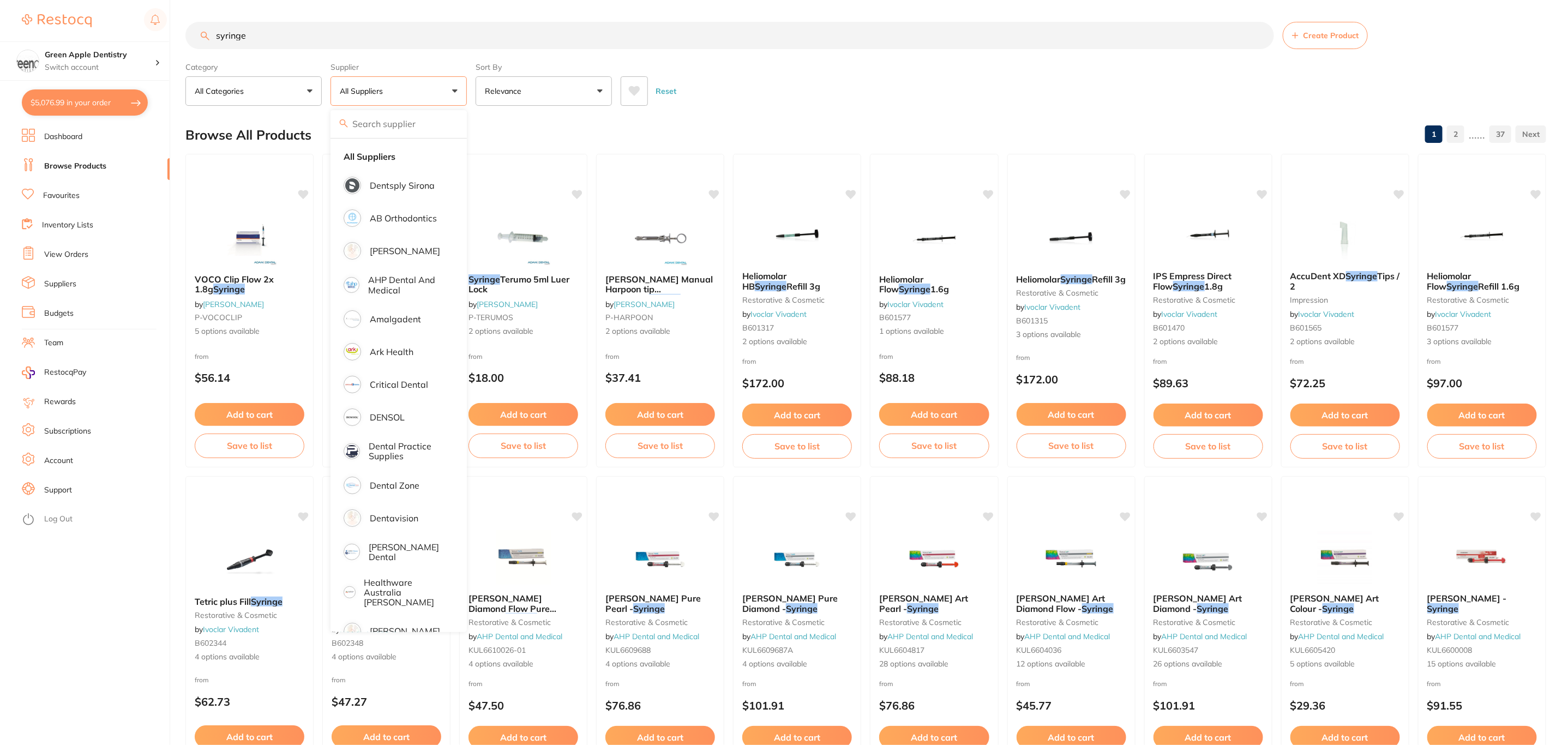
click at [319, 43] on input "syringe" at bounding box center [729, 36] width 1088 height 27
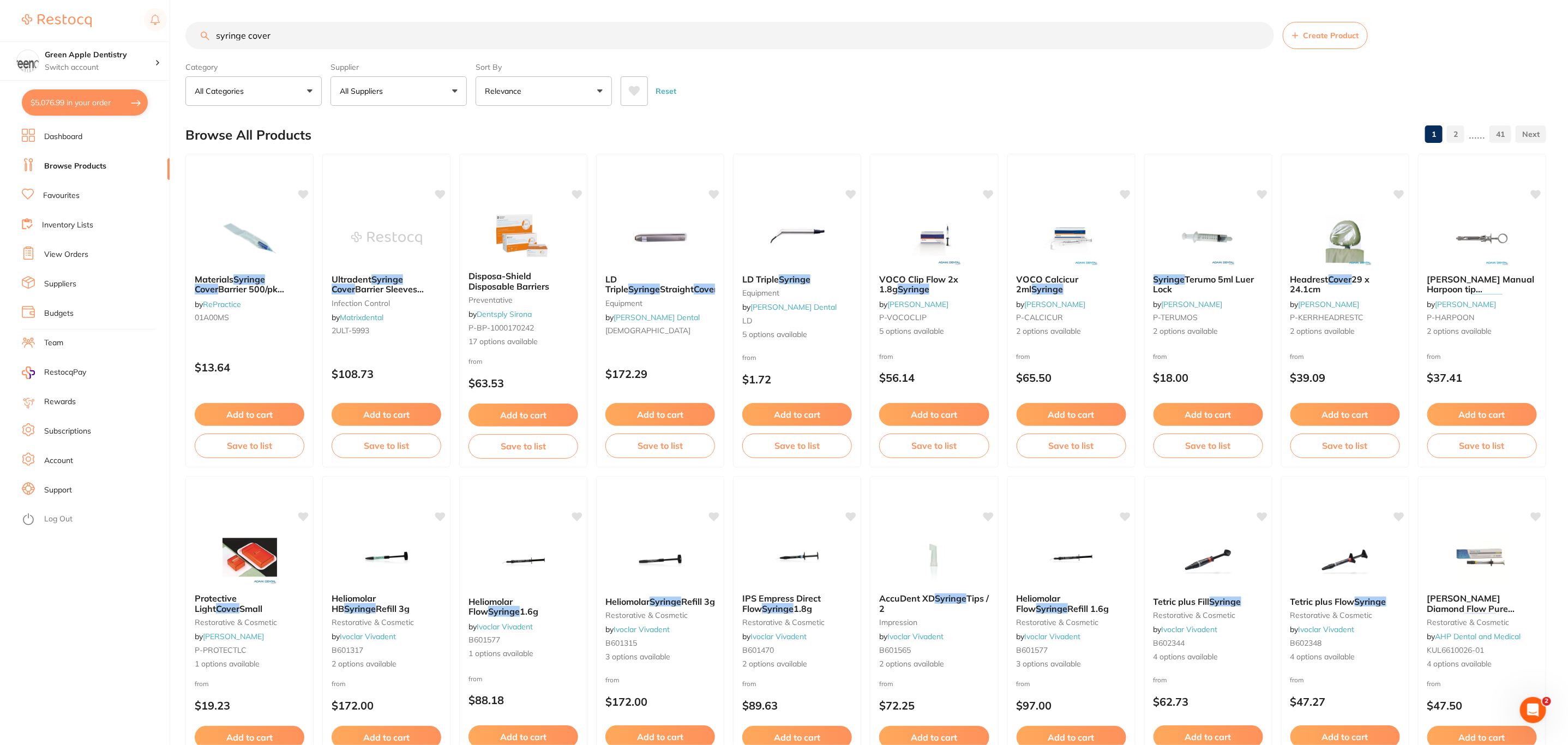
type input "syringe cover"
click at [77, 97] on button "$5,076.99 in your order" at bounding box center [85, 102] width 126 height 26
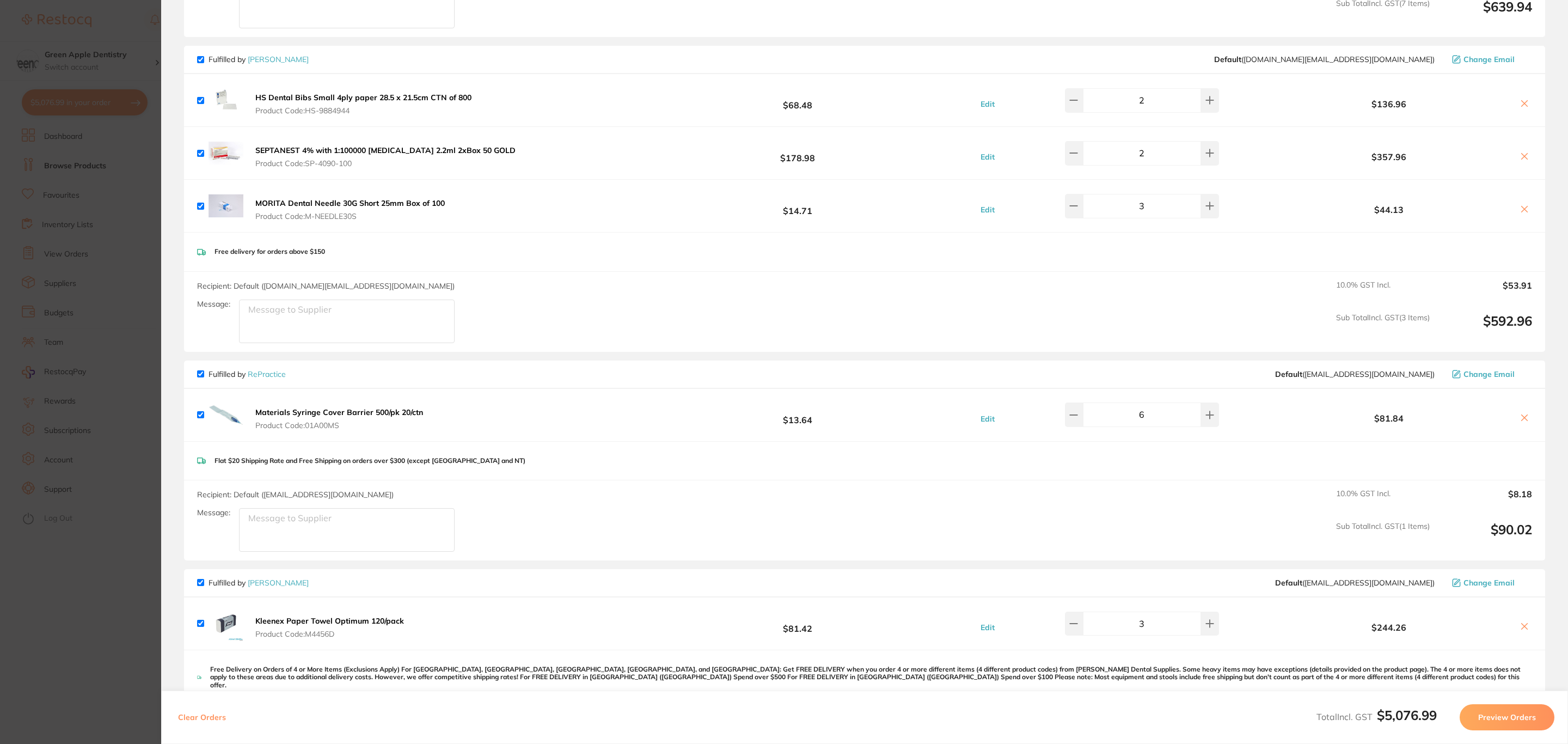
click at [409, 420] on button "Materials Syringe Cover Barrier 500/pk 20/ctn Product Code: 01A00MS" at bounding box center [339, 418] width 174 height 23
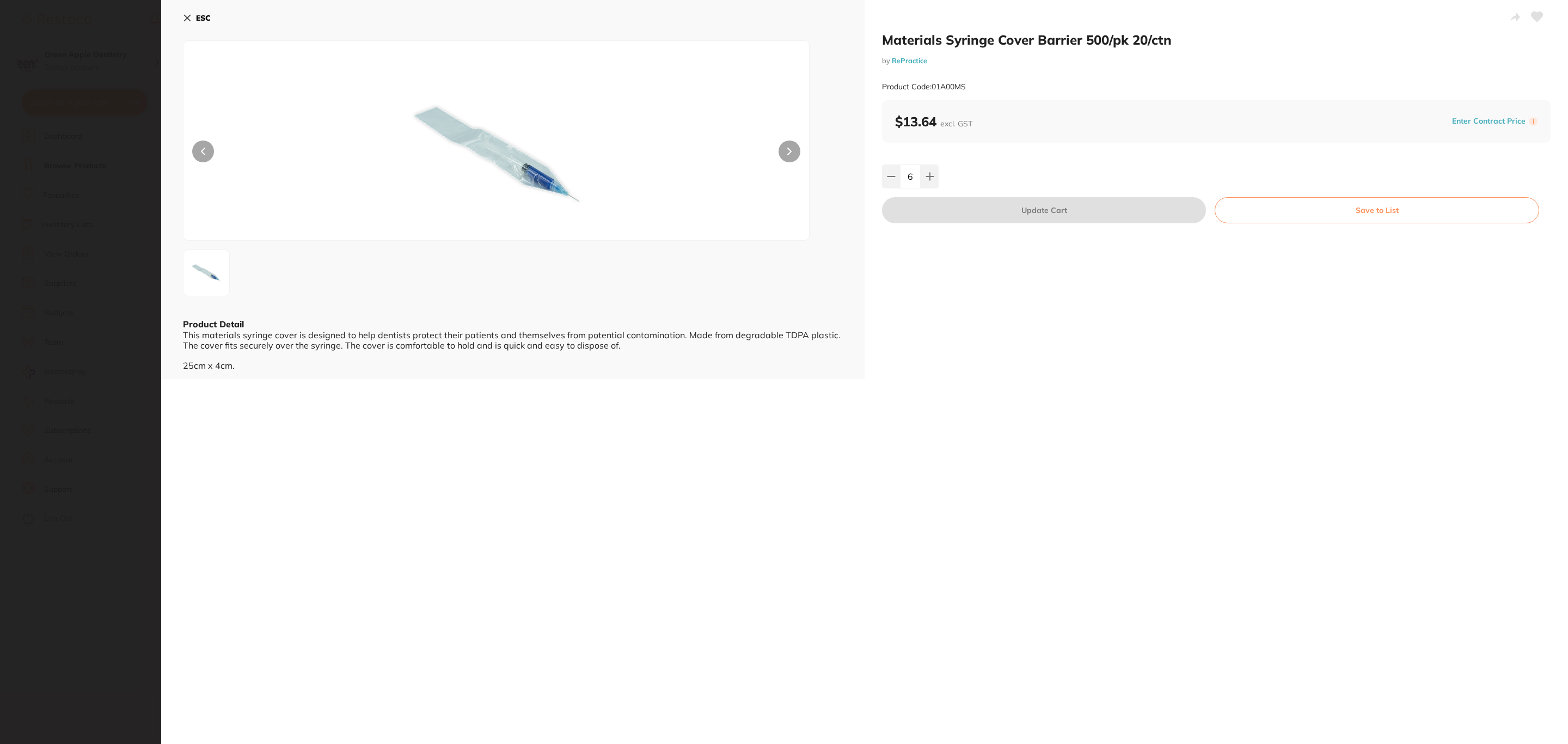
click at [203, 19] on b "ESC" at bounding box center [203, 18] width 15 height 10
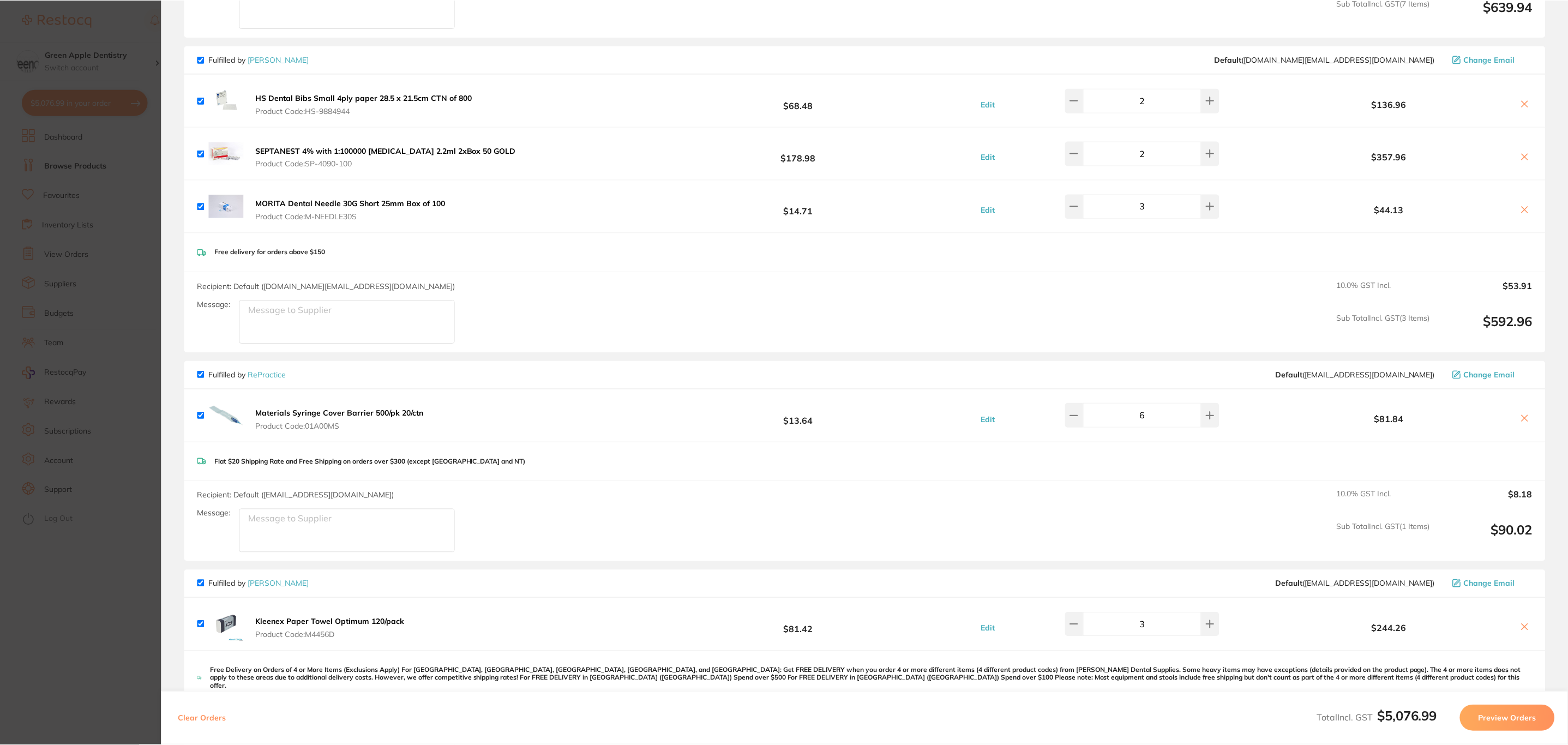
scroll to position [15, 0]
click at [1522, 419] on icon at bounding box center [1524, 418] width 6 height 6
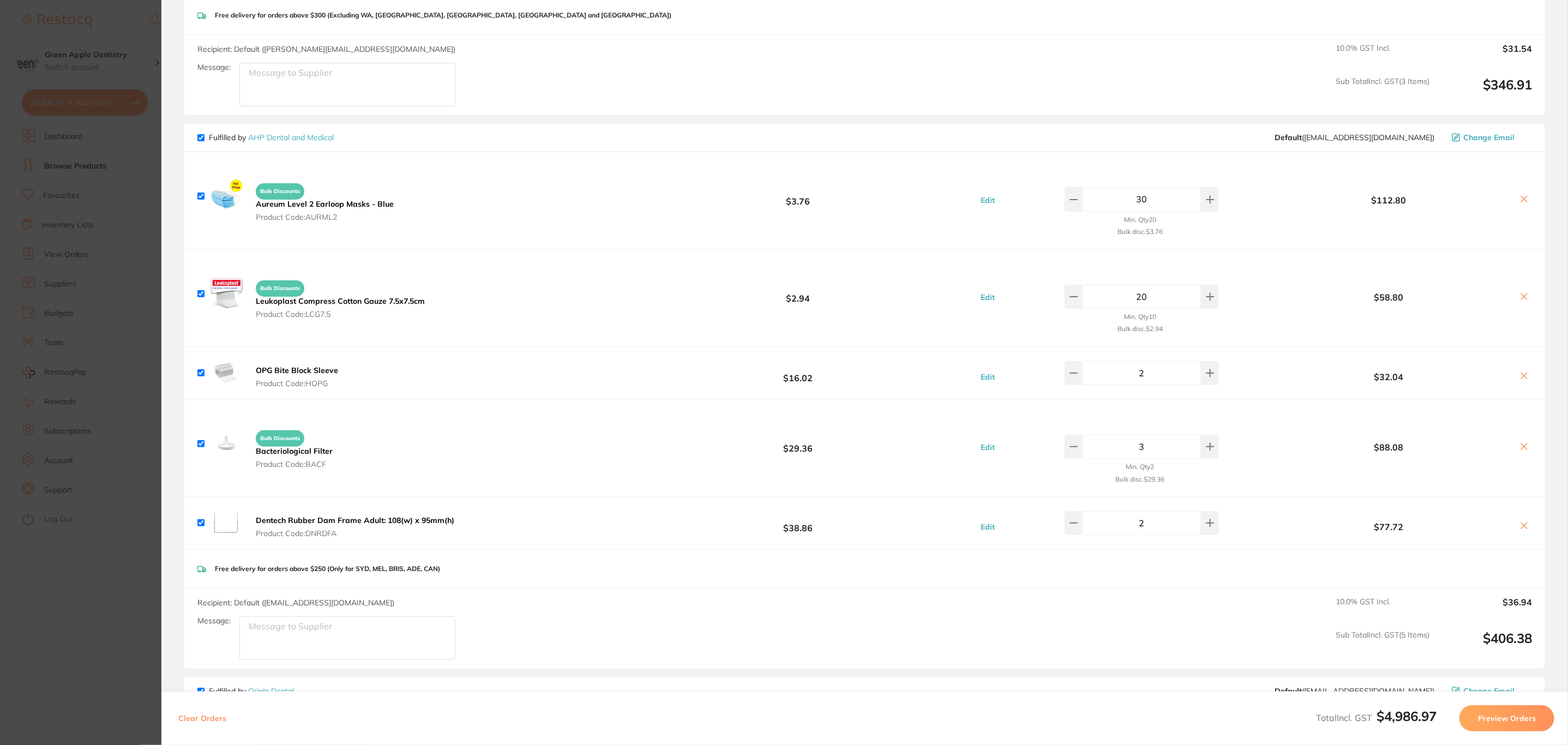
checkbox input "true"
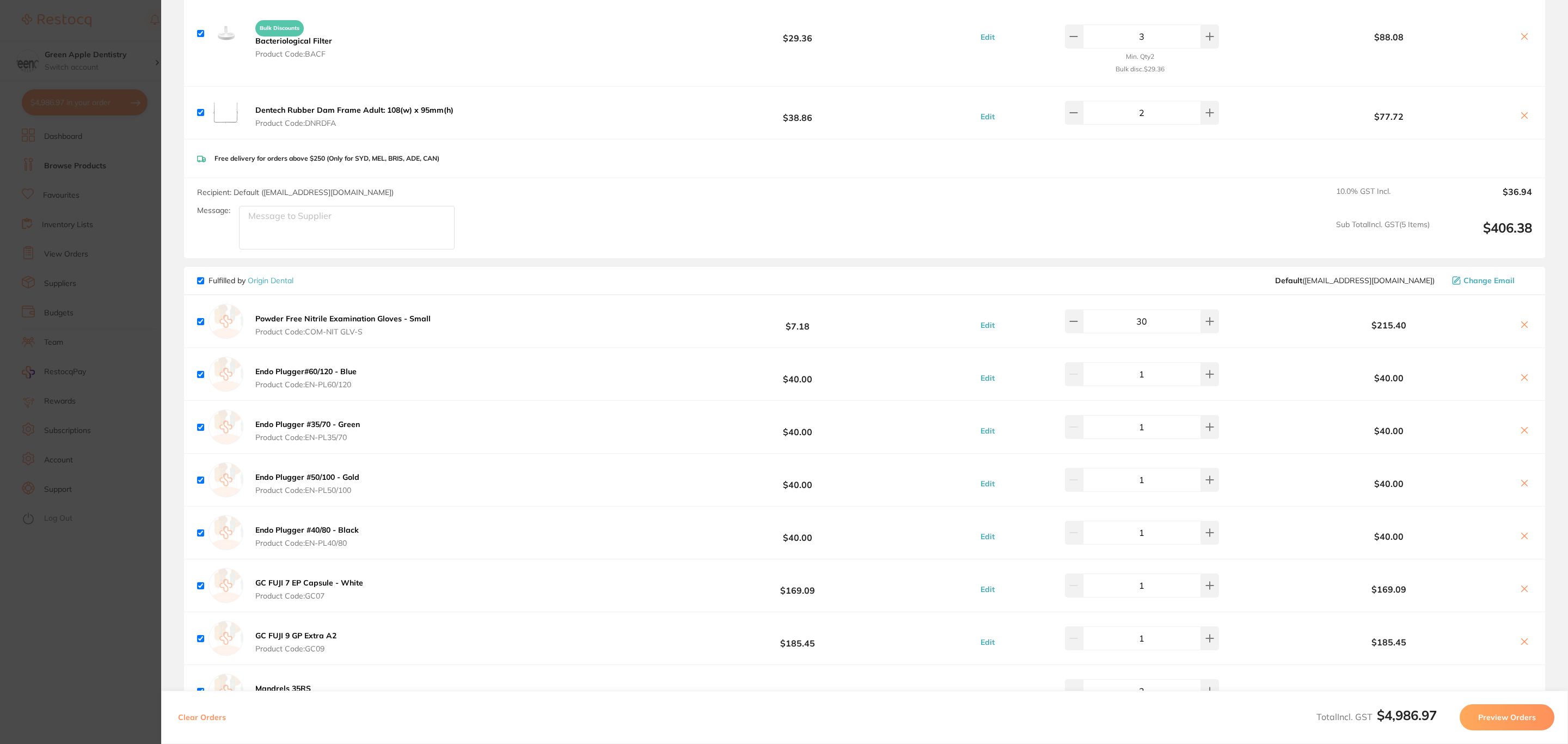
scroll to position [3637, 0]
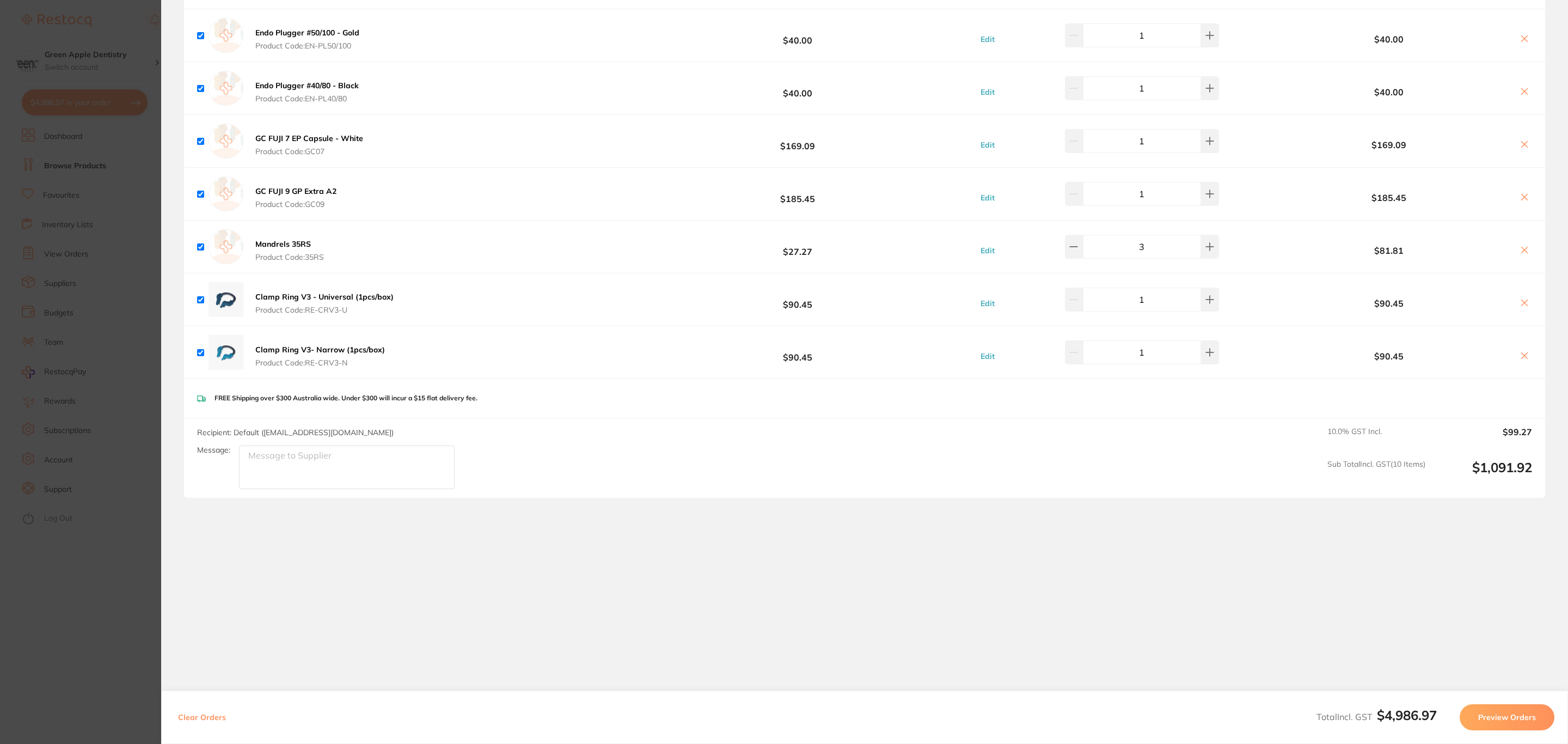
click at [1498, 713] on button "Preview Orders" at bounding box center [1508, 717] width 95 height 26
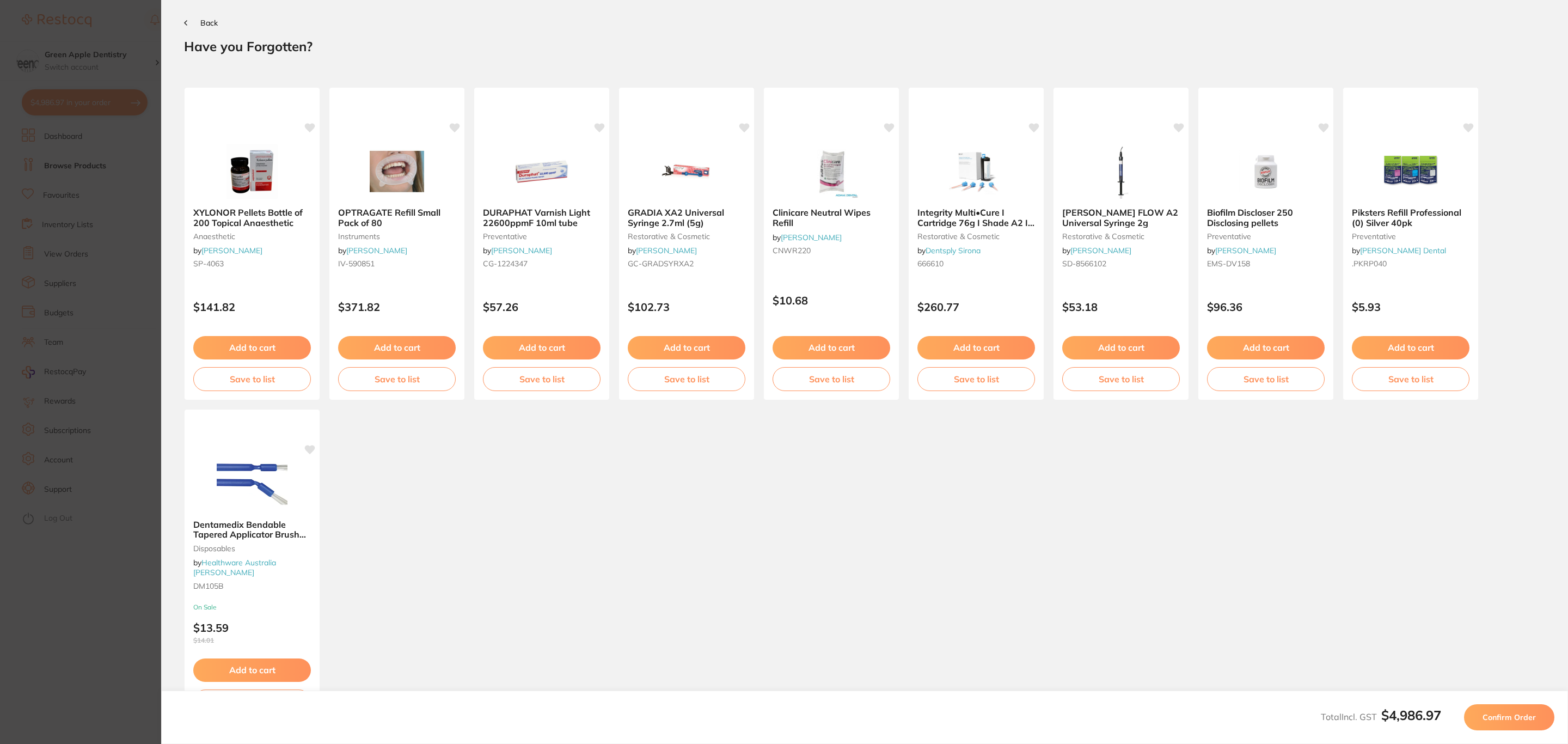
scroll to position [0, 0]
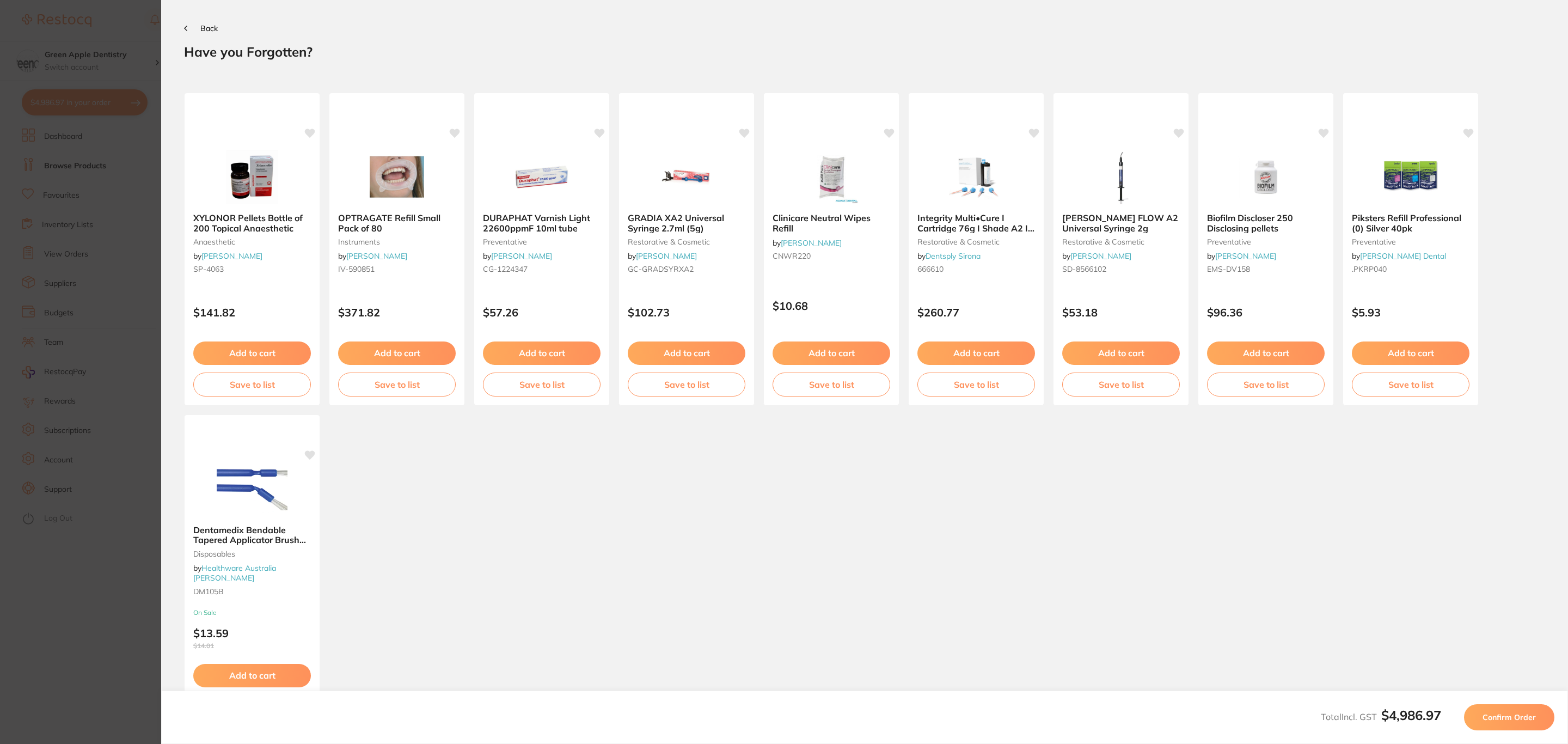
click at [1500, 713] on span "Confirm Order" at bounding box center [1510, 717] width 53 height 10
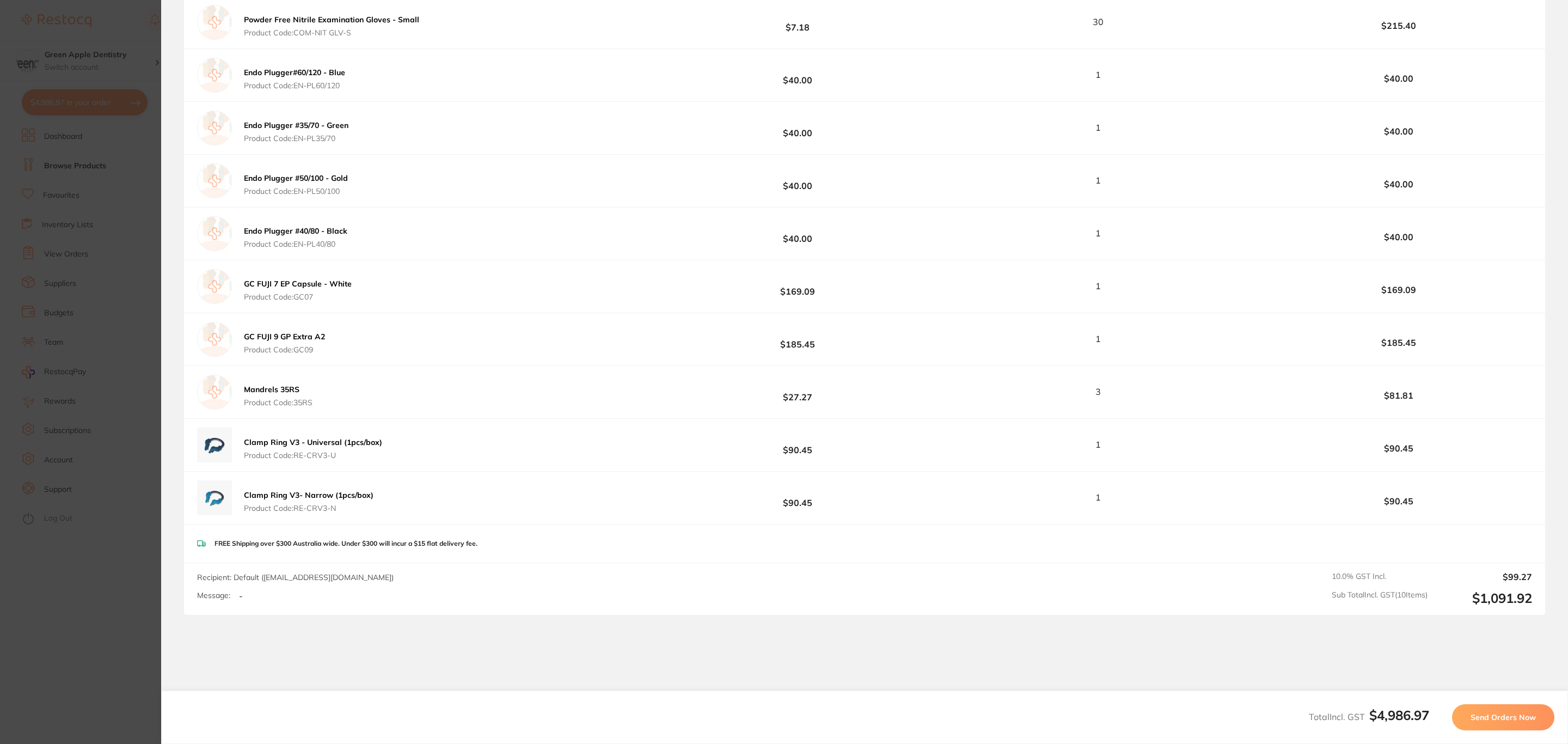
scroll to position [3309, 0]
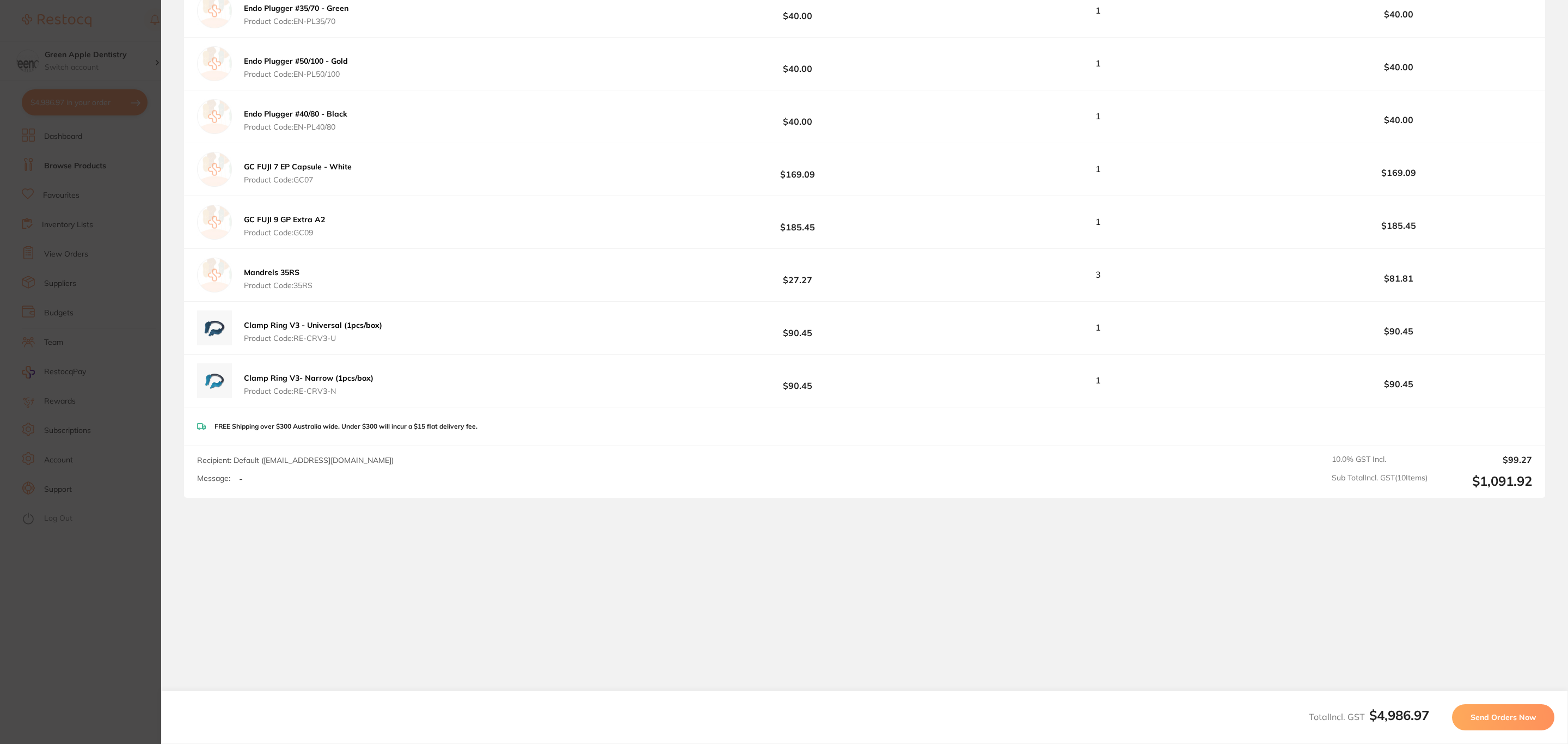
click at [1471, 721] on button "Send Orders Now" at bounding box center [1504, 717] width 103 height 26
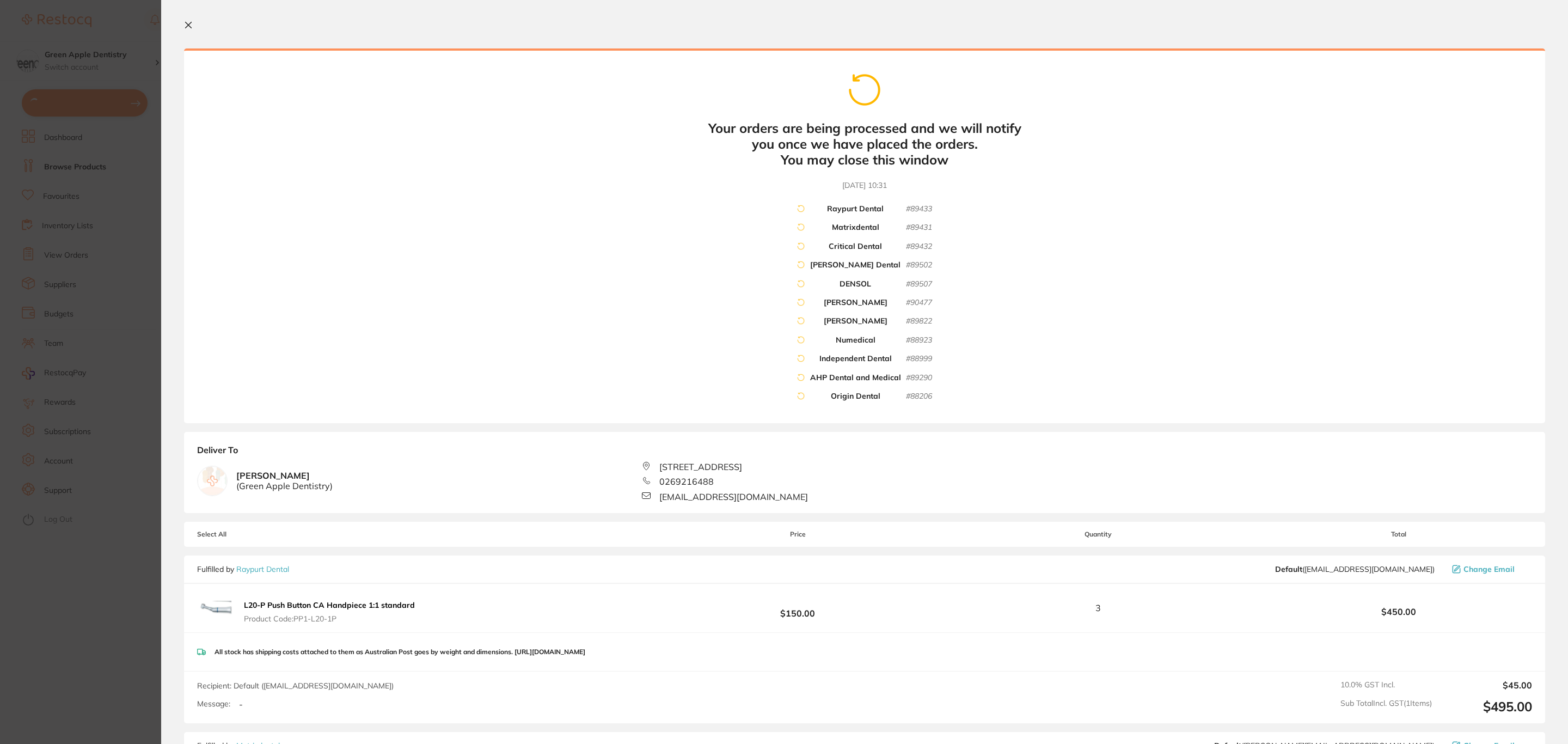
scroll to position [0, 0]
